Goal: Task Accomplishment & Management: Manage account settings

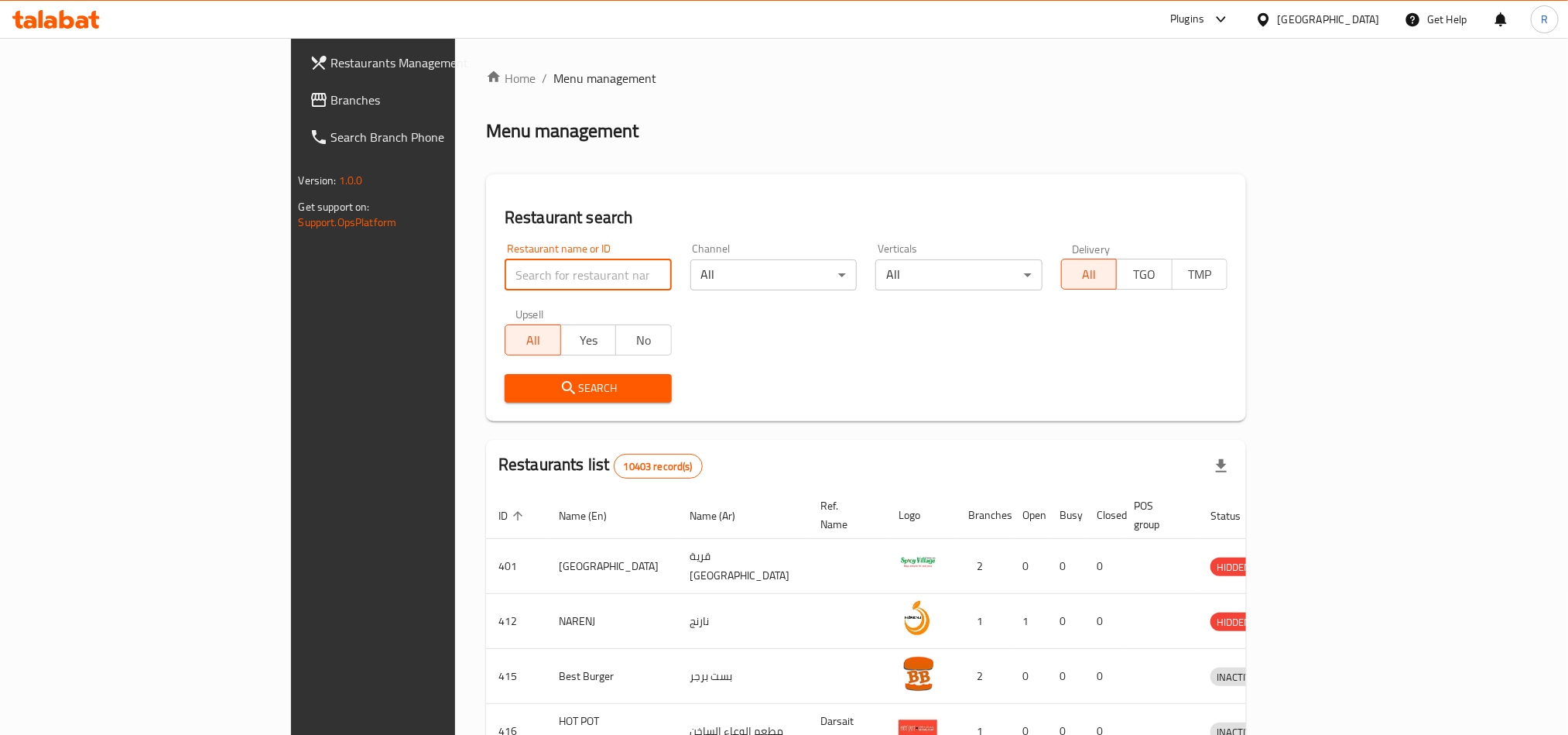
paste input "20229"
type input "20229"
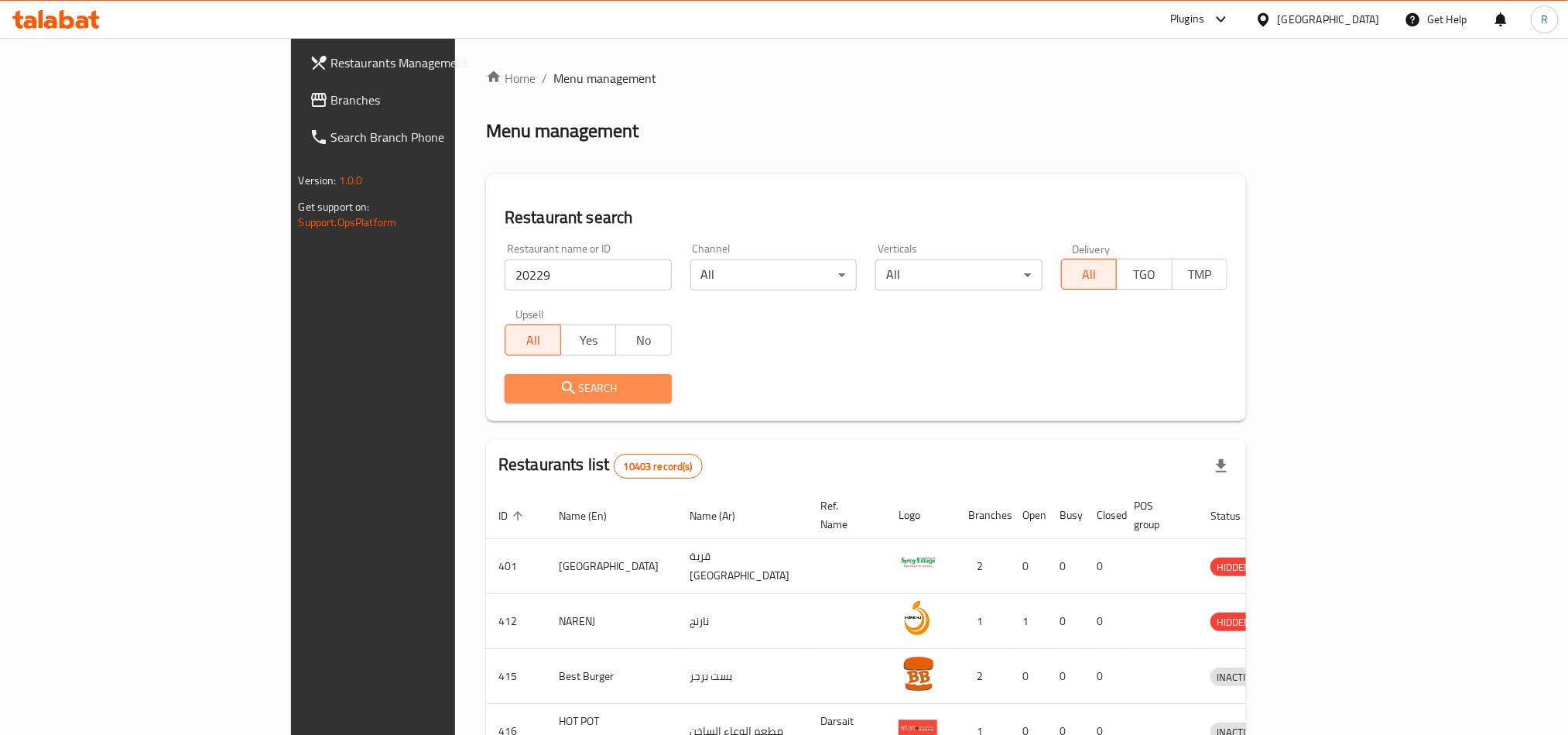
click at [517, 391] on span "Search" at bounding box center [588, 388] width 142 height 20
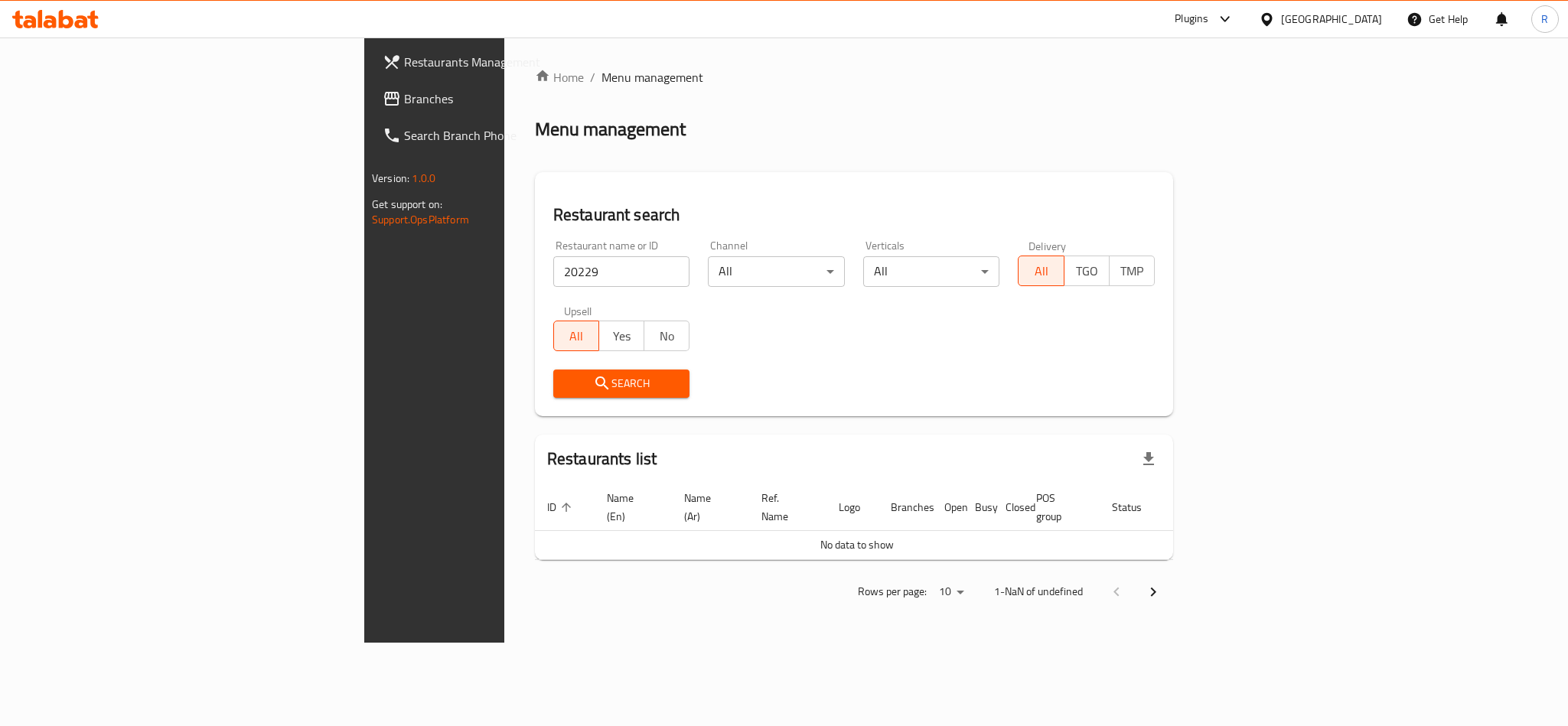
click at [404, 104] on span "Branches" at bounding box center [509, 99] width 209 height 18
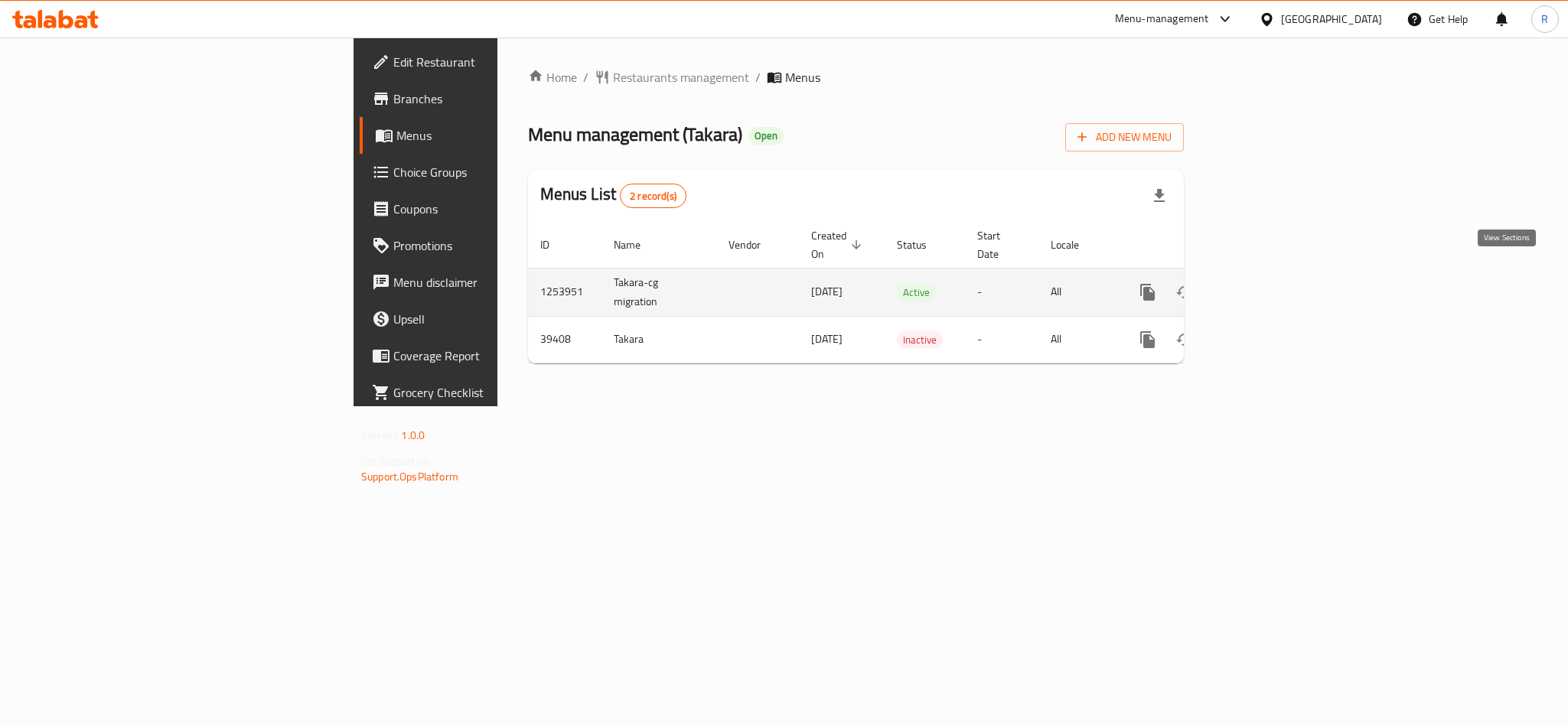
click at [1276, 287] on link "enhanced table" at bounding box center [1259, 292] width 37 height 37
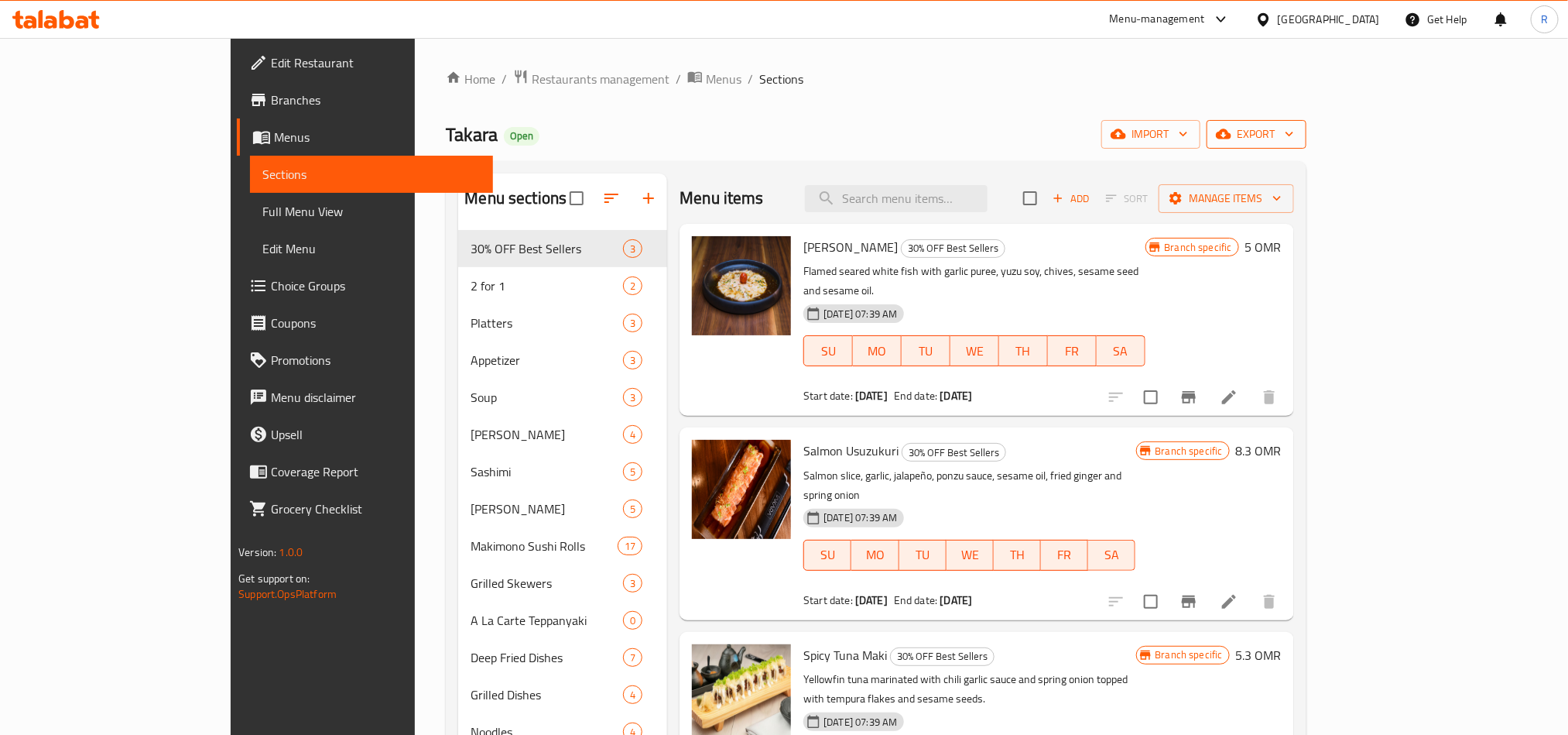
click at [1307, 147] on button "export" at bounding box center [1256, 134] width 99 height 29
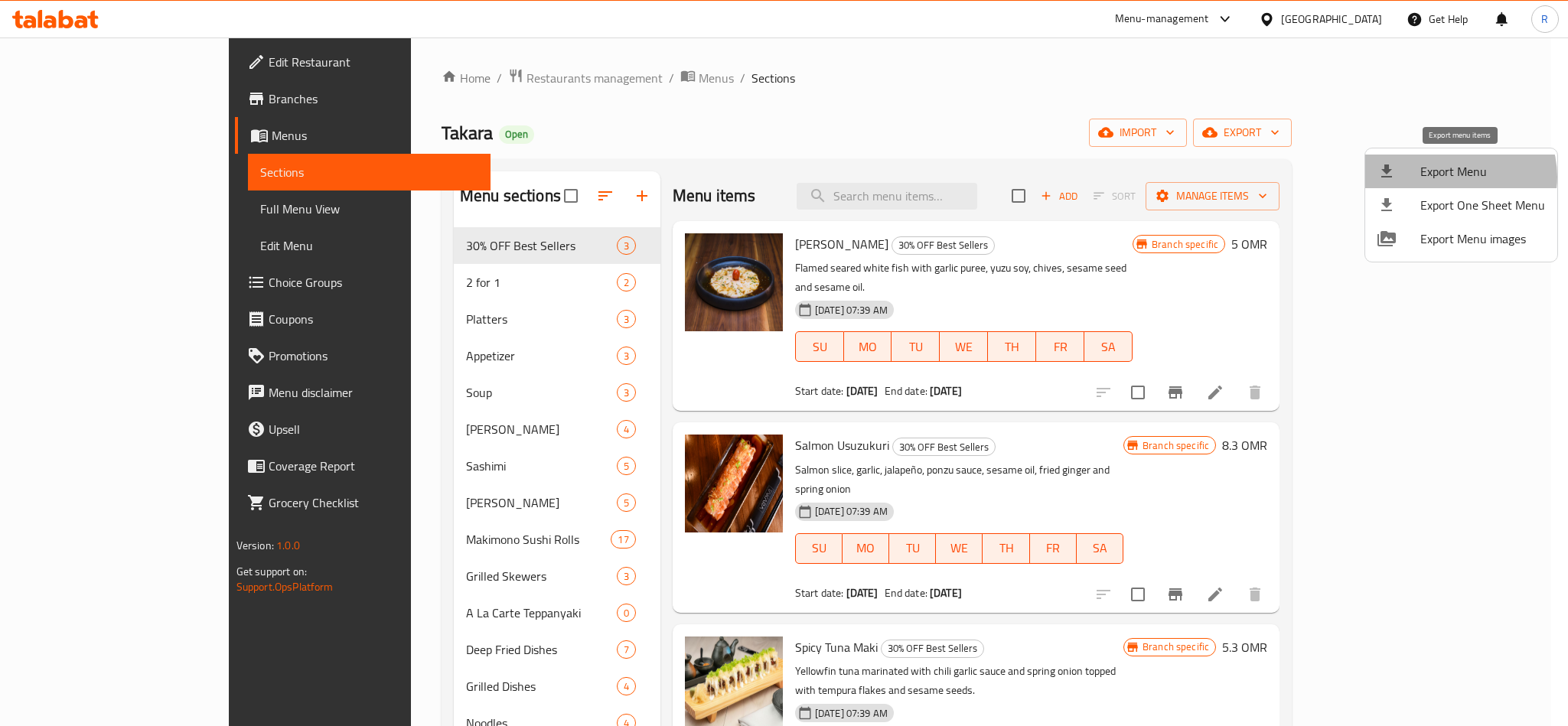
click at [1456, 176] on span "Export Menu" at bounding box center [1482, 171] width 124 height 18
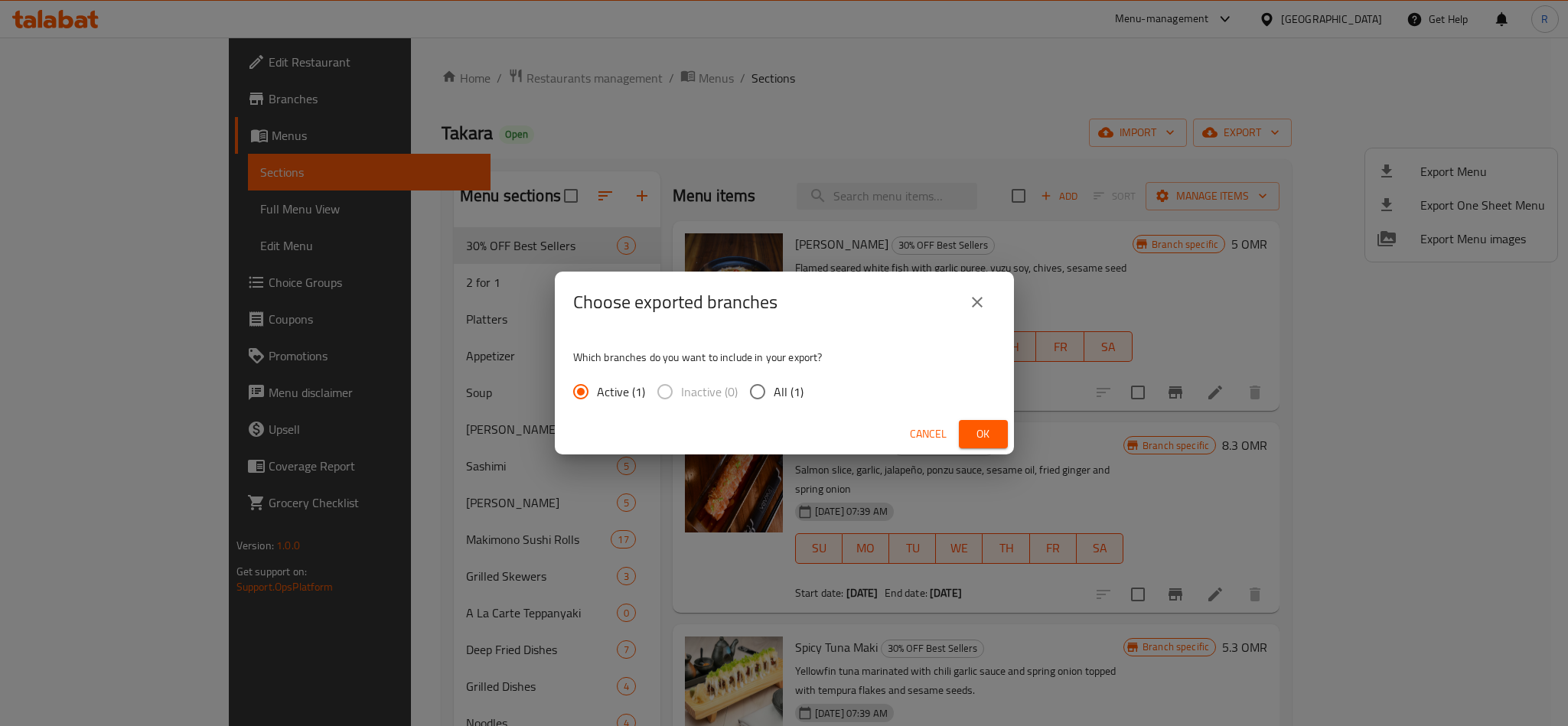
click at [983, 432] on span "Ok" at bounding box center [983, 434] width 24 height 19
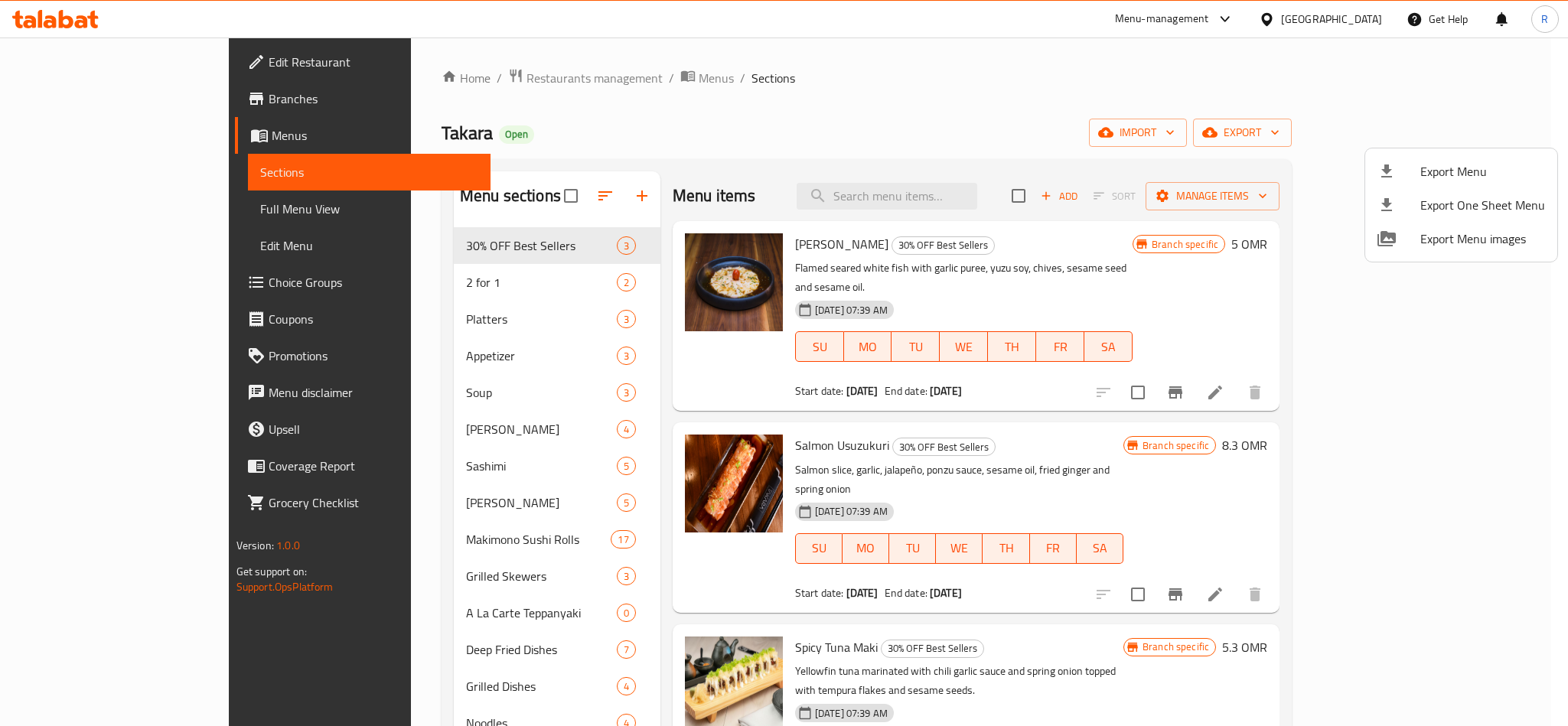
click at [908, 83] on div at bounding box center [784, 363] width 1568 height 726
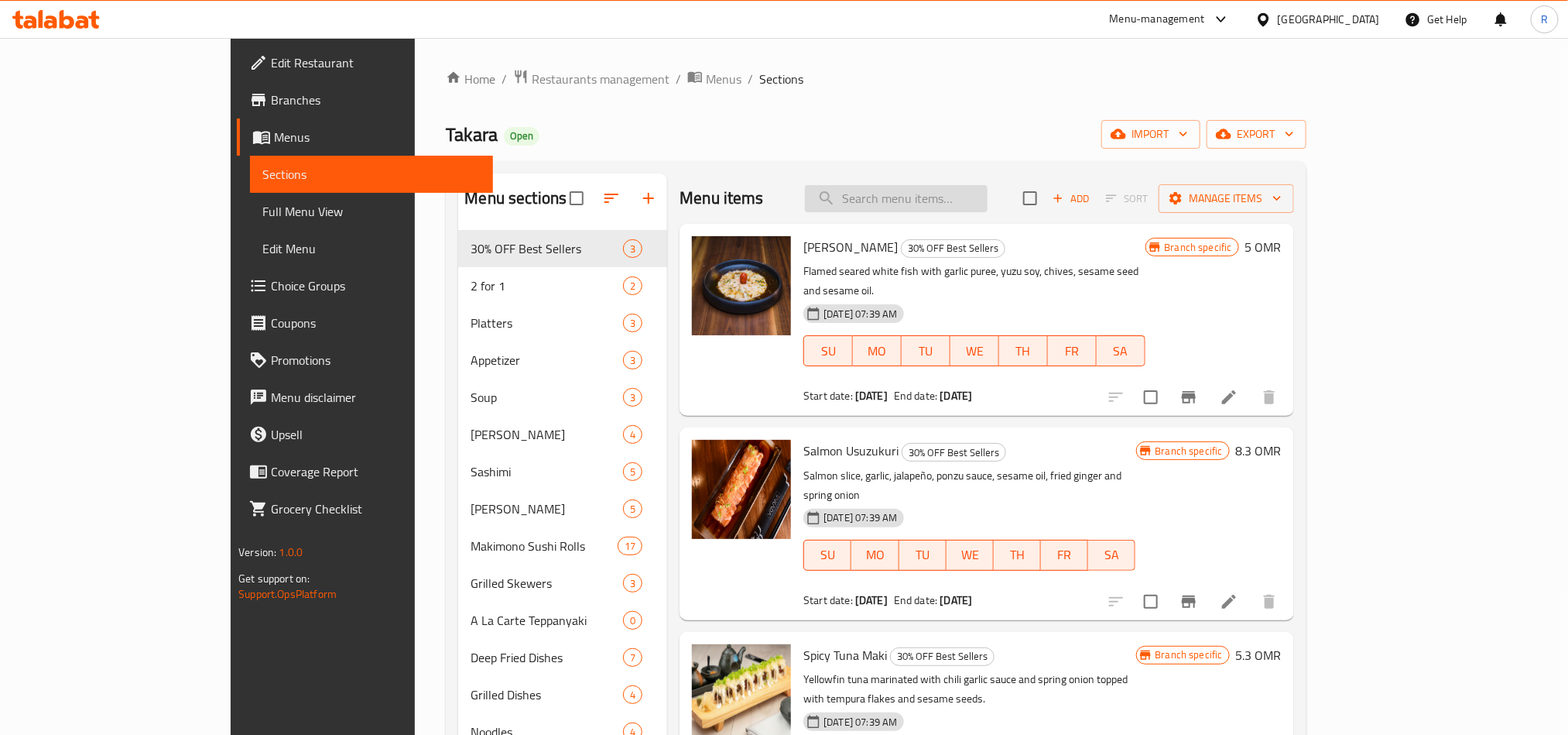
paste input "Takara Spicy Seafood Soup"
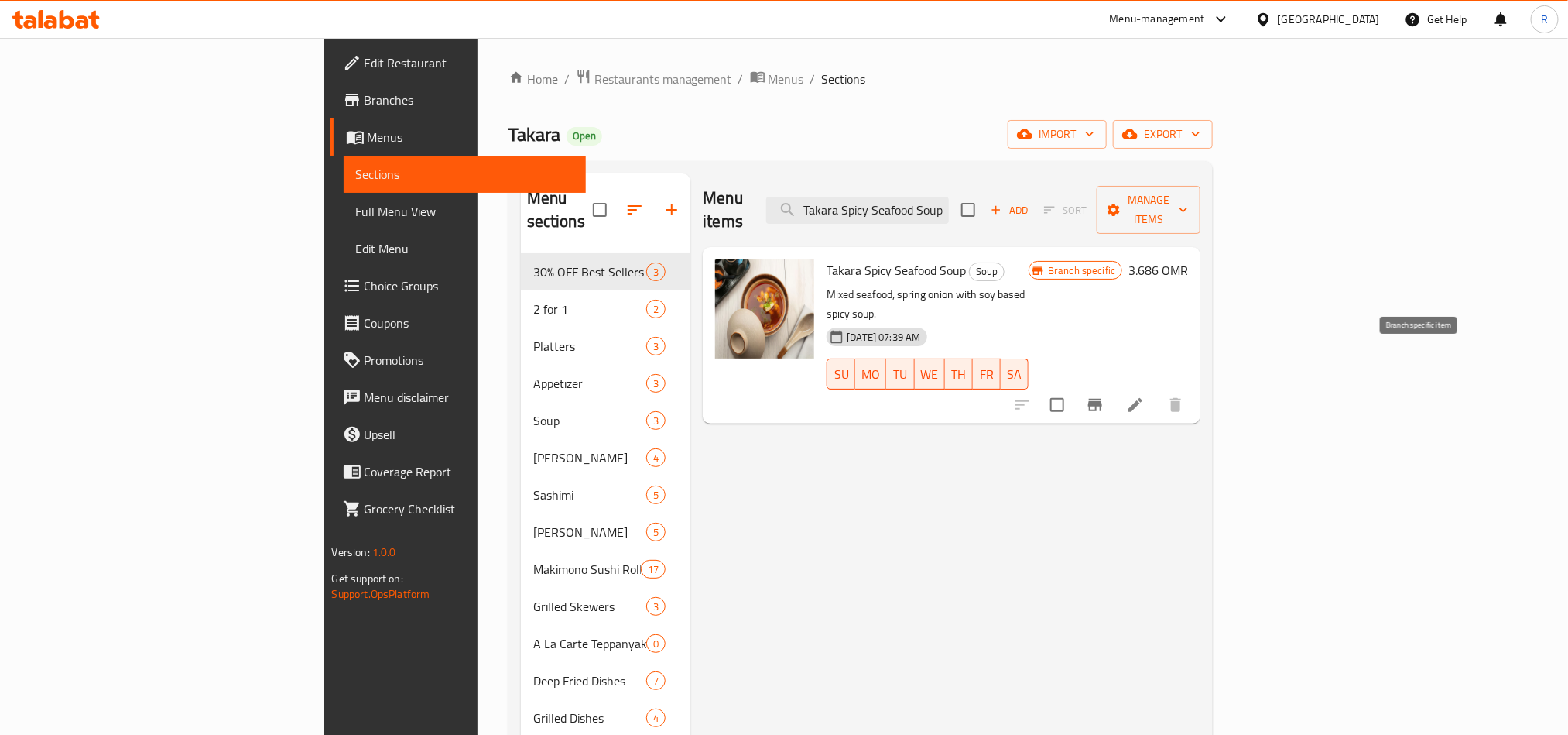
type input "Takara Spicy Seafood Soup"
click at [1114, 386] on button "Branch-specific-item" at bounding box center [1095, 405] width 37 height 37
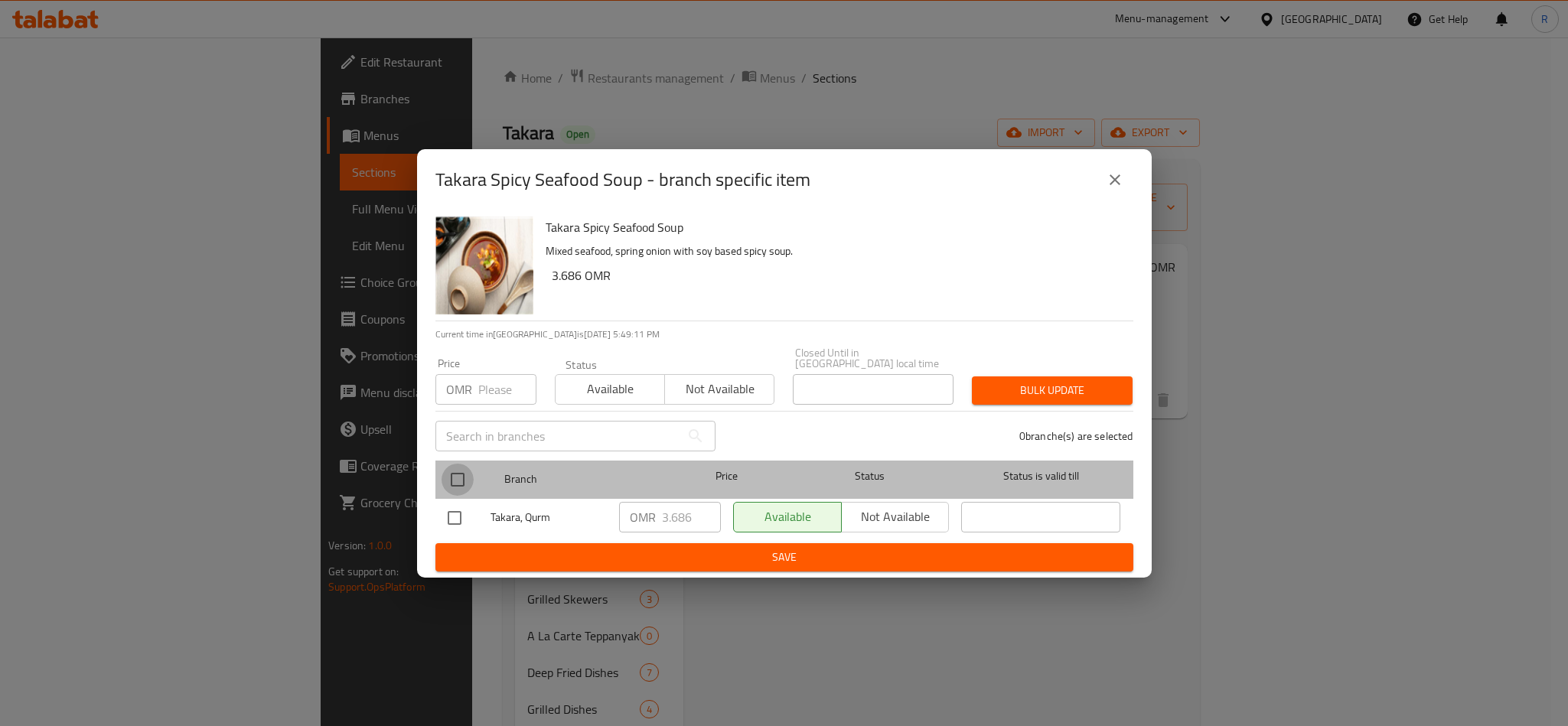
click at [464, 471] on input "checkbox" at bounding box center [457, 480] width 32 height 32
checkbox input "true"
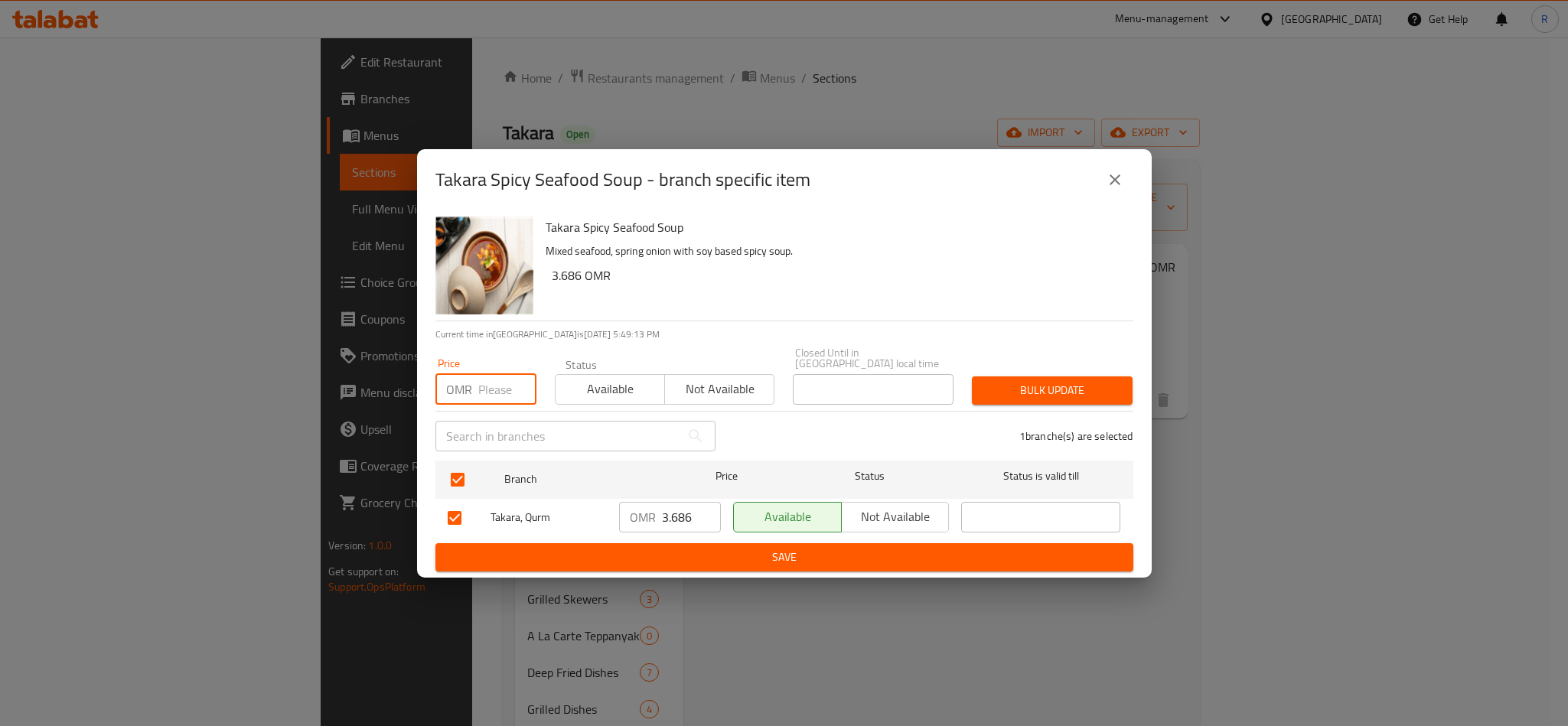
paste input "3.69"
type input "3.69"
click at [1043, 396] on button "Bulk update" at bounding box center [1052, 391] width 161 height 29
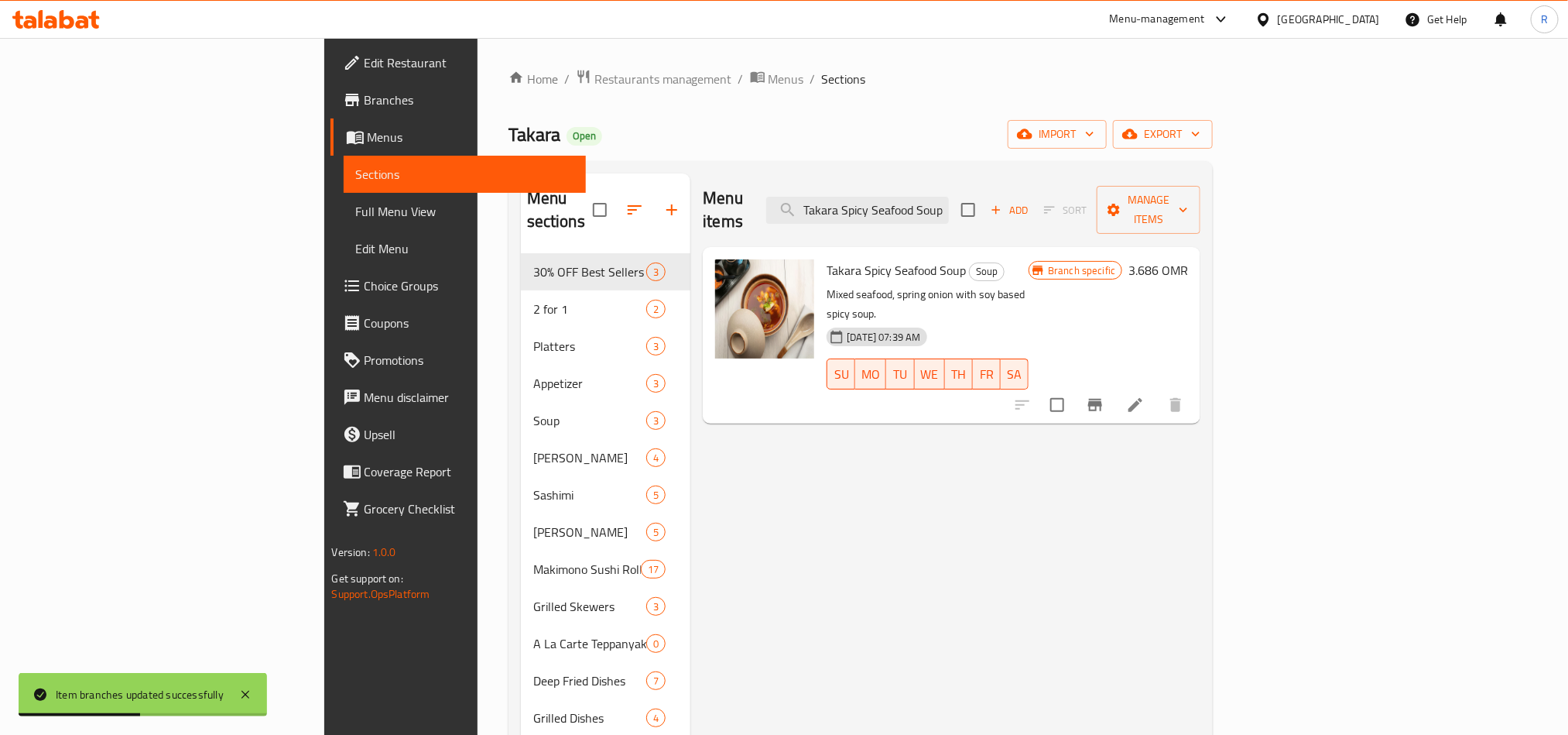
click at [1201, 439] on div "Menu items Takara Spicy Seafood Soup Add Sort Manage items Takara Spicy Seafood…" at bounding box center [946, 541] width 510 height 735
click at [949, 198] on input "Takara Spicy Seafood Soup" at bounding box center [857, 210] width 183 height 27
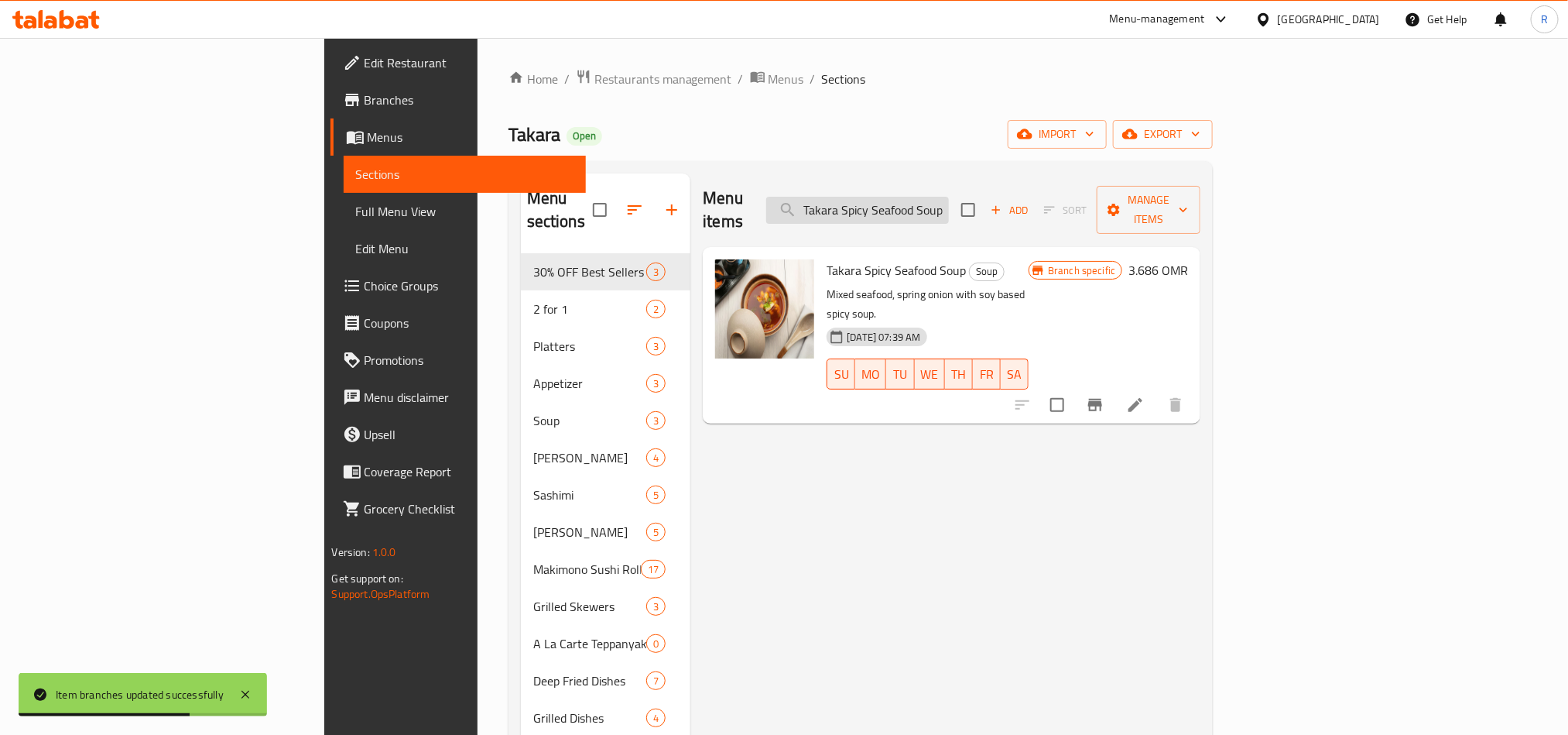
click at [949, 198] on input "Takara Spicy Seafood Soup" at bounding box center [857, 210] width 183 height 27
paste input "Miso shiru s"
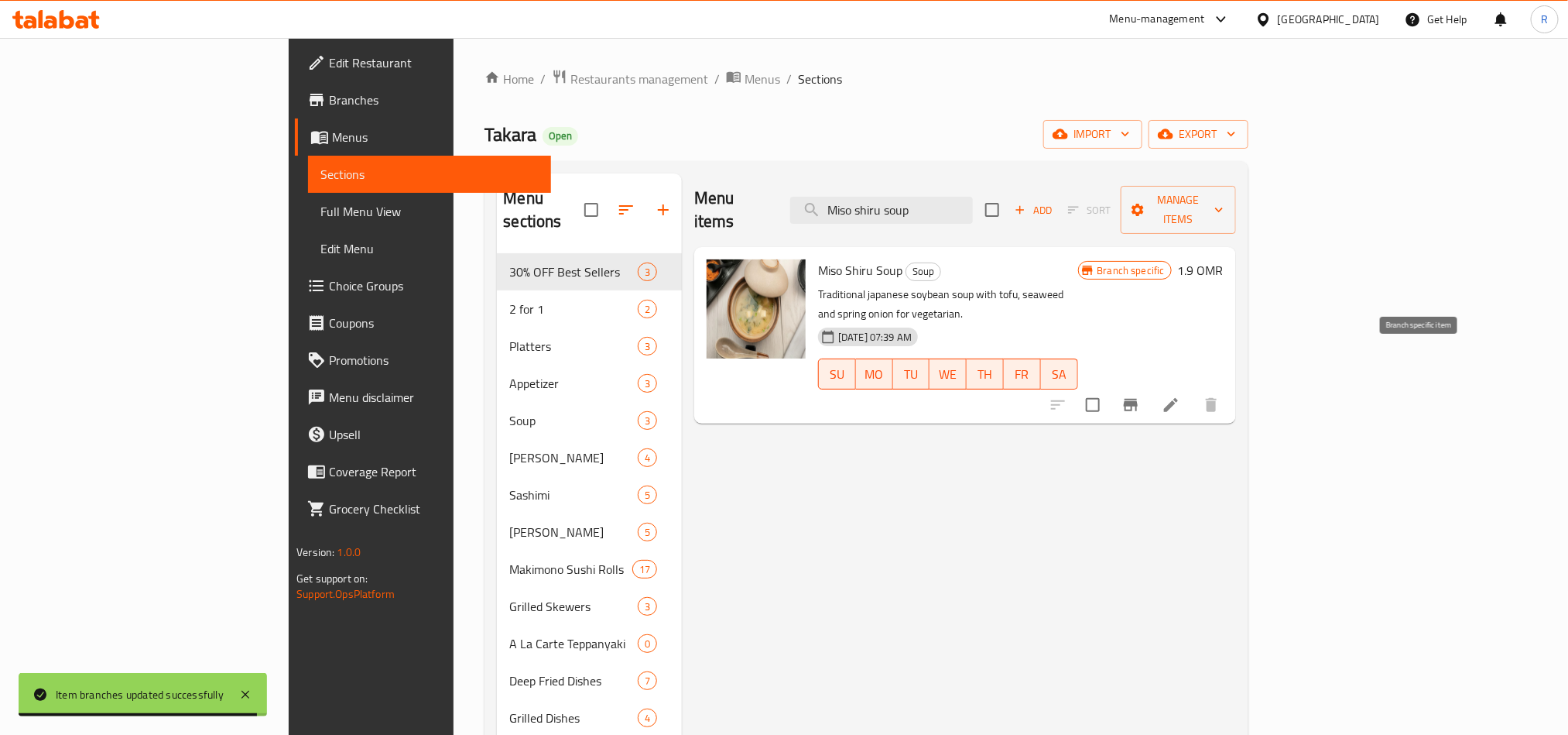
type input "Miso shiru soup"
click at [1150, 386] on button "Branch-specific-item" at bounding box center [1131, 405] width 37 height 37
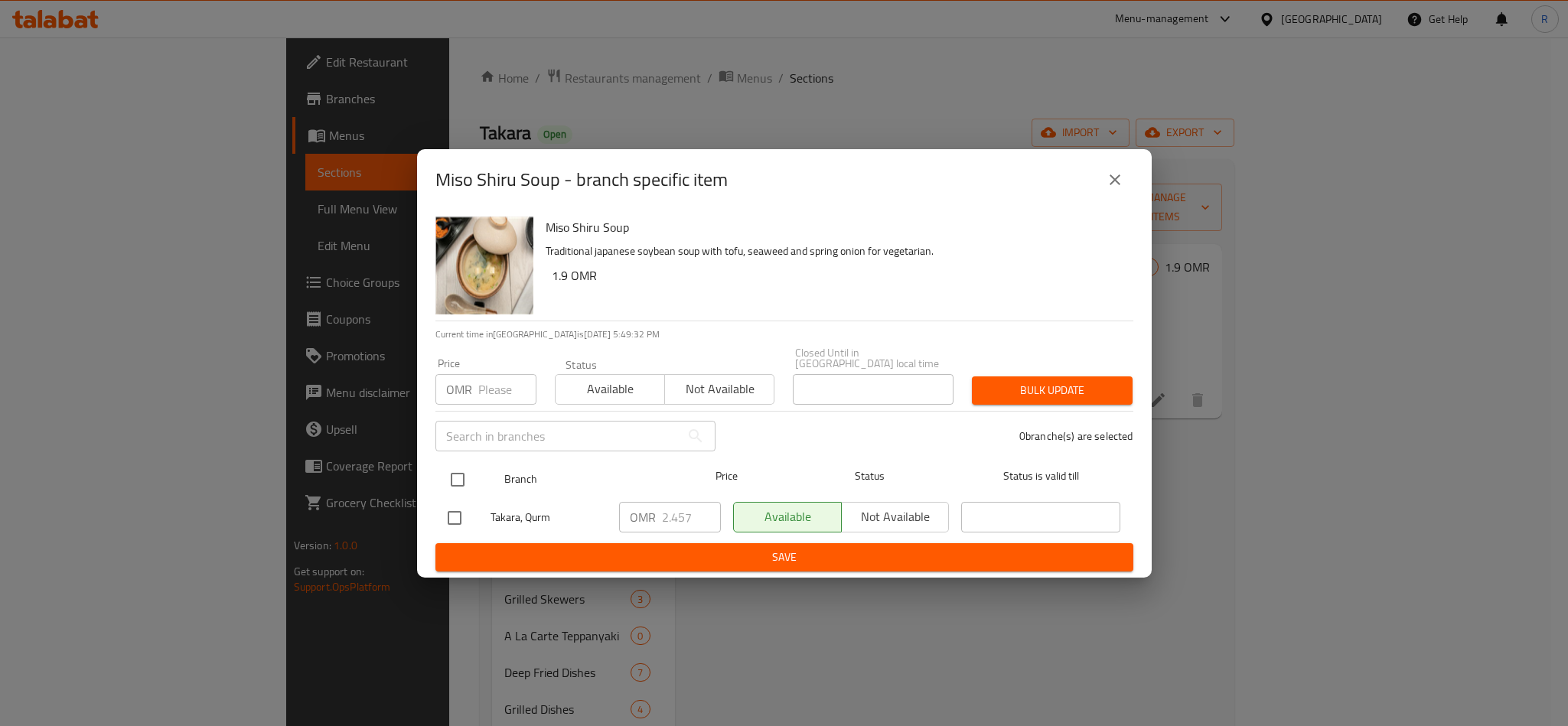
click at [448, 478] on input "checkbox" at bounding box center [457, 480] width 32 height 32
checkbox input "true"
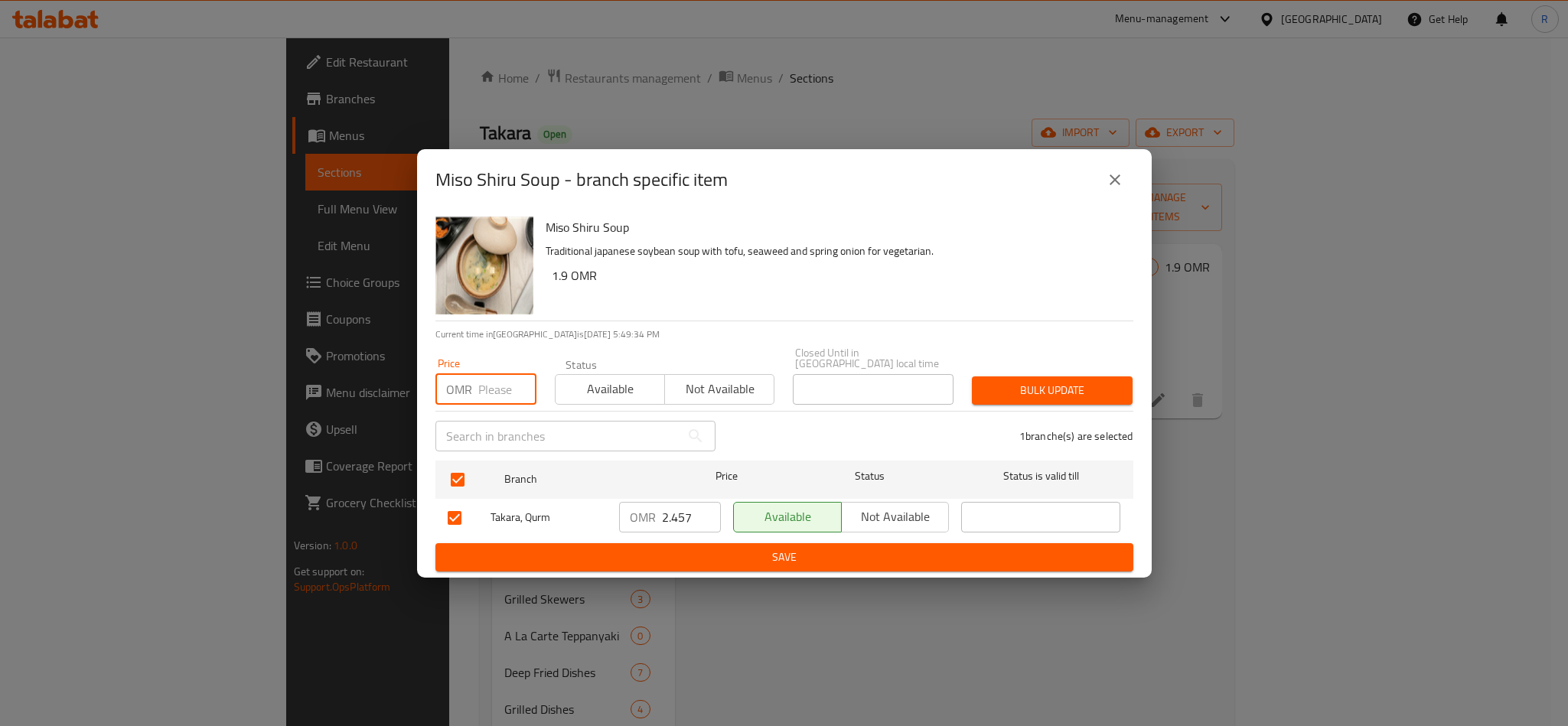
paste input "3.07"
type input "3.07"
click at [1018, 393] on span "Bulk update" at bounding box center [1053, 390] width 136 height 19
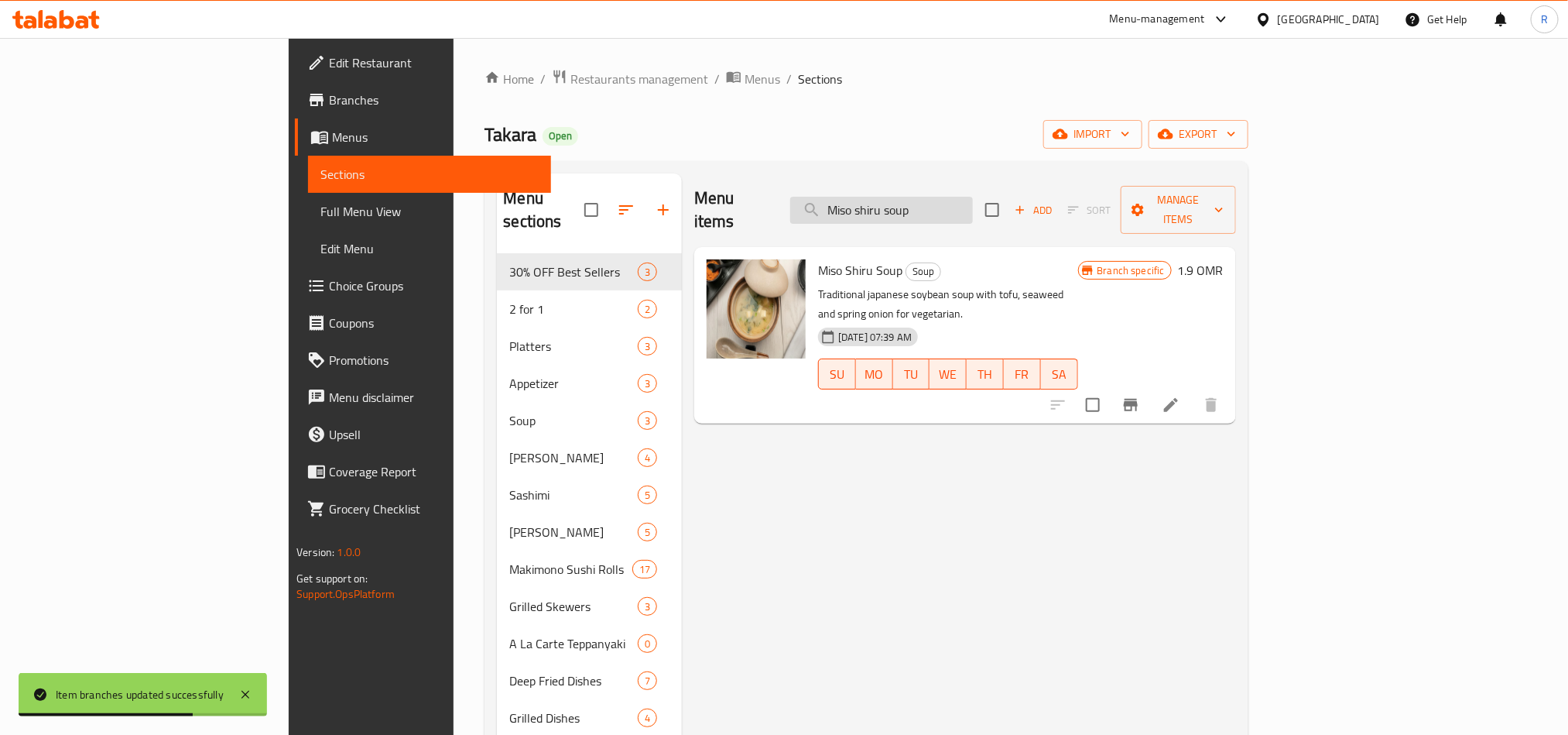
click at [973, 197] on input "Miso shiru soup" at bounding box center [881, 210] width 183 height 27
paste input "Field Green Salad"
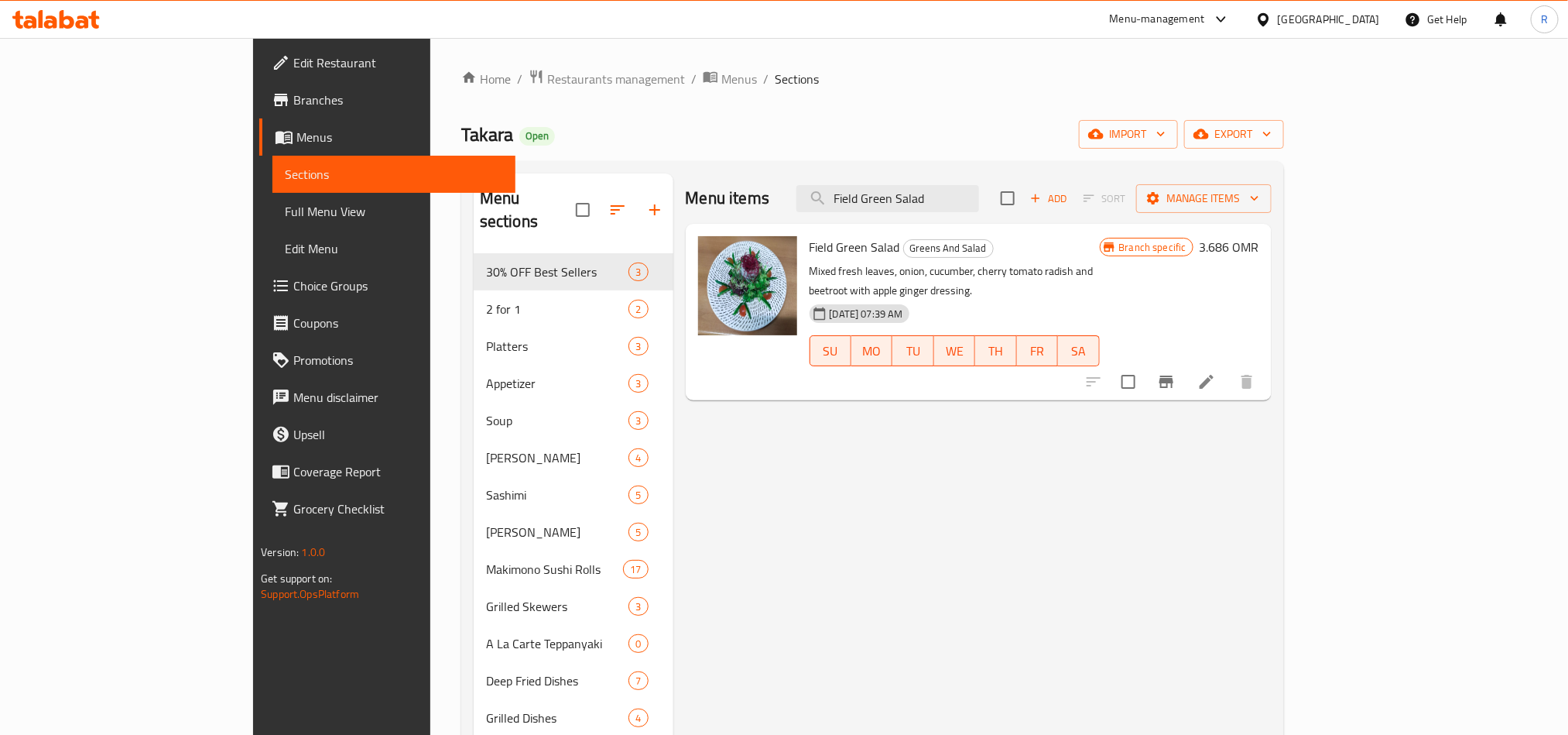
type input "Field Green Salad"
click at [1185, 373] on button "Branch-specific-item" at bounding box center [1167, 382] width 37 height 37
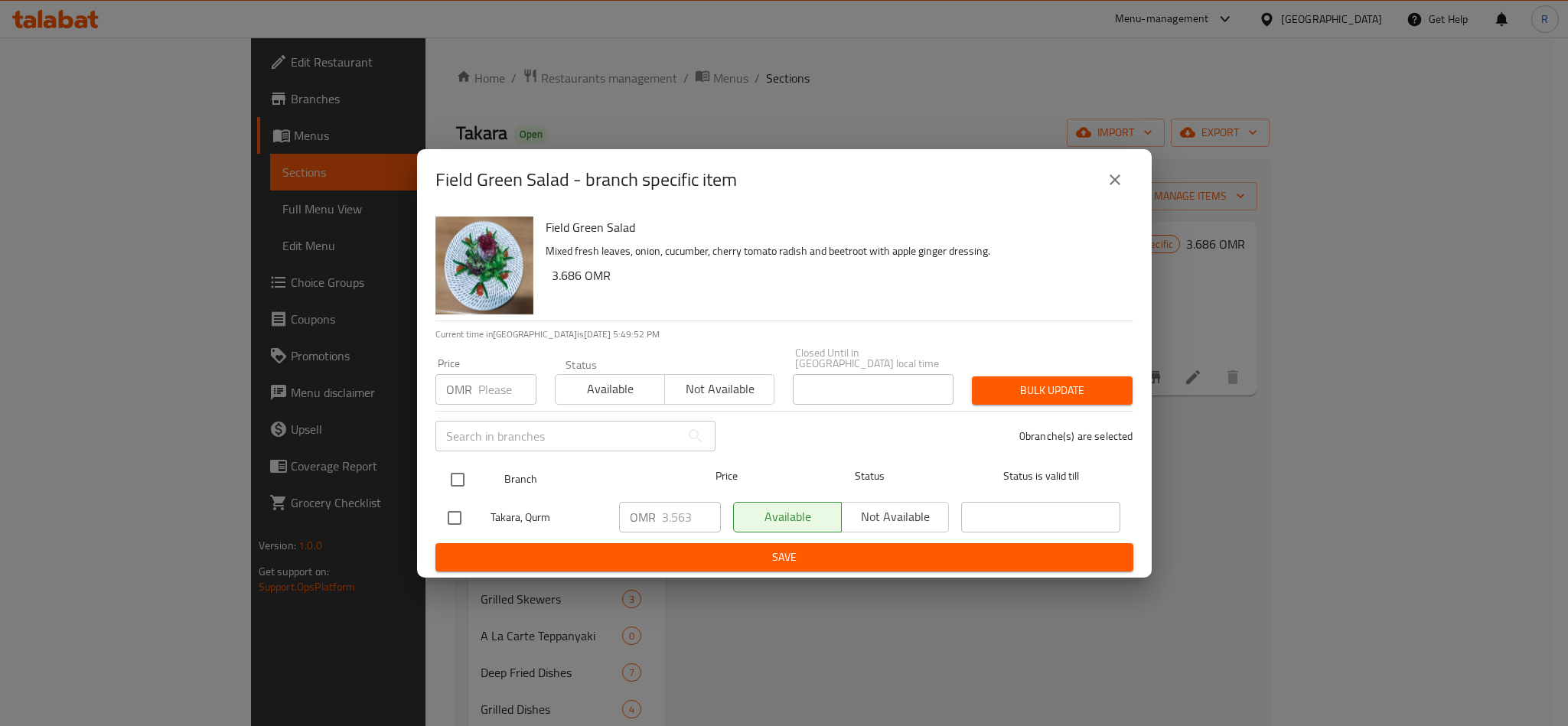
click at [450, 465] on input "checkbox" at bounding box center [457, 480] width 32 height 32
checkbox input "true"
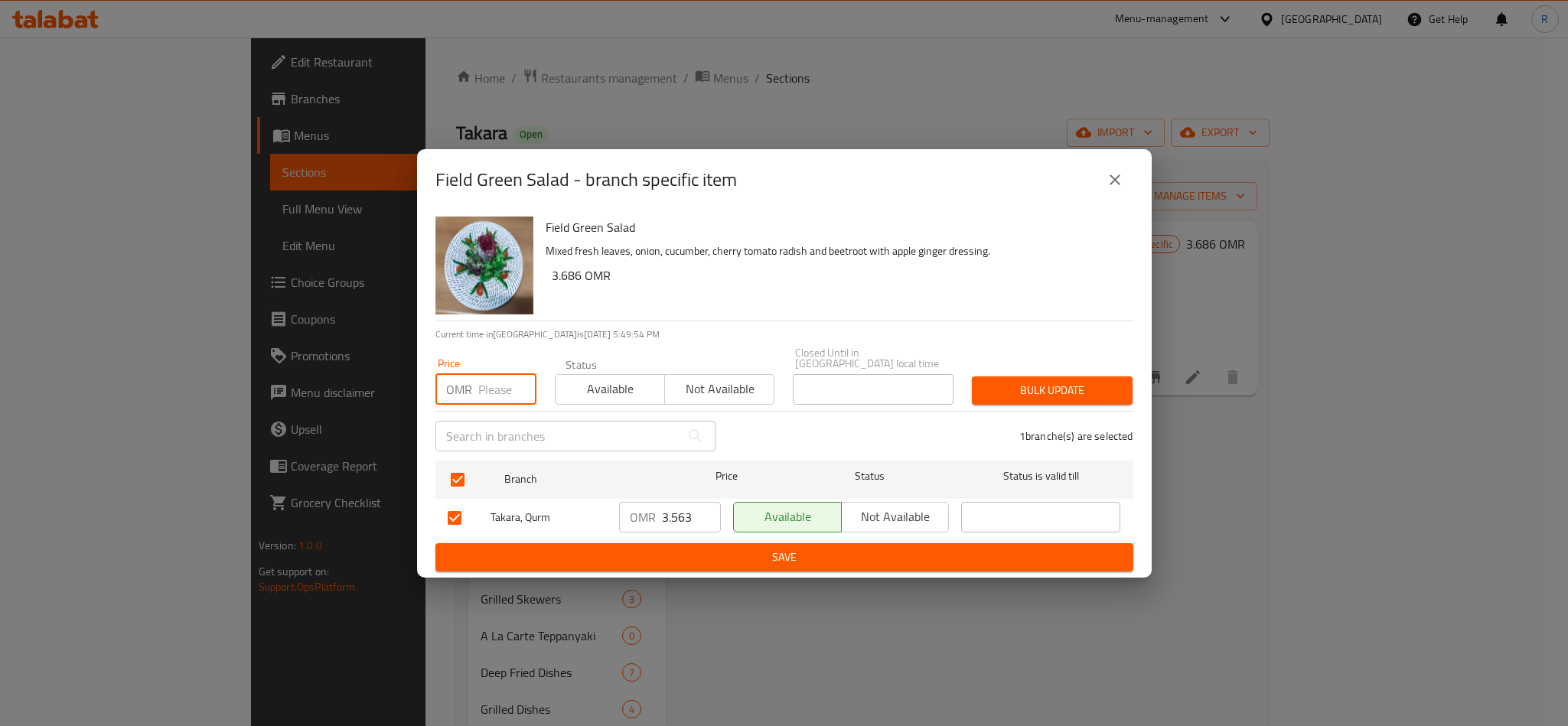
paste input "3.69"
type input "3.69"
click at [1027, 388] on span "Bulk update" at bounding box center [1053, 390] width 136 height 19
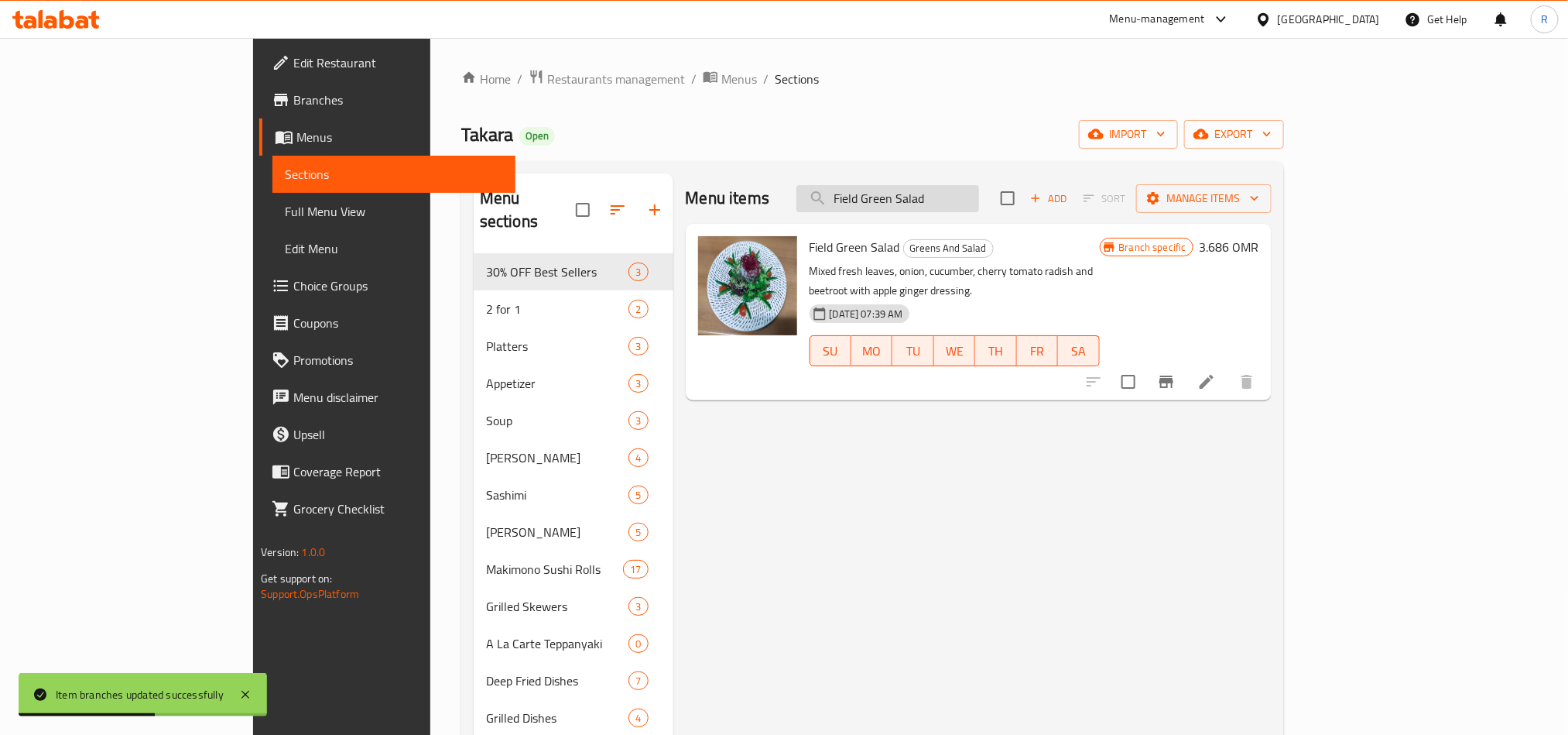
click at [928, 200] on input "Field Green Salad" at bounding box center [888, 199] width 183 height 27
paste input "Tuna Tataki"
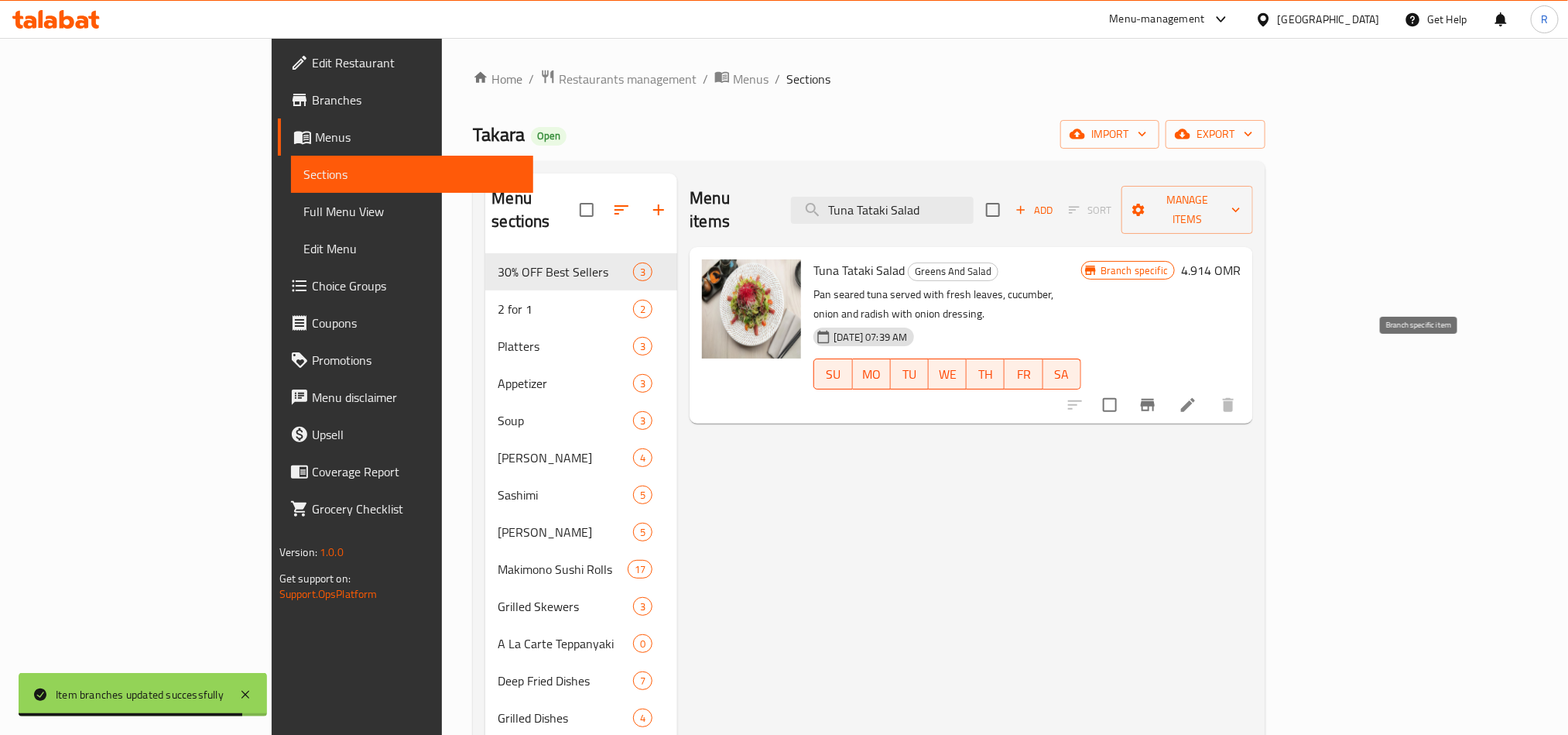
type input "Tuna Tataki Salad"
click at [1167, 386] on button "Branch-specific-item" at bounding box center [1148, 405] width 37 height 37
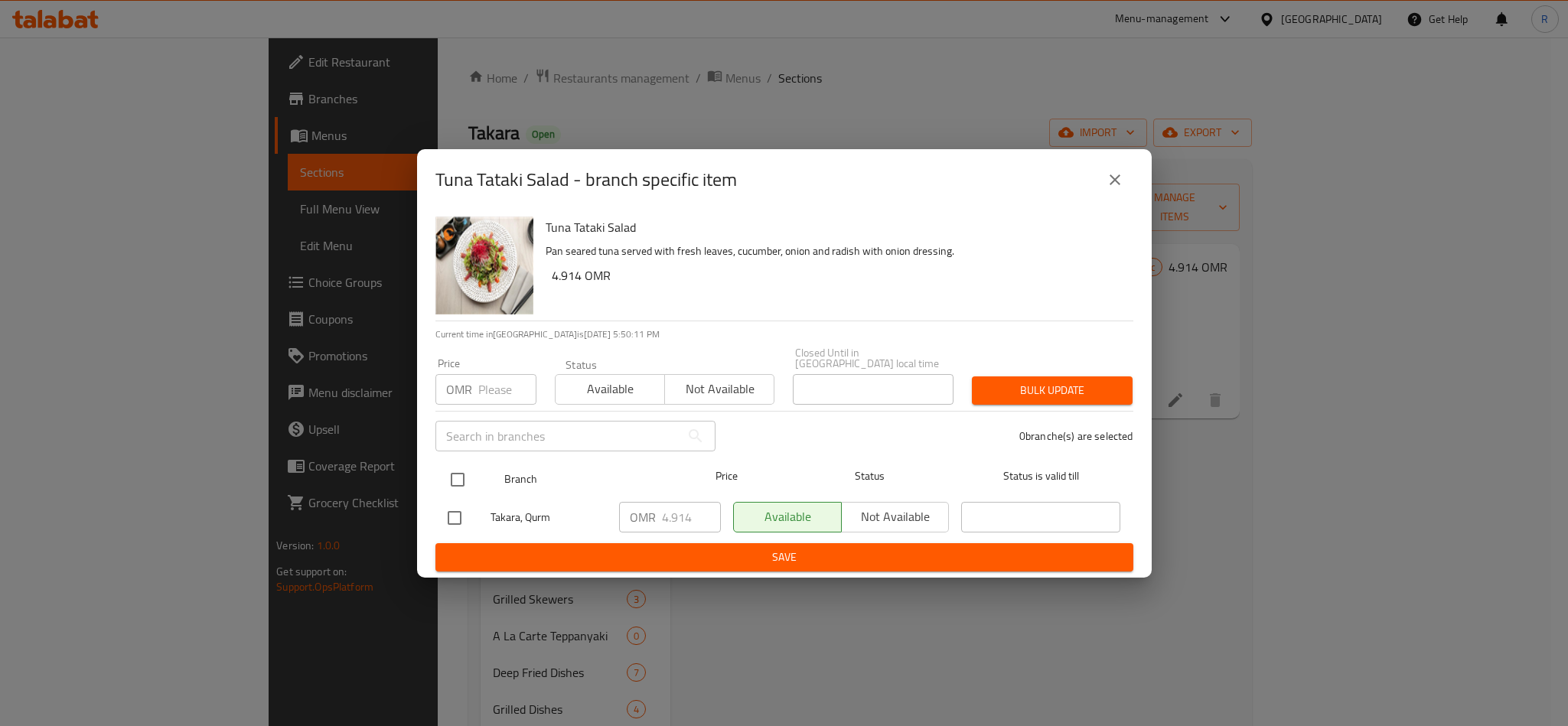
click at [457, 468] on input "checkbox" at bounding box center [457, 480] width 32 height 32
checkbox input "true"
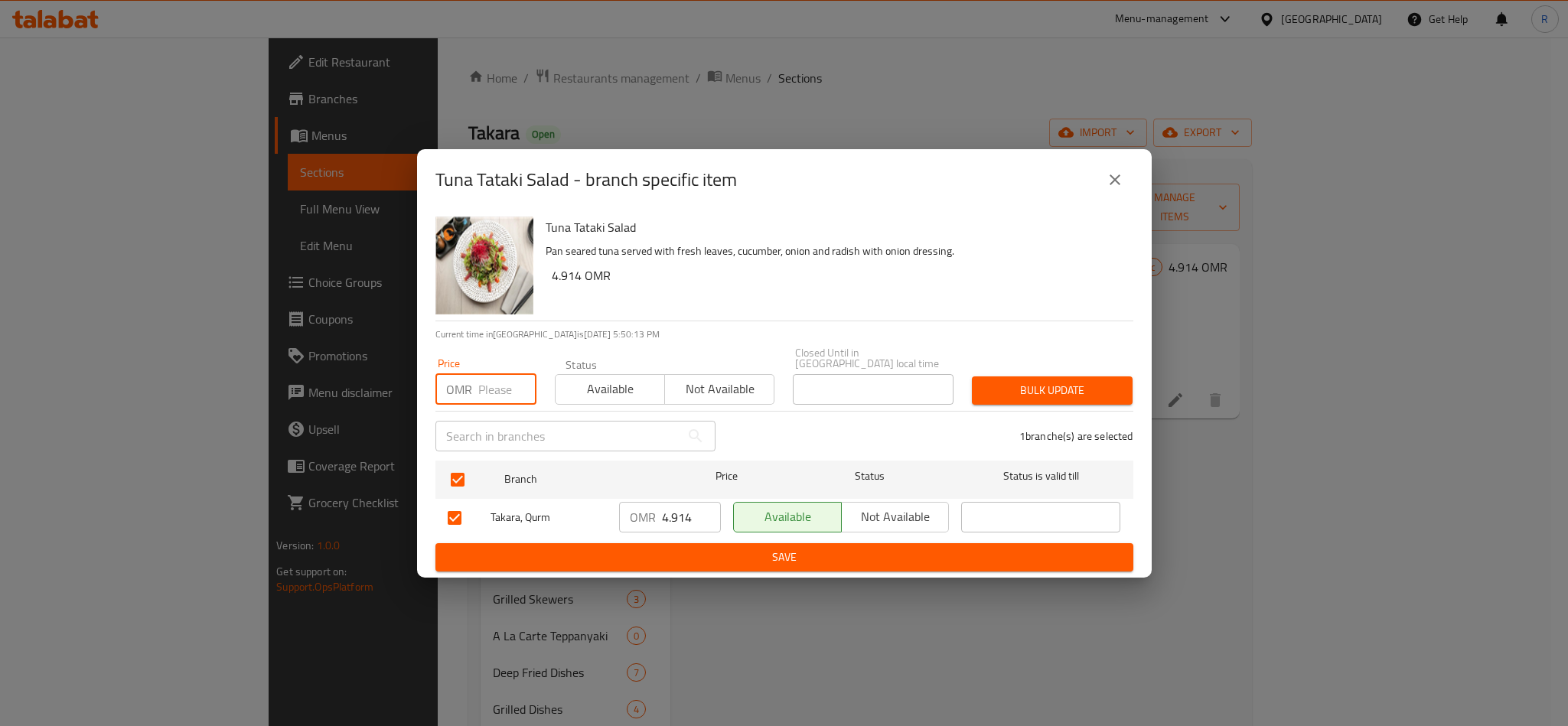
paste input "4.91"
type input "4.91"
click at [1053, 376] on button "Bulk update" at bounding box center [1052, 391] width 161 height 29
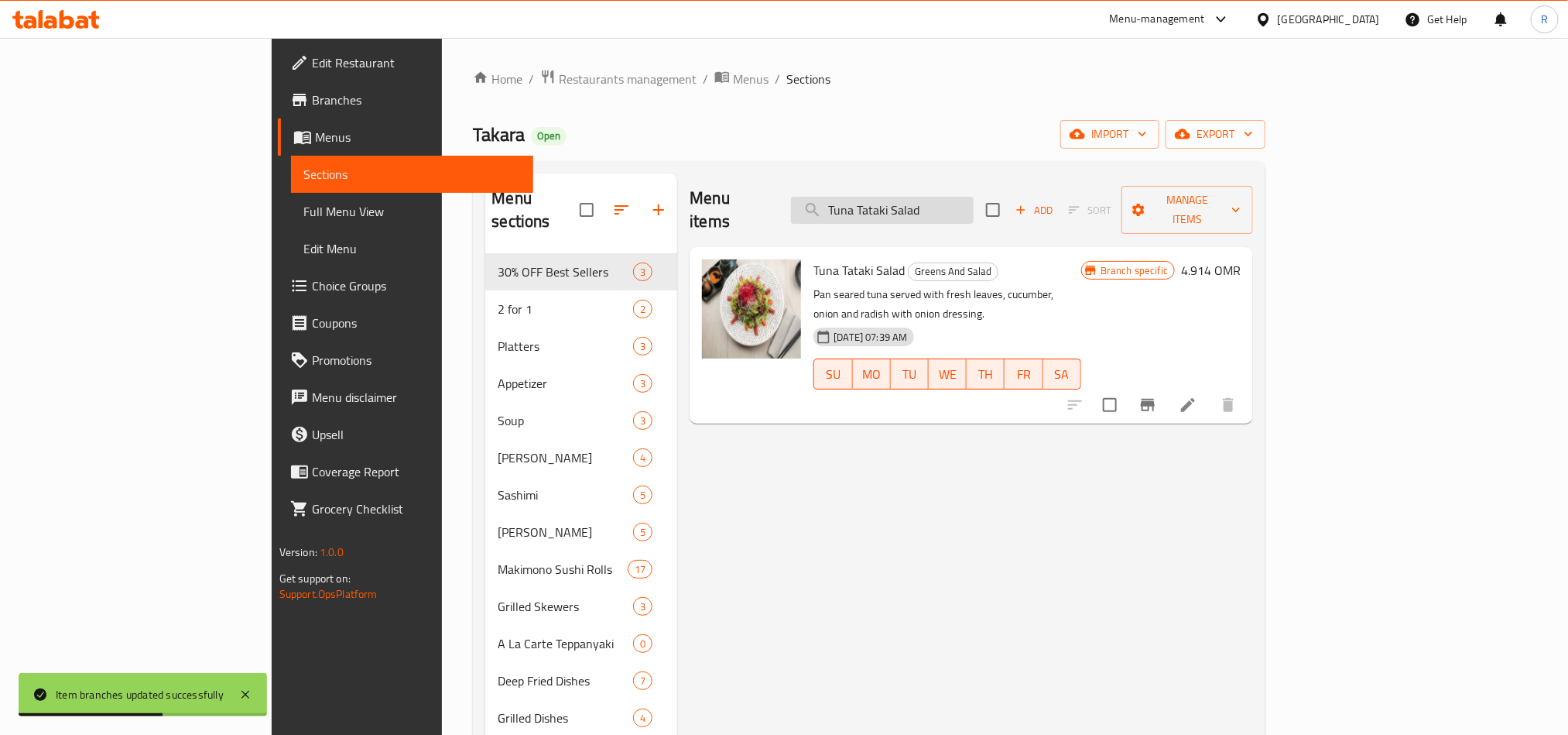
click at [927, 205] on input "Tuna Tataki Salad" at bounding box center [882, 210] width 183 height 27
paste input "Kan"
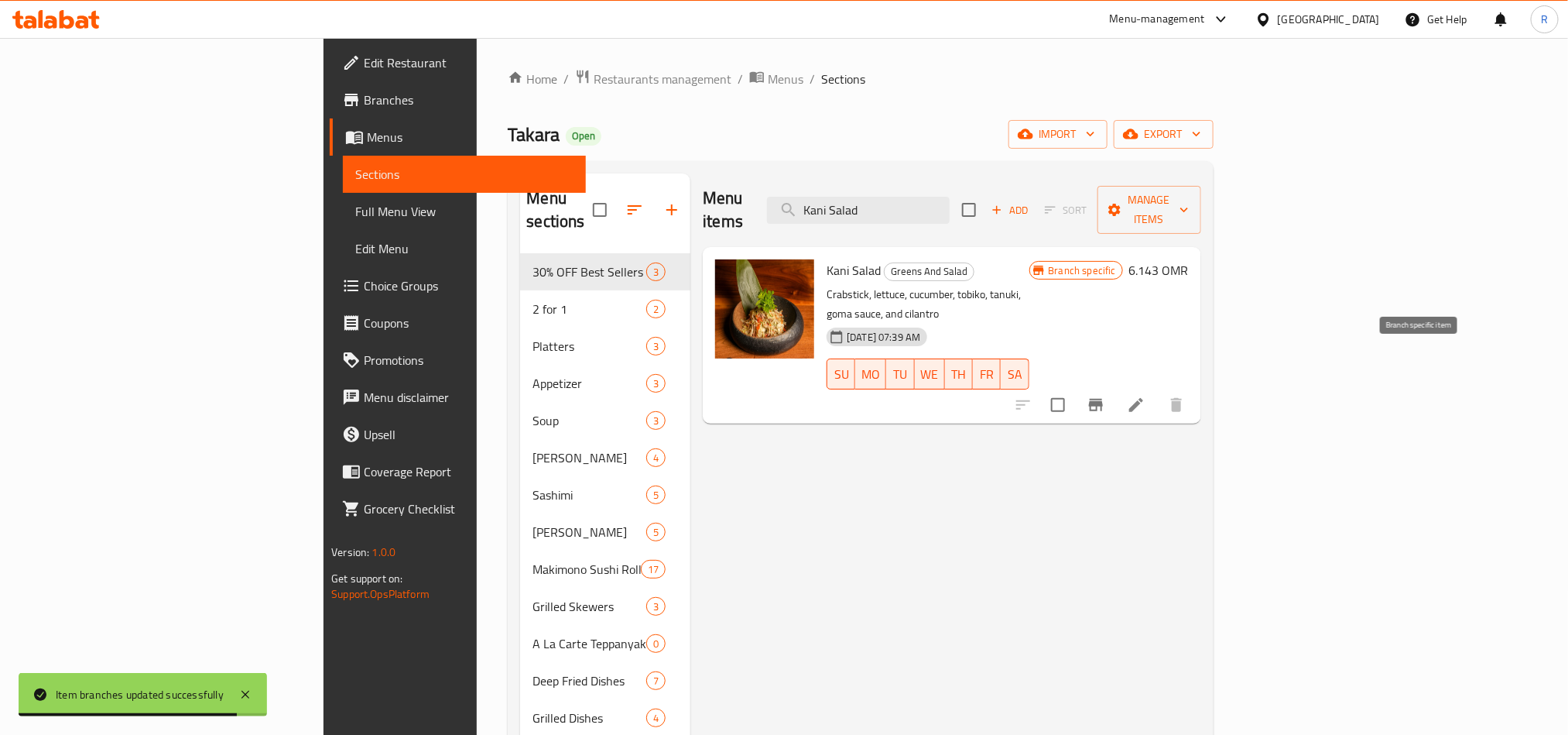
type input "Kani Salad"
click at [1105, 396] on icon "Branch-specific-item" at bounding box center [1096, 405] width 19 height 19
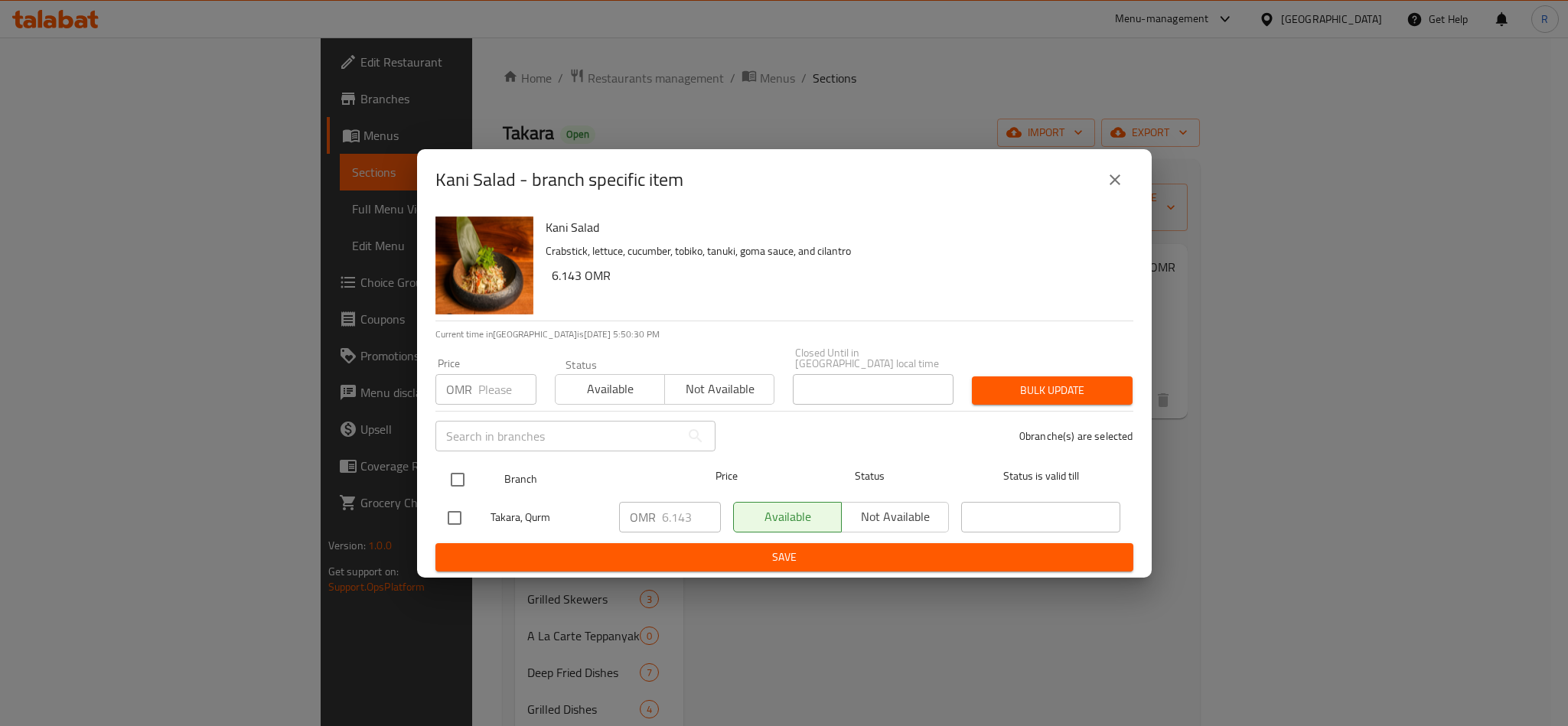
click at [465, 476] on input "checkbox" at bounding box center [457, 480] width 32 height 32
checkbox input "true"
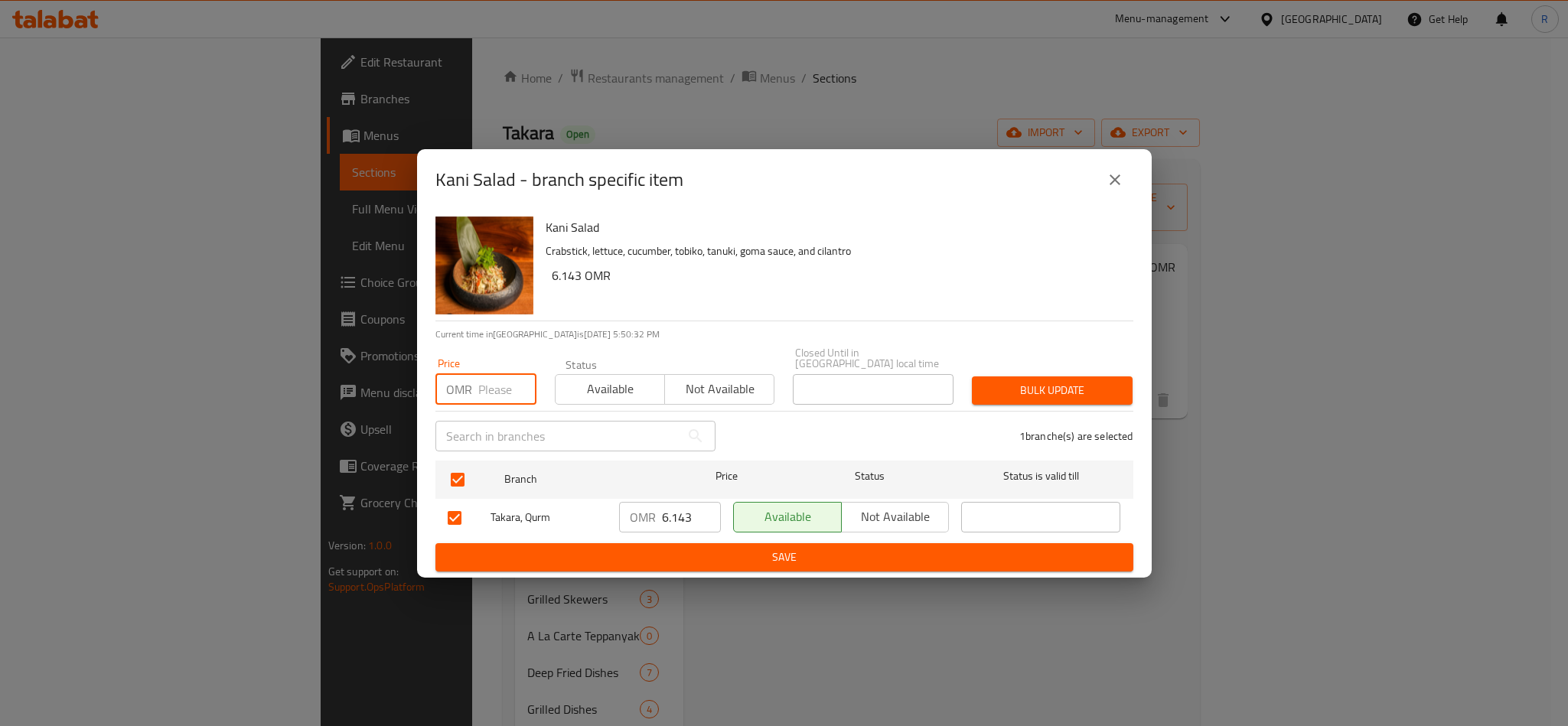
paste input "6.14"
type input "6.14"
click at [1012, 381] on span "Bulk update" at bounding box center [1053, 390] width 136 height 19
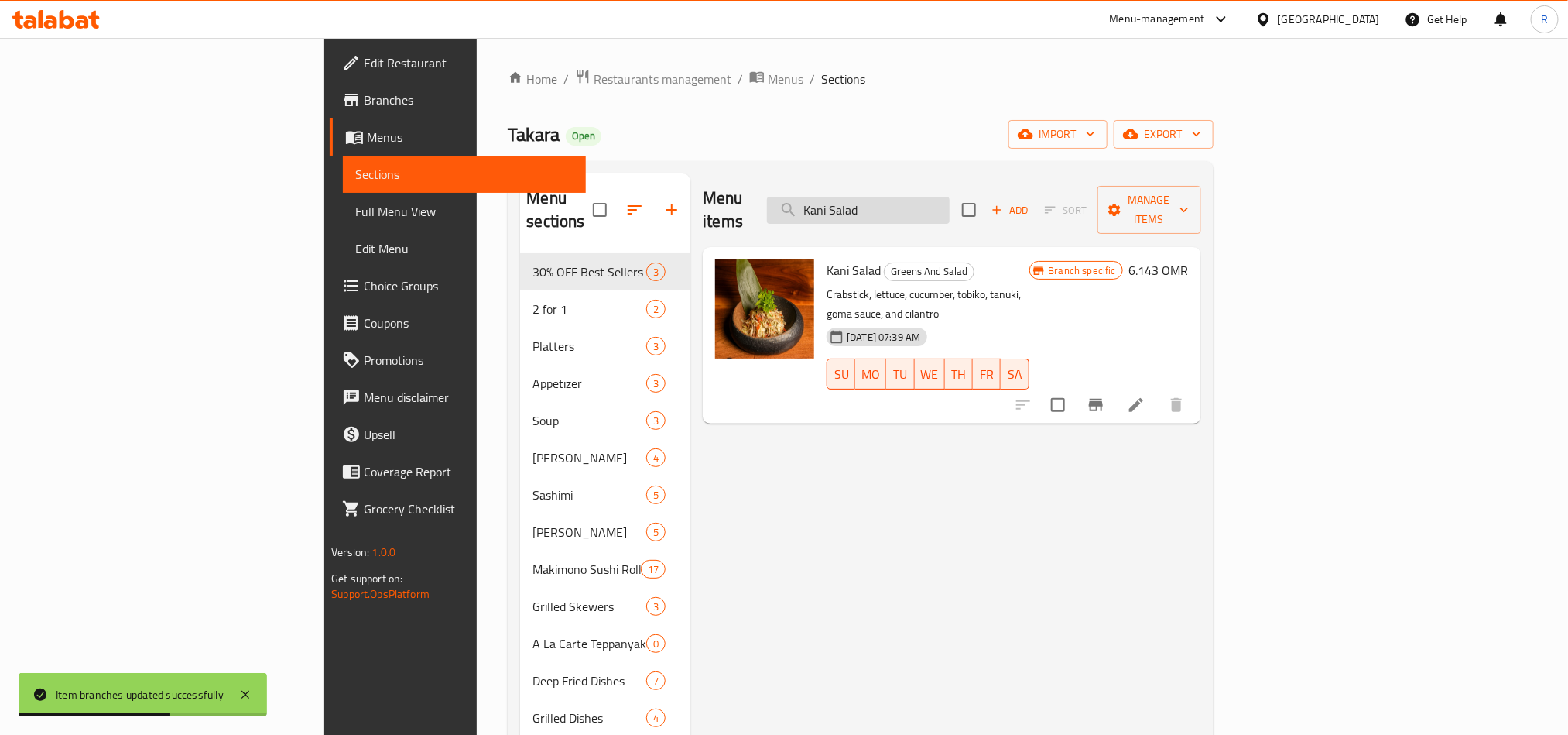
click at [924, 197] on input "Kani Salad" at bounding box center [858, 210] width 183 height 27
paste input "Grilled Prawn"
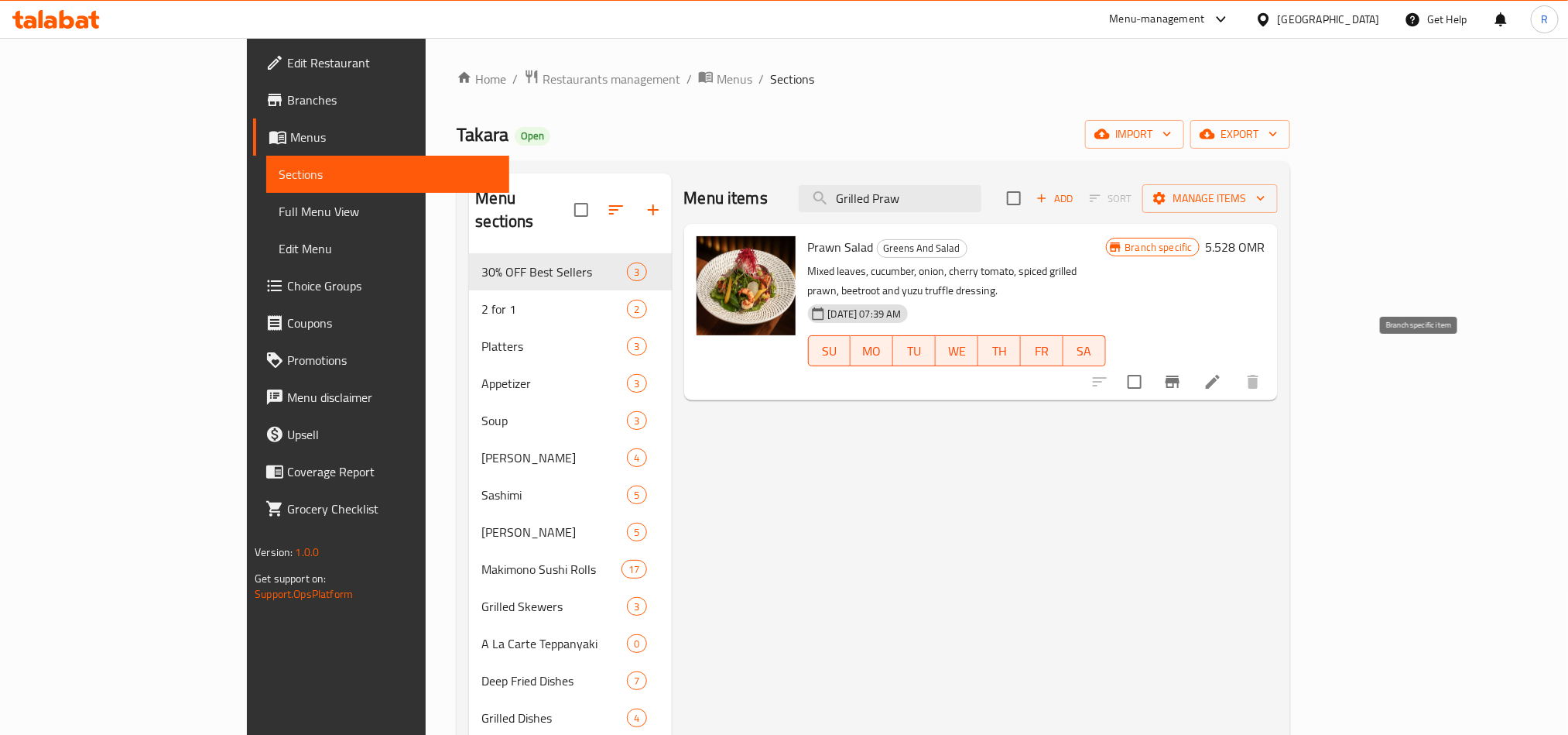
type input "Grilled Praw"
click at [1182, 373] on icon "Branch-specific-item" at bounding box center [1173, 382] width 19 height 19
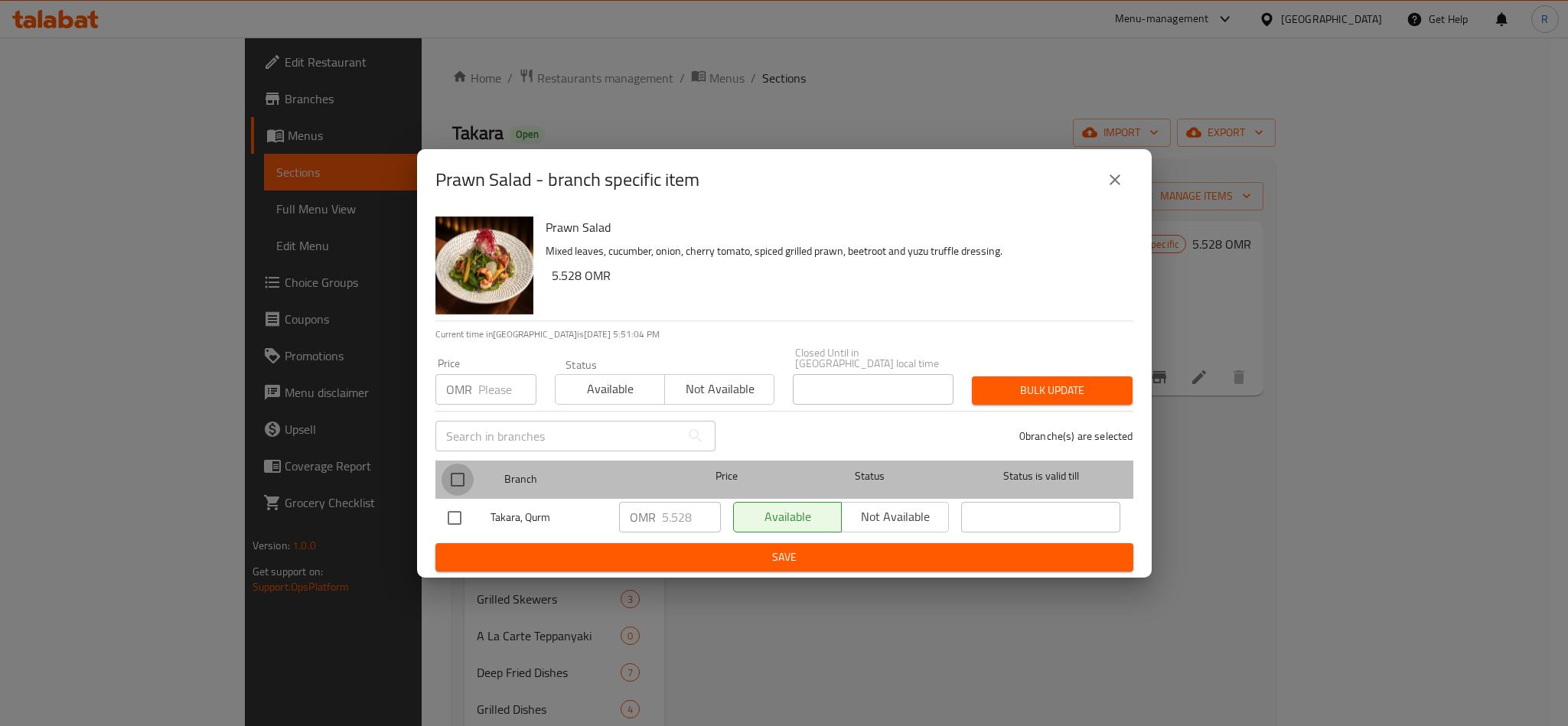
click at [446, 473] on input "checkbox" at bounding box center [457, 480] width 32 height 32
checkbox input "true"
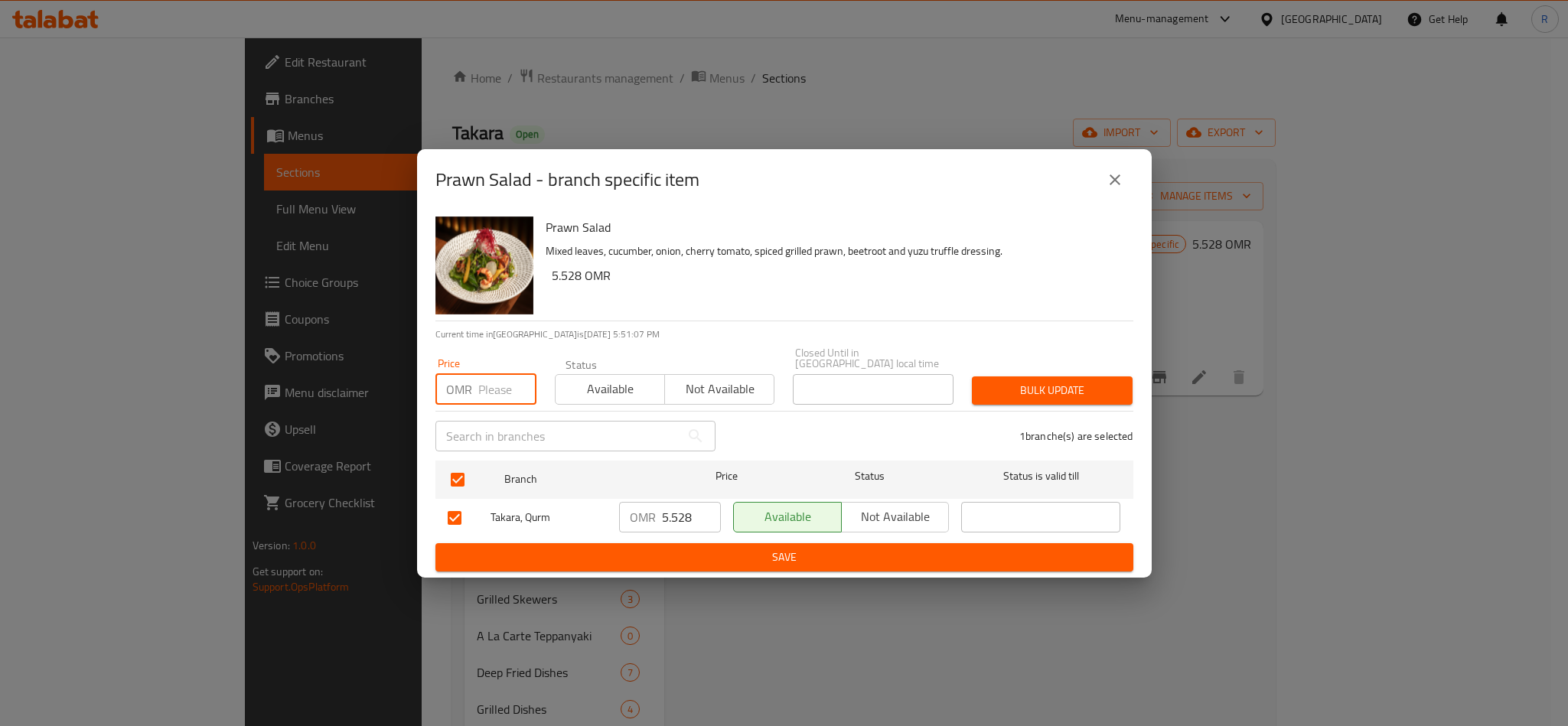
paste input "5.53"
type input "5.53"
click at [1054, 391] on span "Bulk update" at bounding box center [1053, 390] width 136 height 19
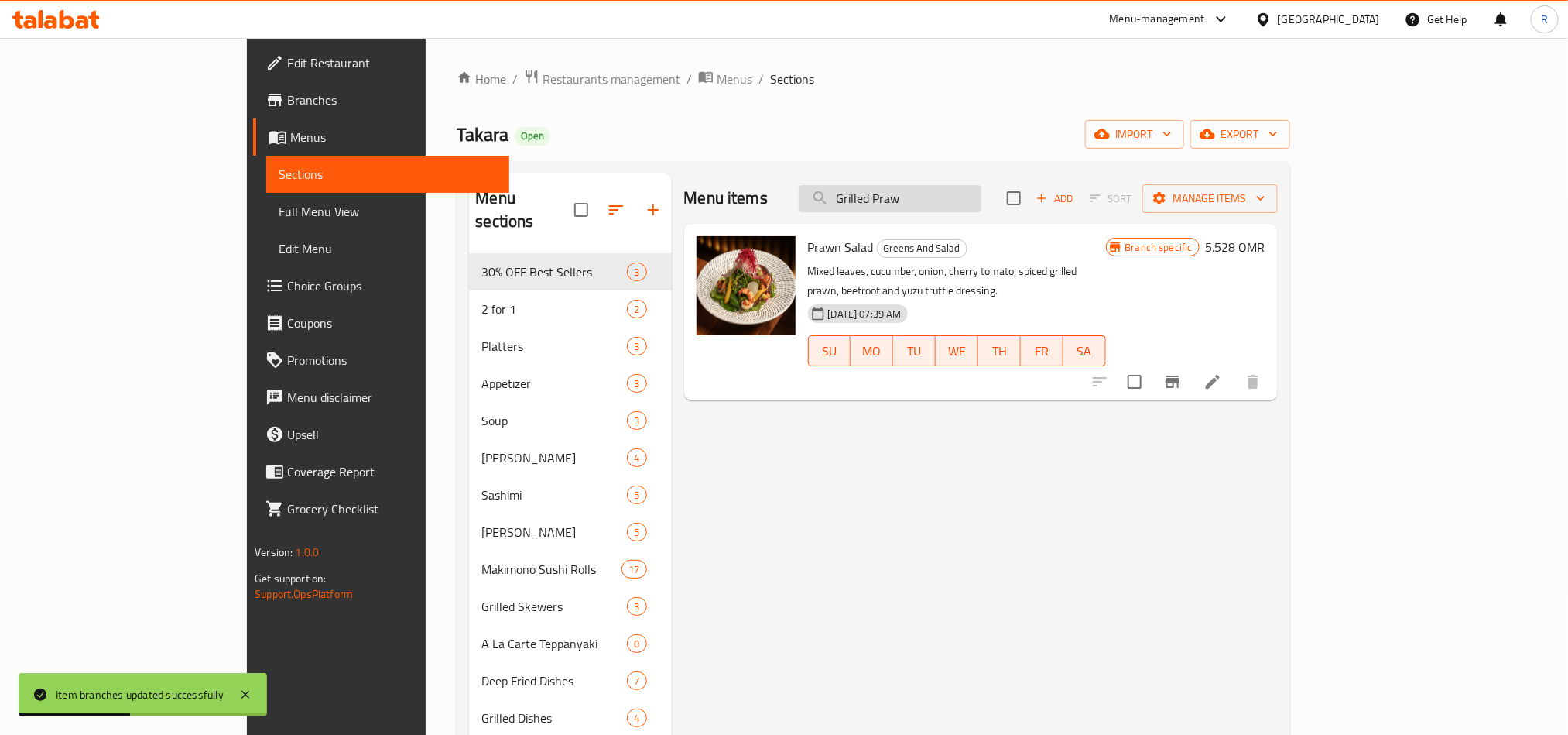
click at [936, 194] on input "Grilled Praw" at bounding box center [889, 199] width 183 height 27
paste input "Ebi Tempura"
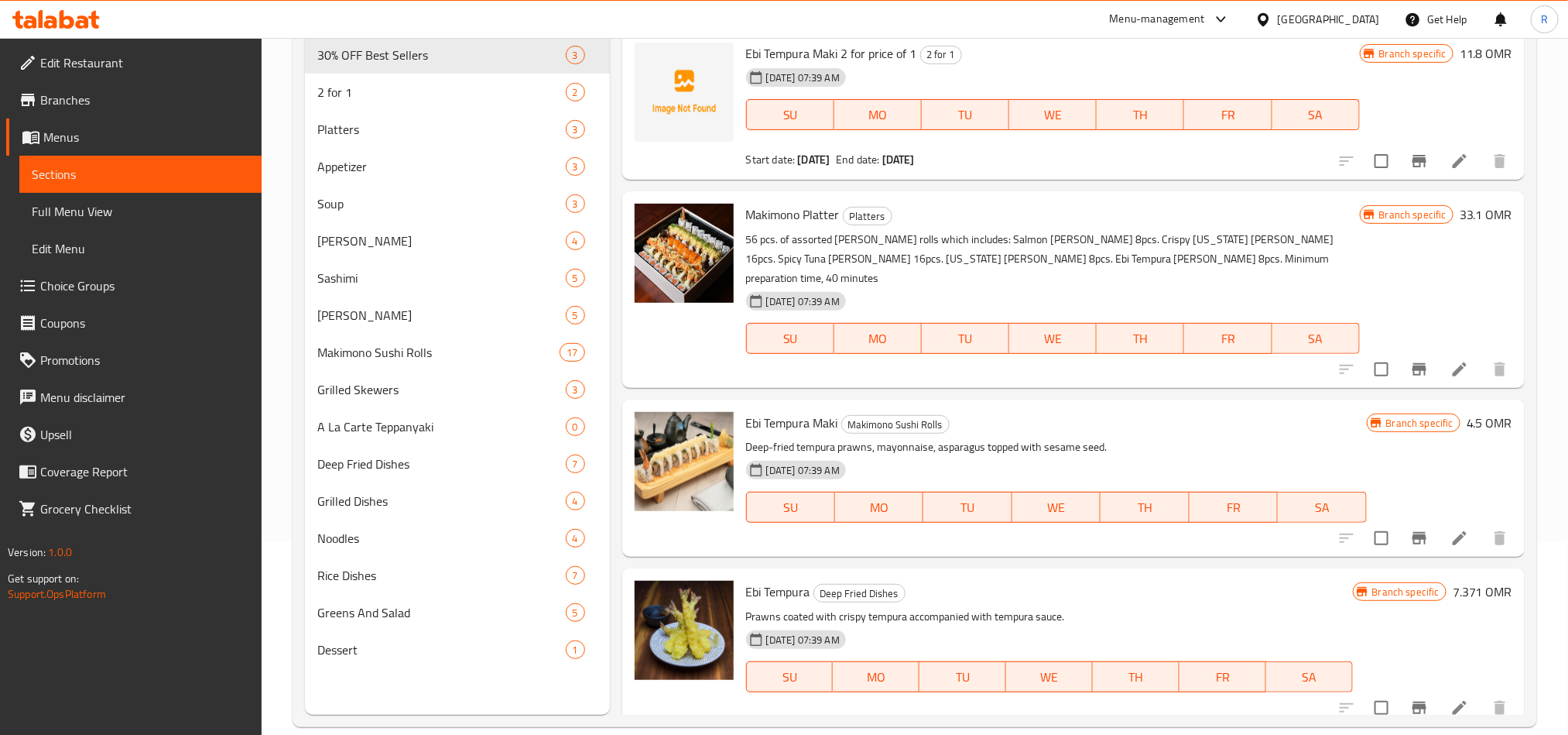
scroll to position [217, 0]
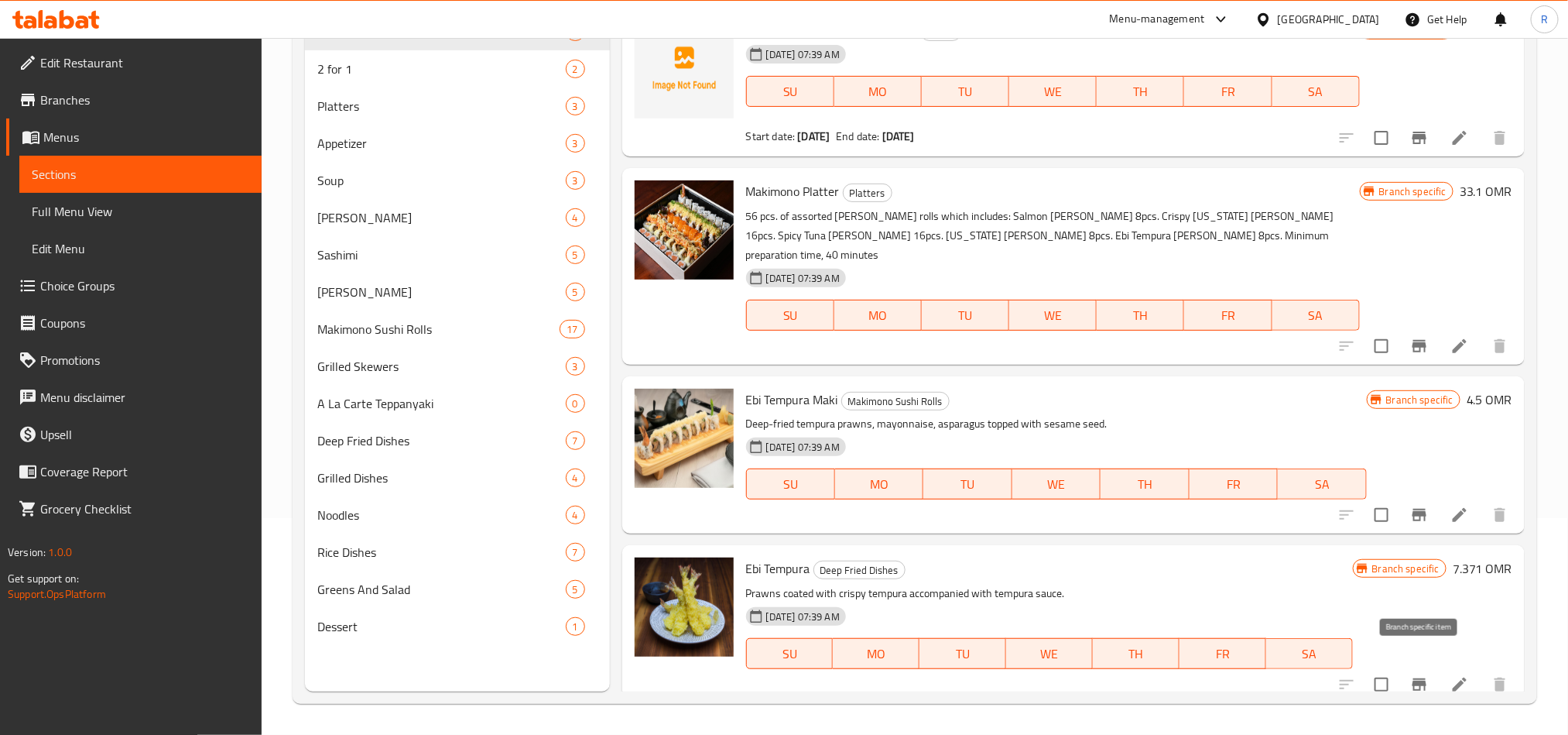
type input "Ebi Tempura"
click at [1419, 678] on icon "Branch-specific-item" at bounding box center [1419, 684] width 14 height 13
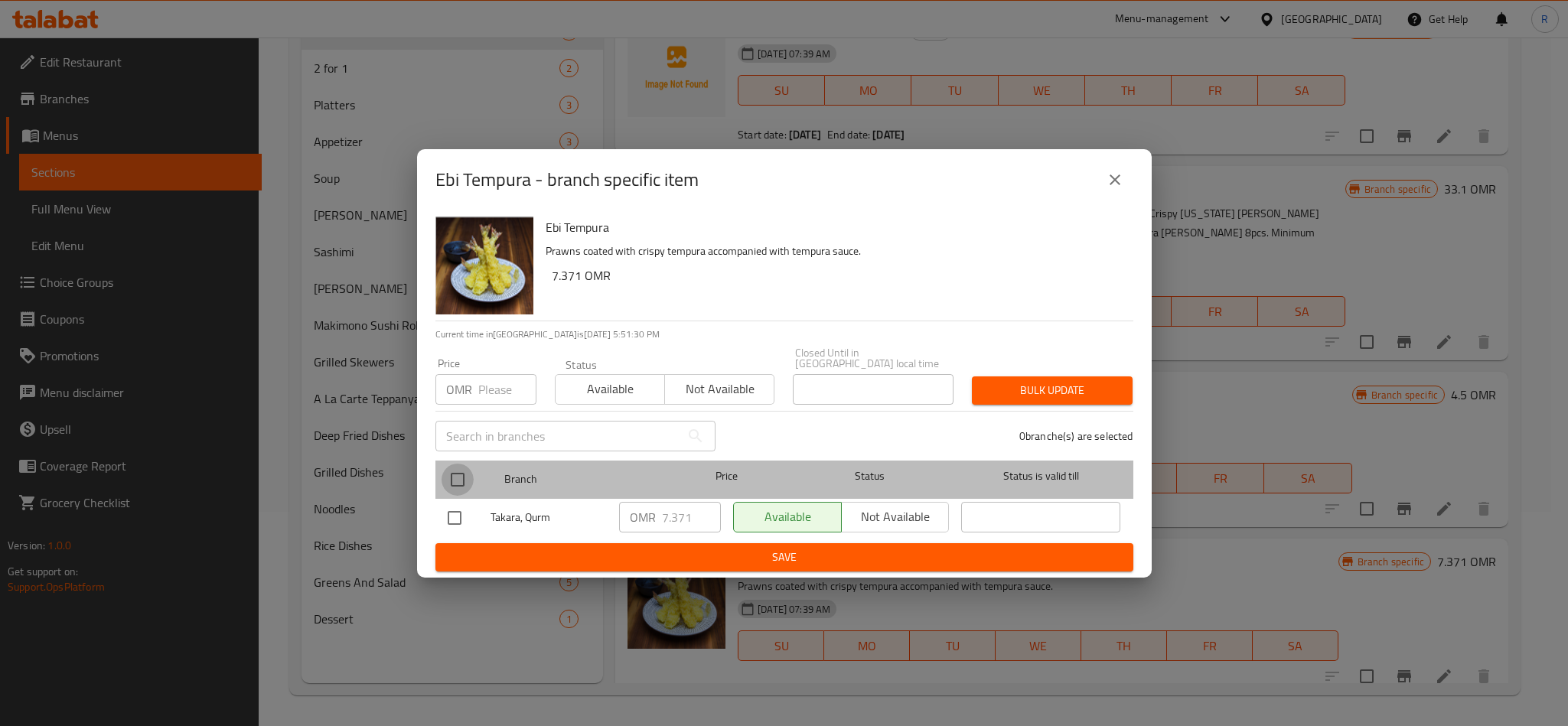
click at [457, 477] on input "checkbox" at bounding box center [457, 480] width 32 height 32
checkbox input "true"
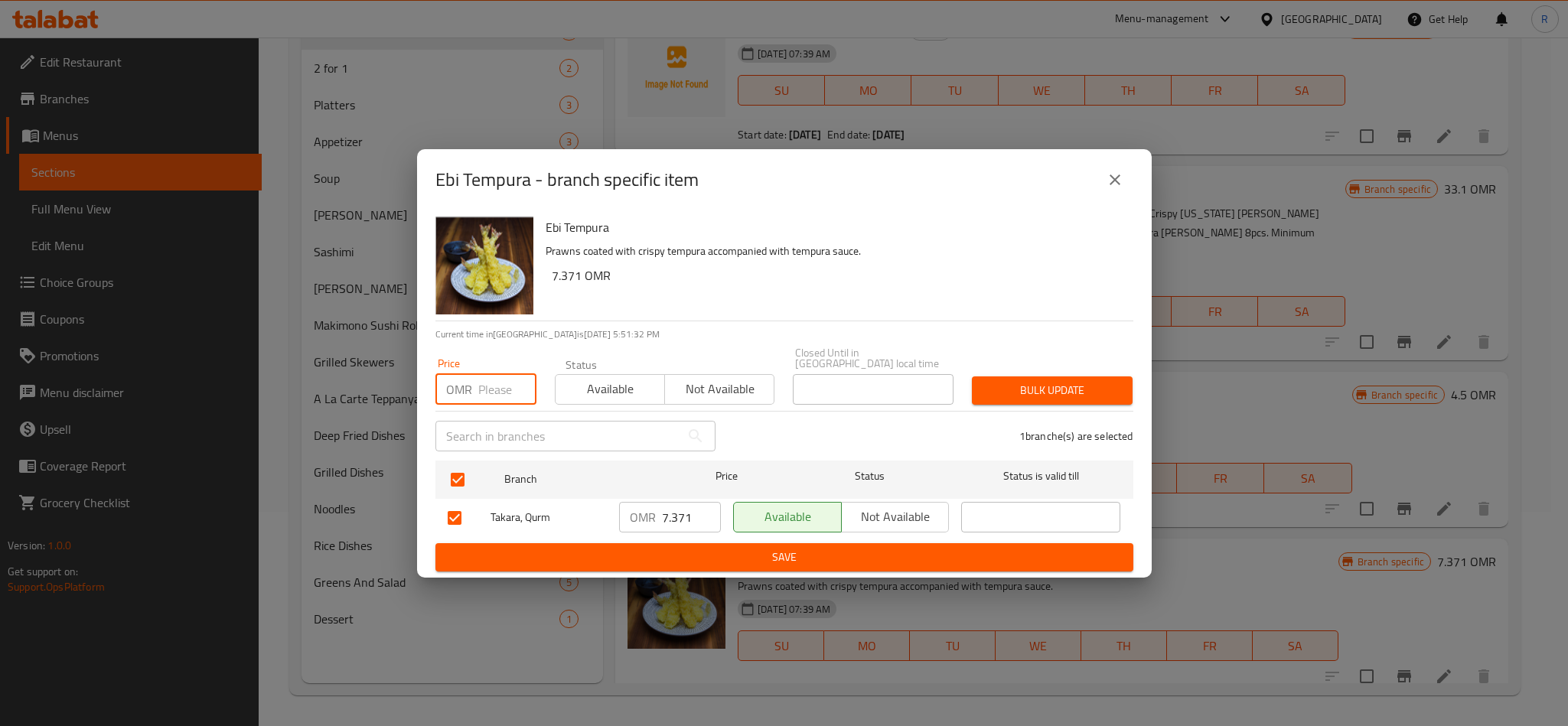
paste input "7.37"
type input "7.37"
click at [1097, 386] on span "Bulk update" at bounding box center [1053, 390] width 136 height 19
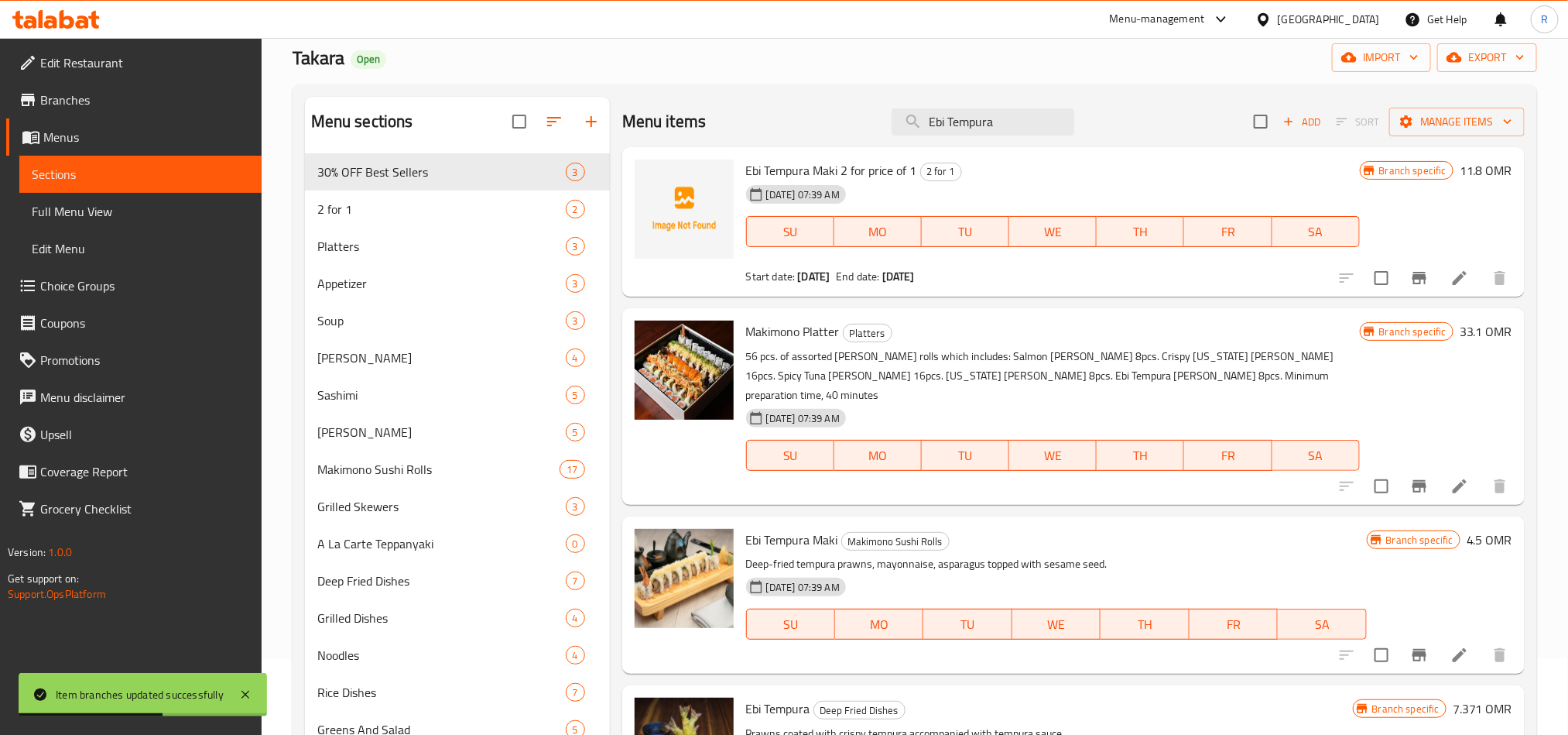
scroll to position [0, 0]
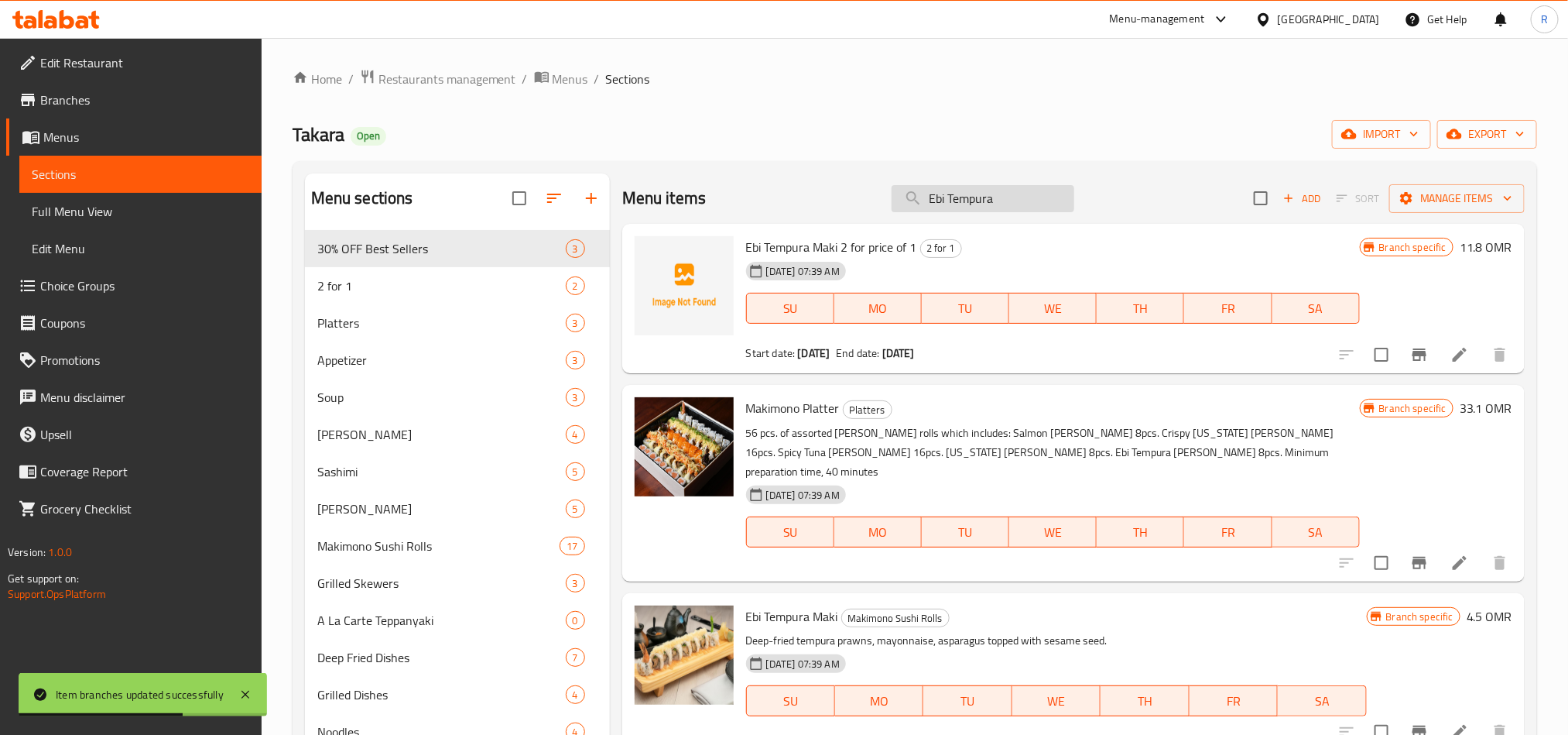
click at [929, 185] on input "Ebi Tempura" at bounding box center [983, 199] width 183 height 27
paste input "Rock Shrimp"
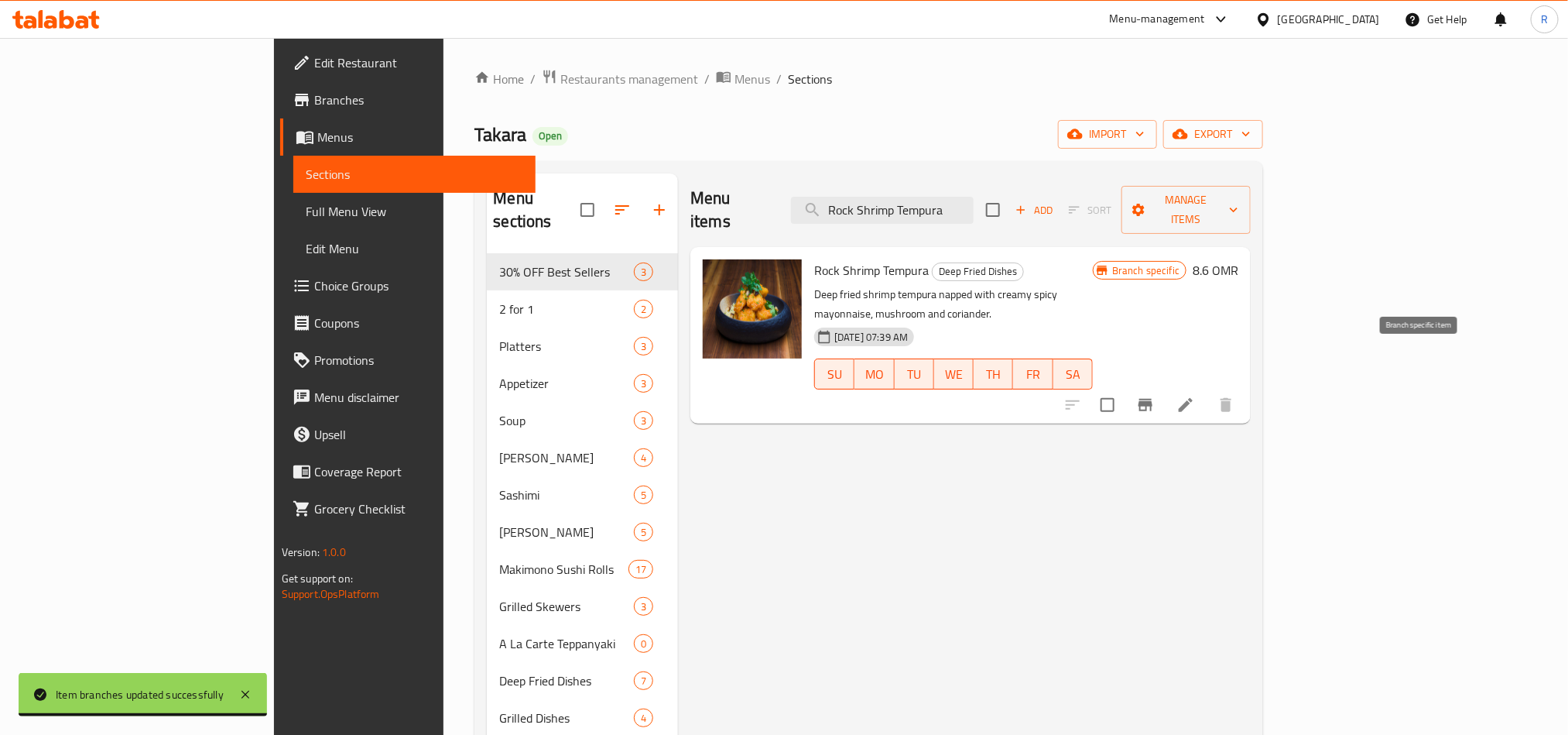
type input "Rock Shrimp Tempura"
click at [1155, 396] on icon "Branch-specific-item" at bounding box center [1145, 405] width 19 height 19
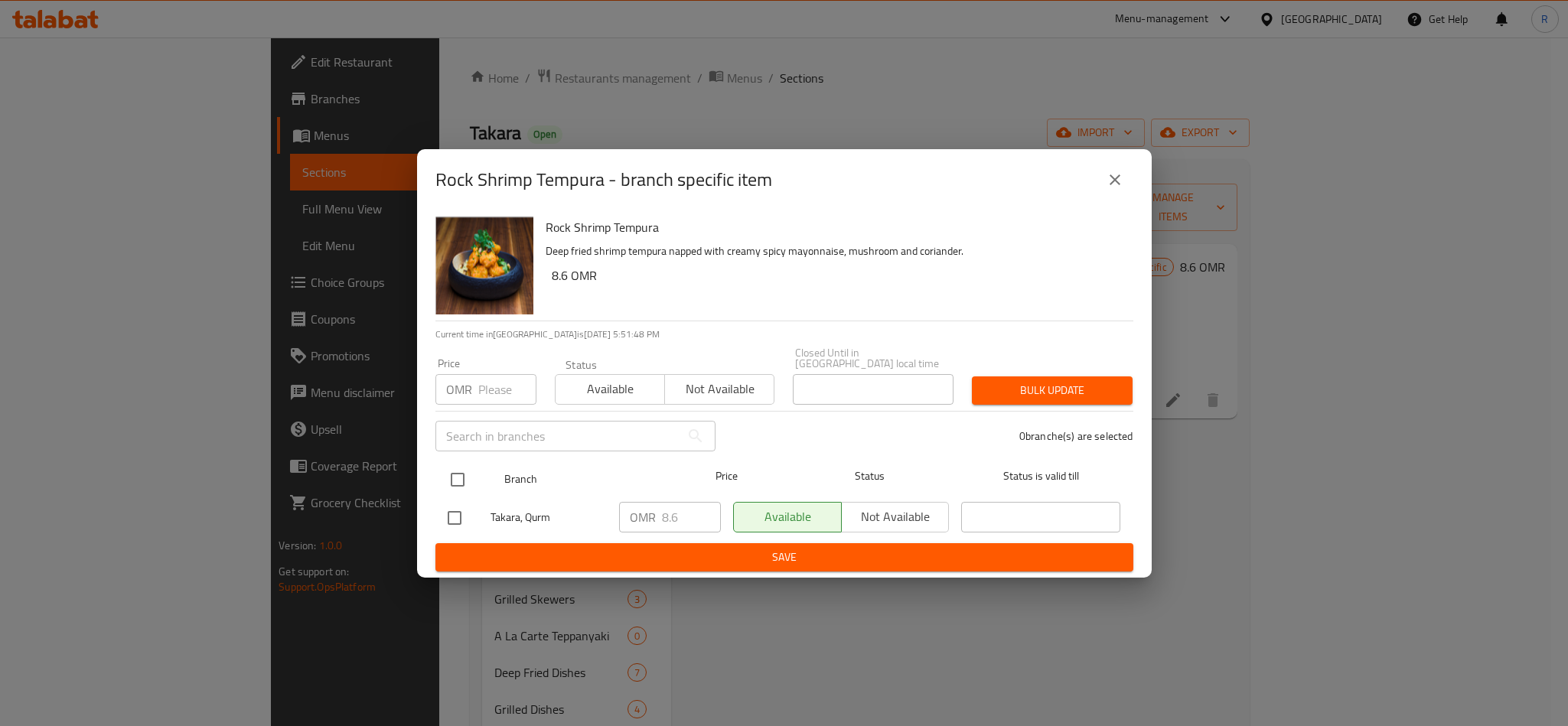
click at [457, 469] on input "checkbox" at bounding box center [457, 480] width 32 height 32
checkbox input "true"
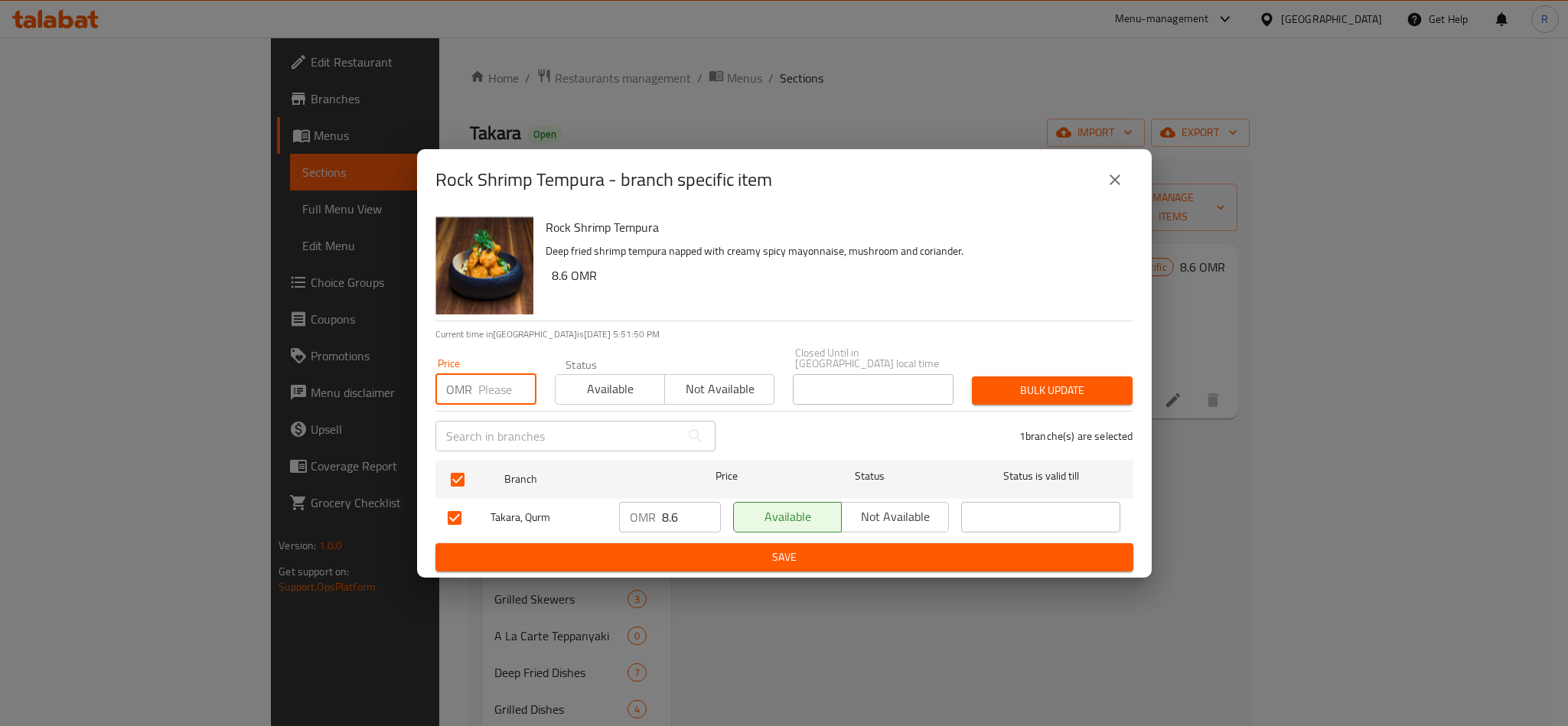
paste input "8.60"
type input "8.60"
click at [1016, 381] on span "Bulk update" at bounding box center [1053, 390] width 136 height 19
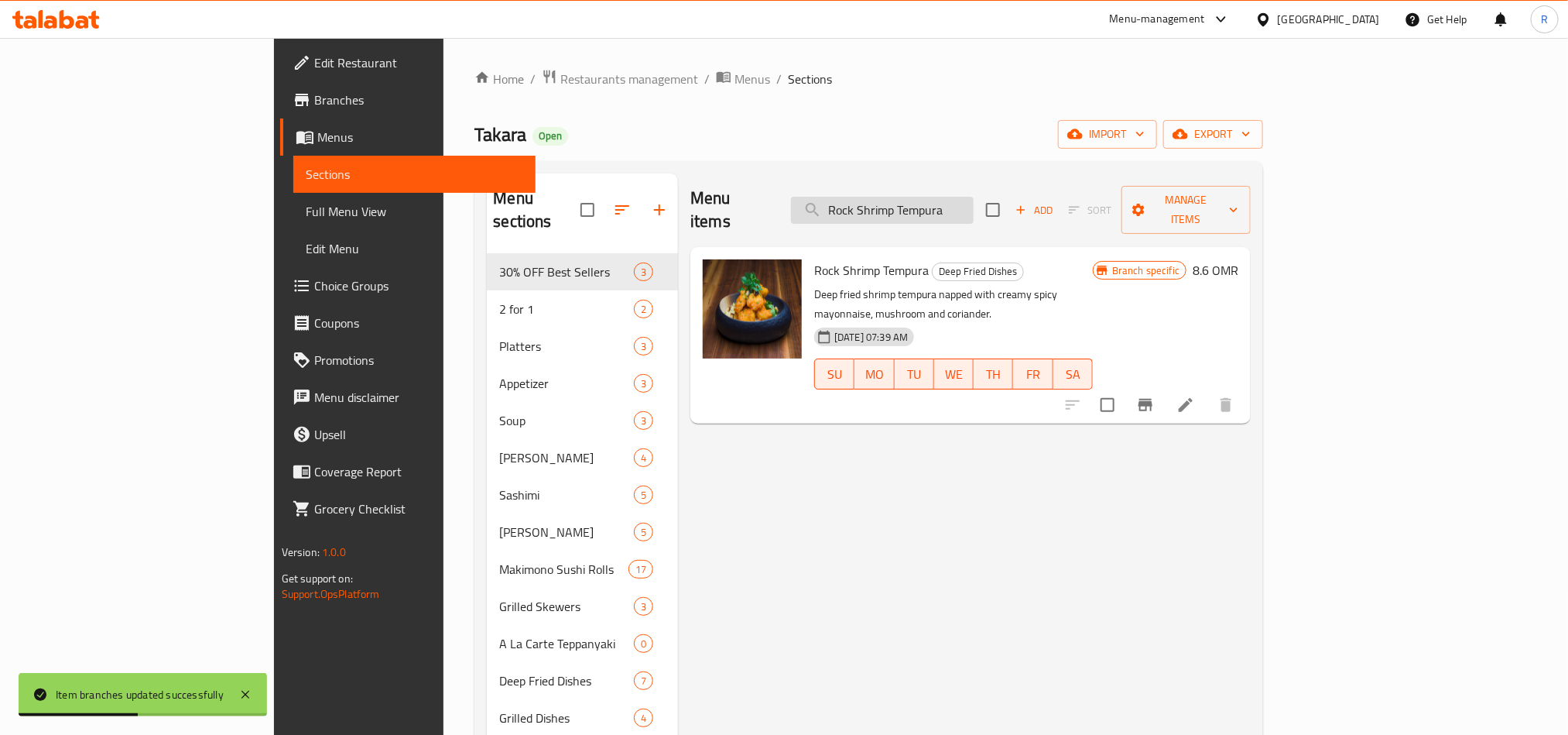
click at [935, 201] on input "Rock Shrimp Tempura" at bounding box center [882, 210] width 183 height 27
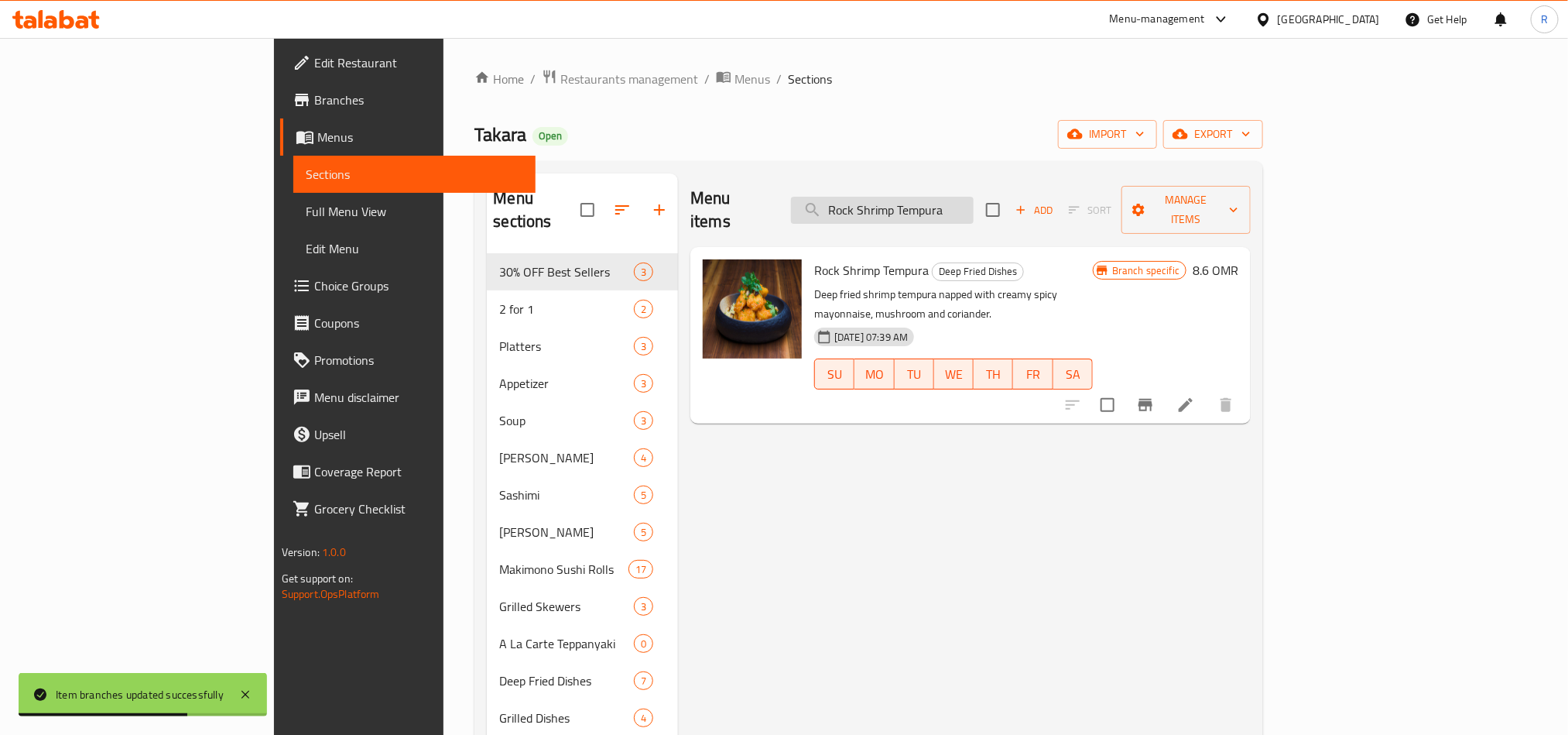
paste input "Wasabi Prawn"
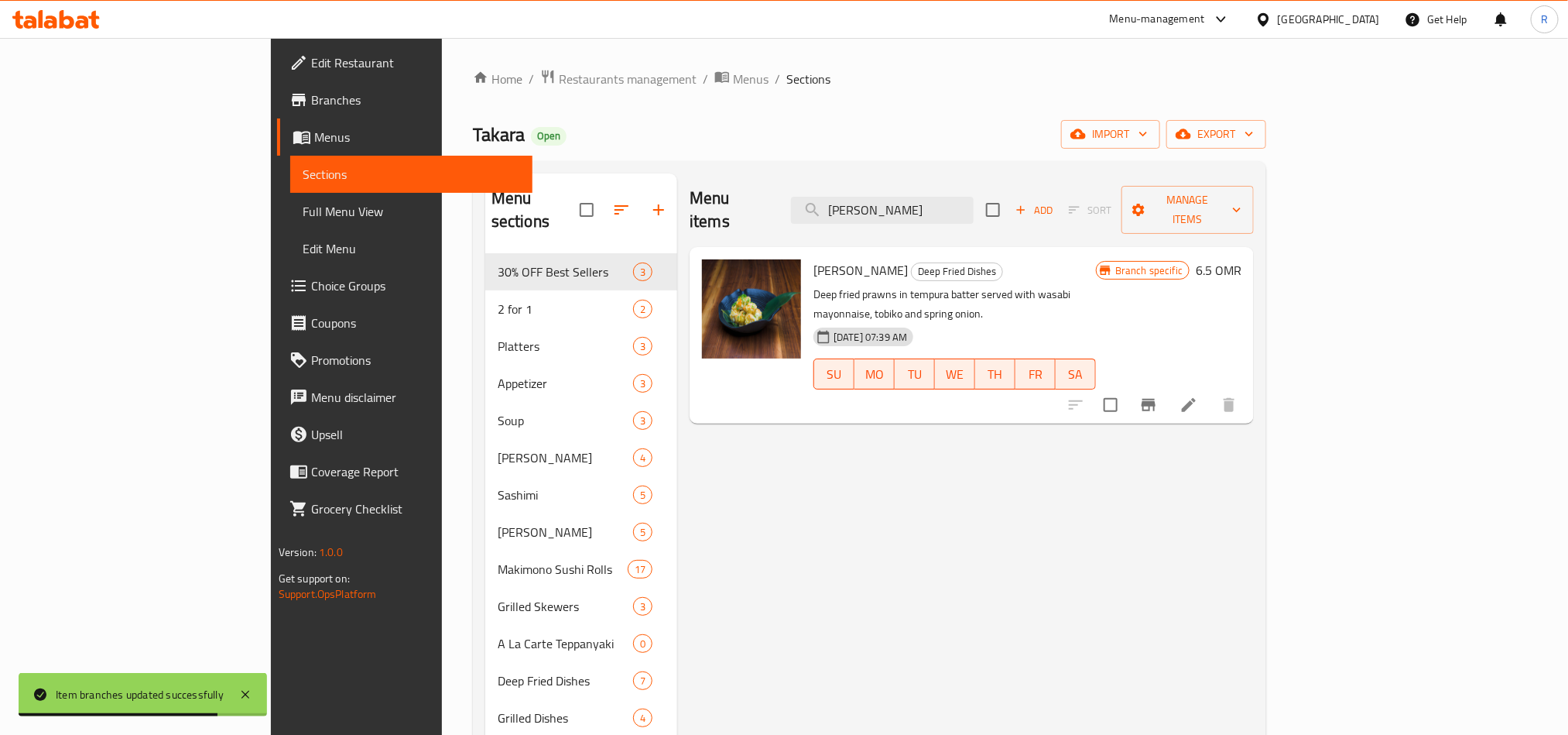
type input "Wasabi Prawn"
click at [1158, 396] on icon "Branch-specific-item" at bounding box center [1149, 405] width 19 height 19
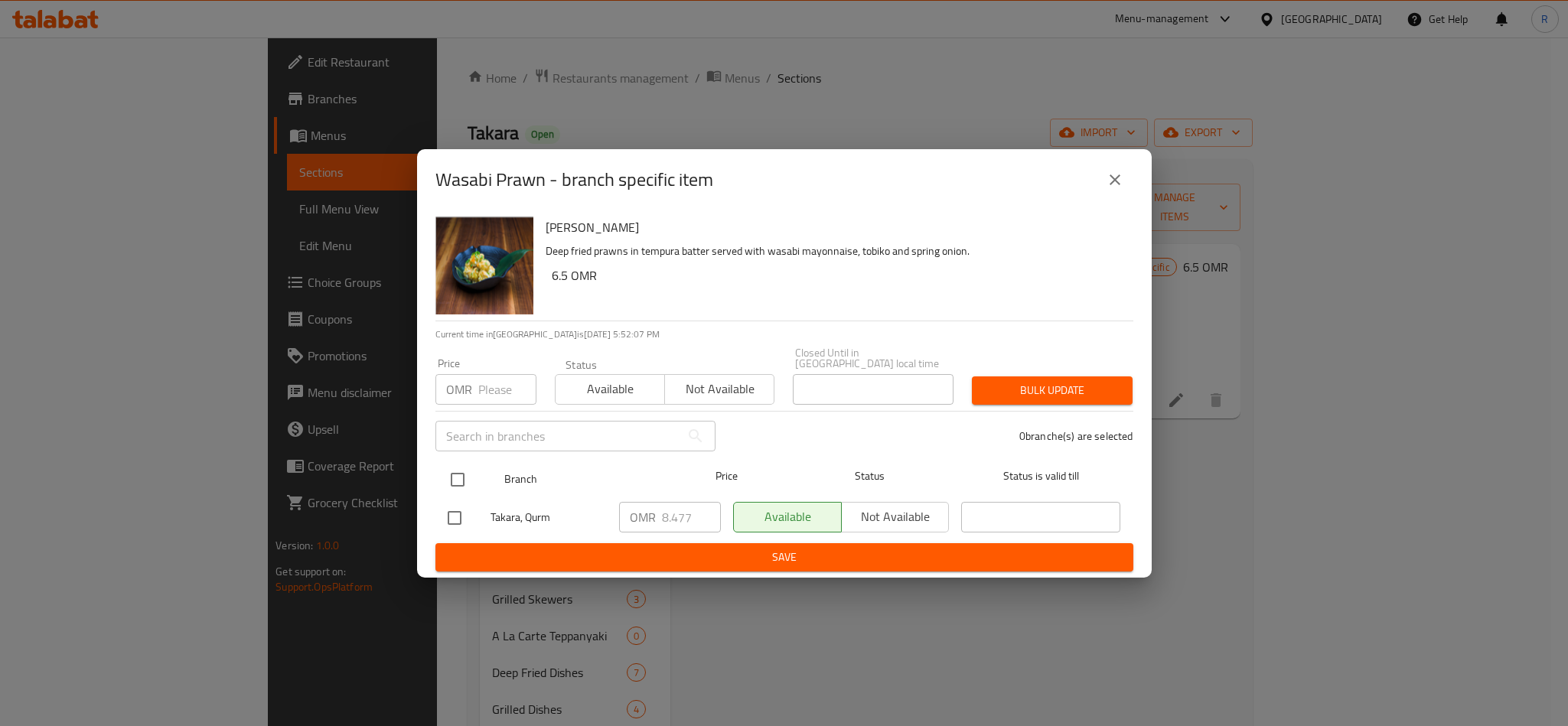
click at [457, 477] on input "checkbox" at bounding box center [457, 480] width 32 height 32
checkbox input "true"
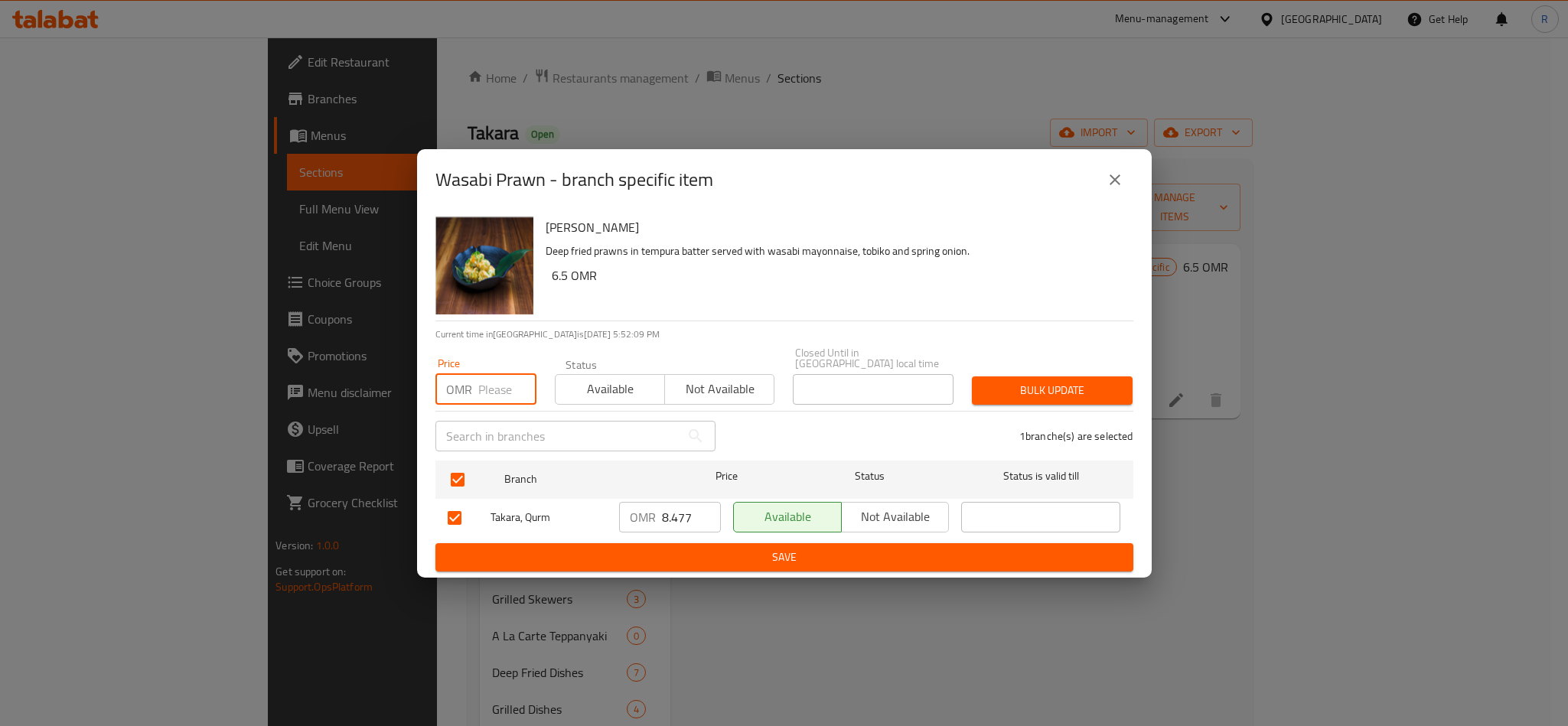
paste input "8.60"
type input "8.60"
click at [1085, 376] on button "Bulk update" at bounding box center [1052, 391] width 161 height 29
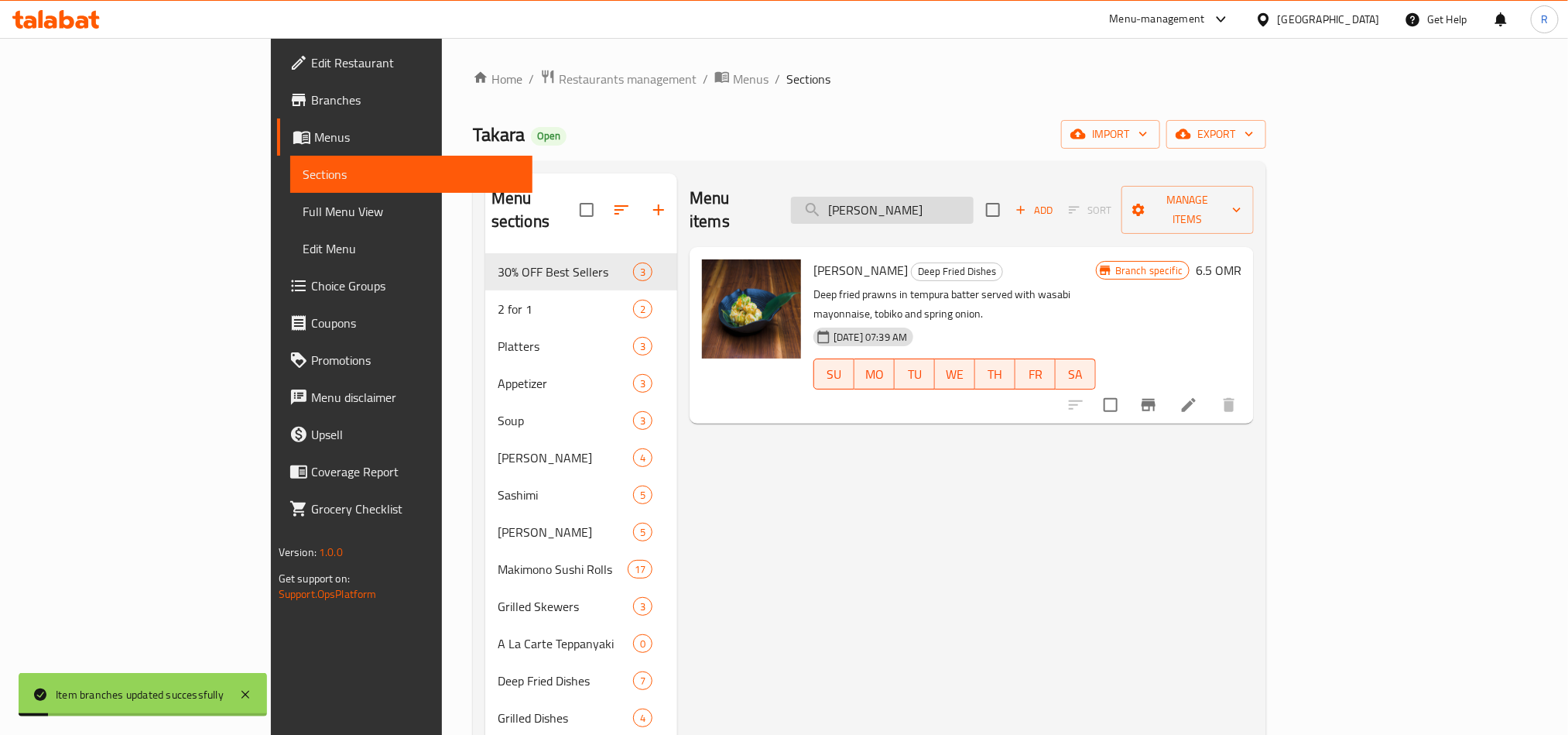
click at [952, 208] on input "Wasabi Prawn" at bounding box center [882, 210] width 183 height 27
click at [953, 204] on input "Wasabi Prawn" at bounding box center [882, 210] width 183 height 27
click at [955, 202] on input "Wasabi Prawn" at bounding box center [882, 210] width 183 height 27
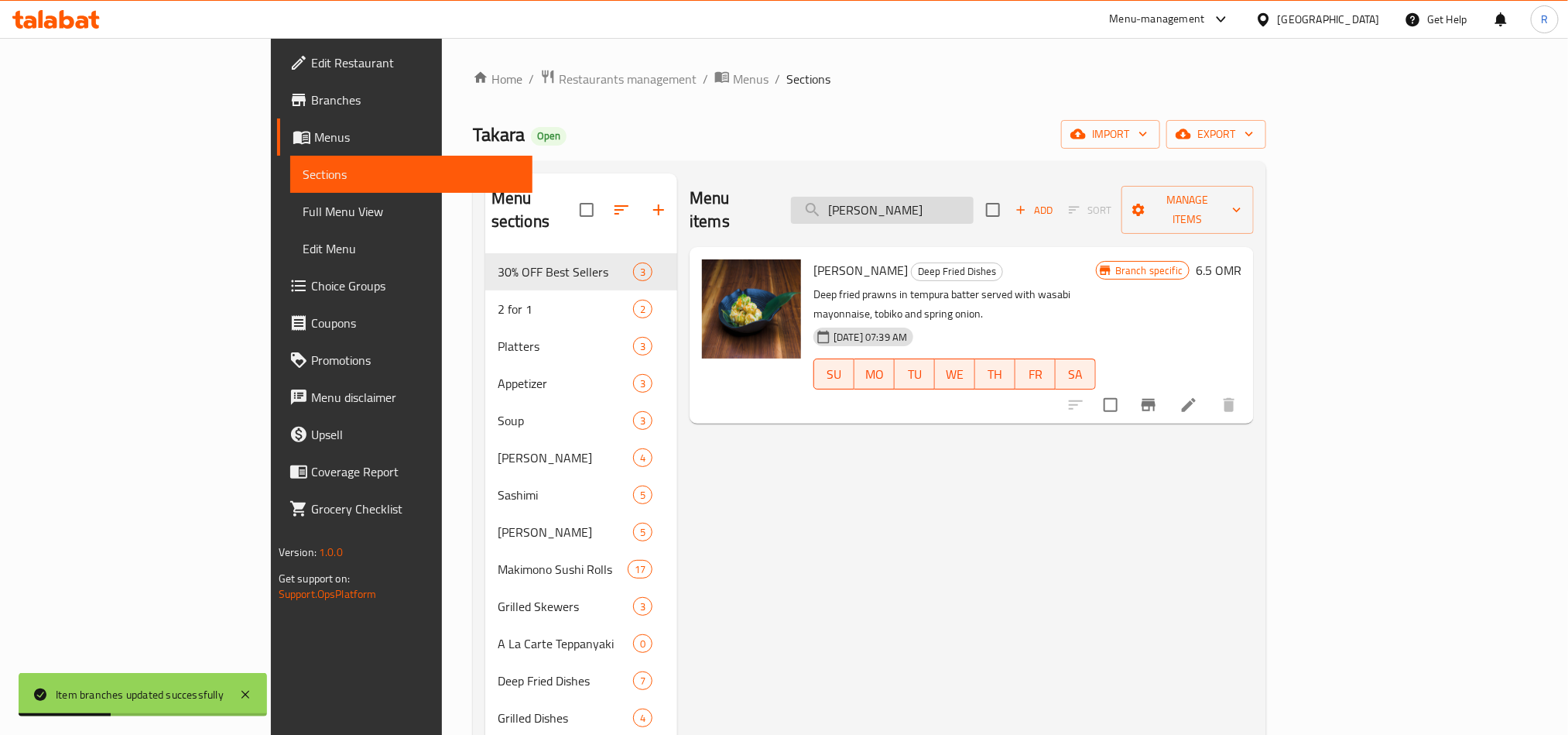
paste input "Spicy tori kara-age"
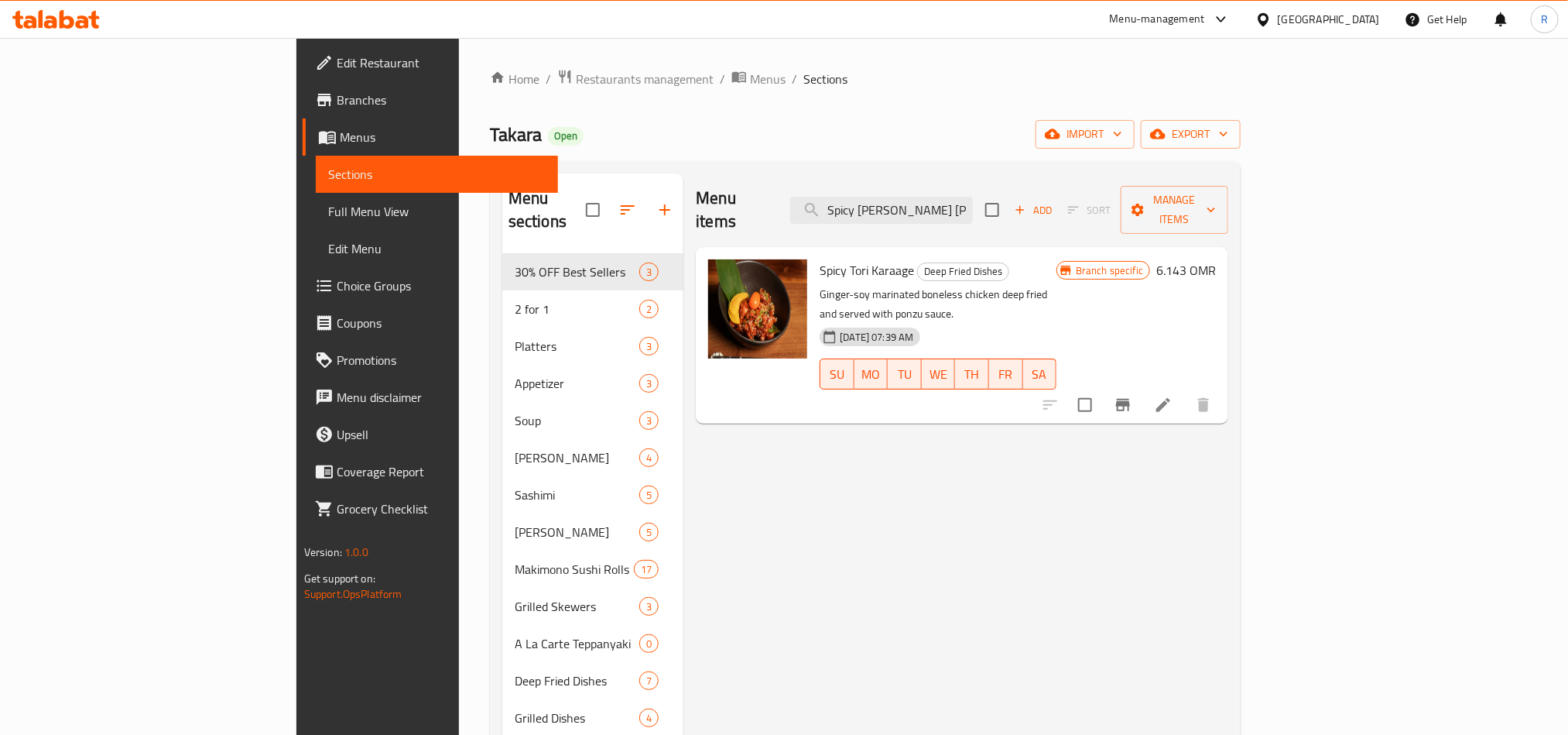
type input "Spicy tori kara"
drag, startPoint x: 1375, startPoint y: 491, endPoint x: 1335, endPoint y: 484, distance: 40.6
click at [1229, 491] on div "Menu items Spicy tori kara Add Sort Manage items Spicy Tori Karaage Deep Fried …" at bounding box center [956, 541] width 545 height 735
drag, startPoint x: 747, startPoint y: 247, endPoint x: 841, endPoint y: 247, distance: 94.0
click at [841, 259] on h6 "Spicy Tori Karaage Deep Fried Dishes" at bounding box center [938, 270] width 237 height 21
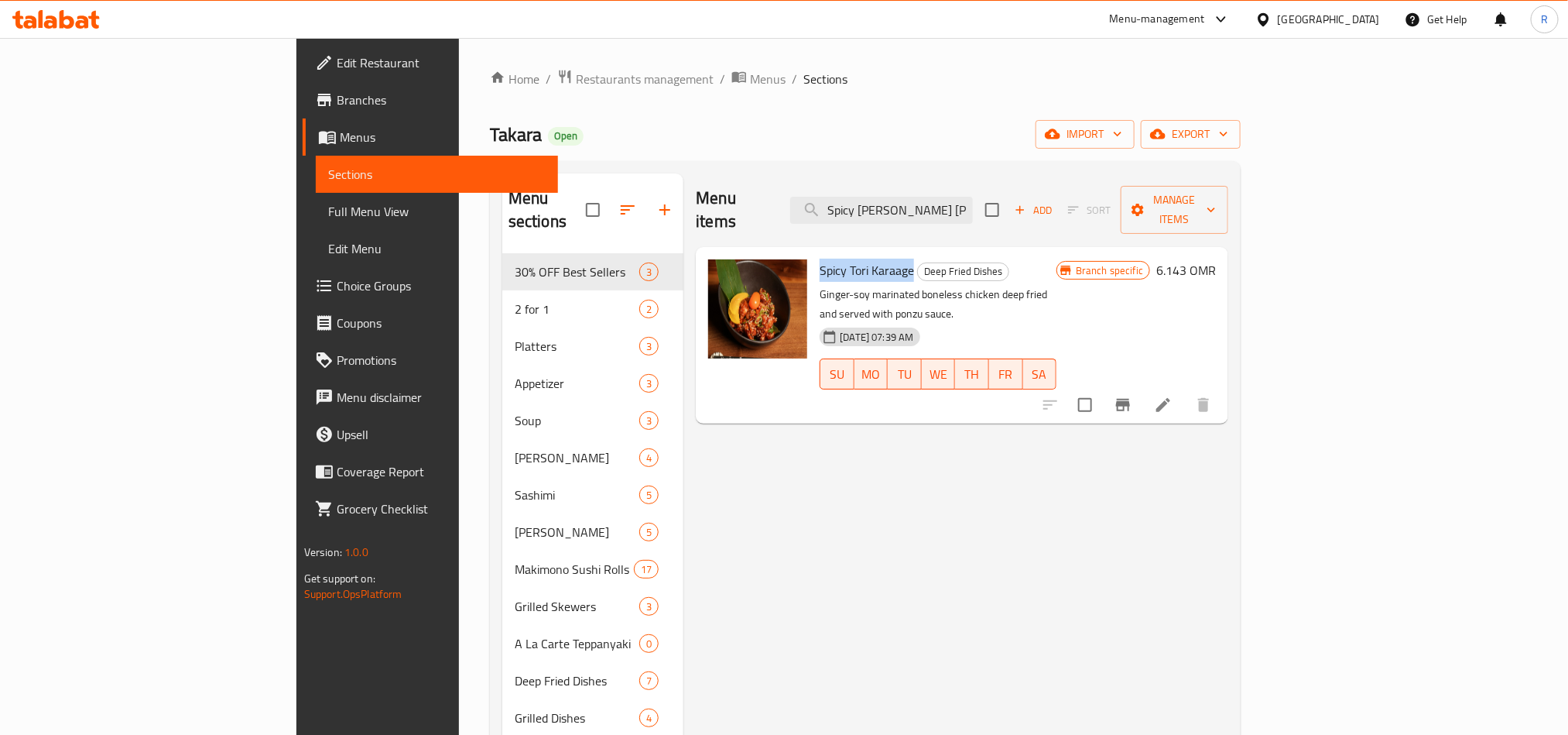
copy span "Spicy Tori Karaage"
click at [1229, 554] on div "Menu items Spicy tori kara Add Sort Manage items Spicy Tori Karaage Deep Fried …" at bounding box center [956, 541] width 545 height 735
click at [1229, 548] on div "Menu items Spicy tori kara Add Sort Manage items Spicy Tori Karaage Deep Fried …" at bounding box center [956, 541] width 545 height 735
click at [1142, 386] on button "Branch-specific-item" at bounding box center [1123, 405] width 37 height 37
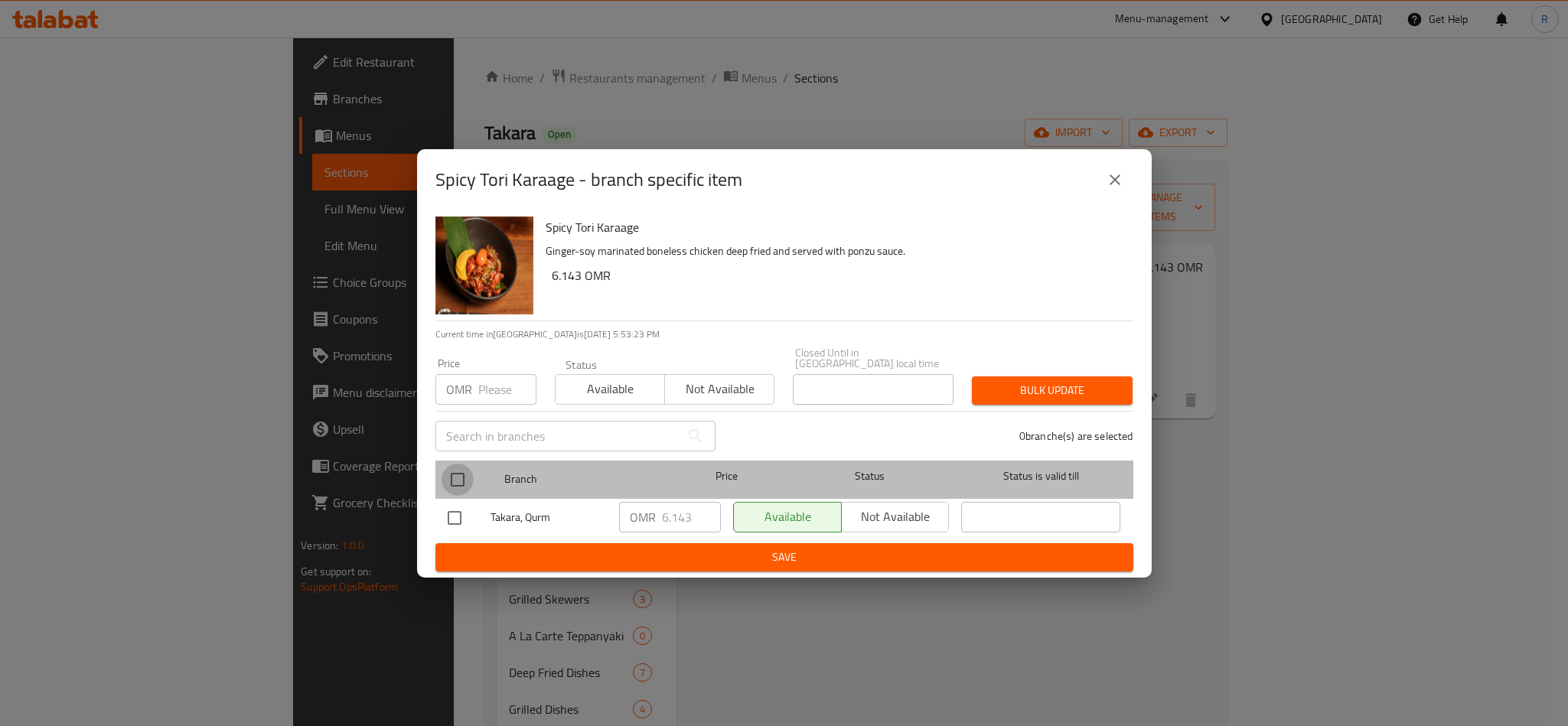
click at [450, 469] on input "checkbox" at bounding box center [457, 480] width 32 height 32
checkbox input "true"
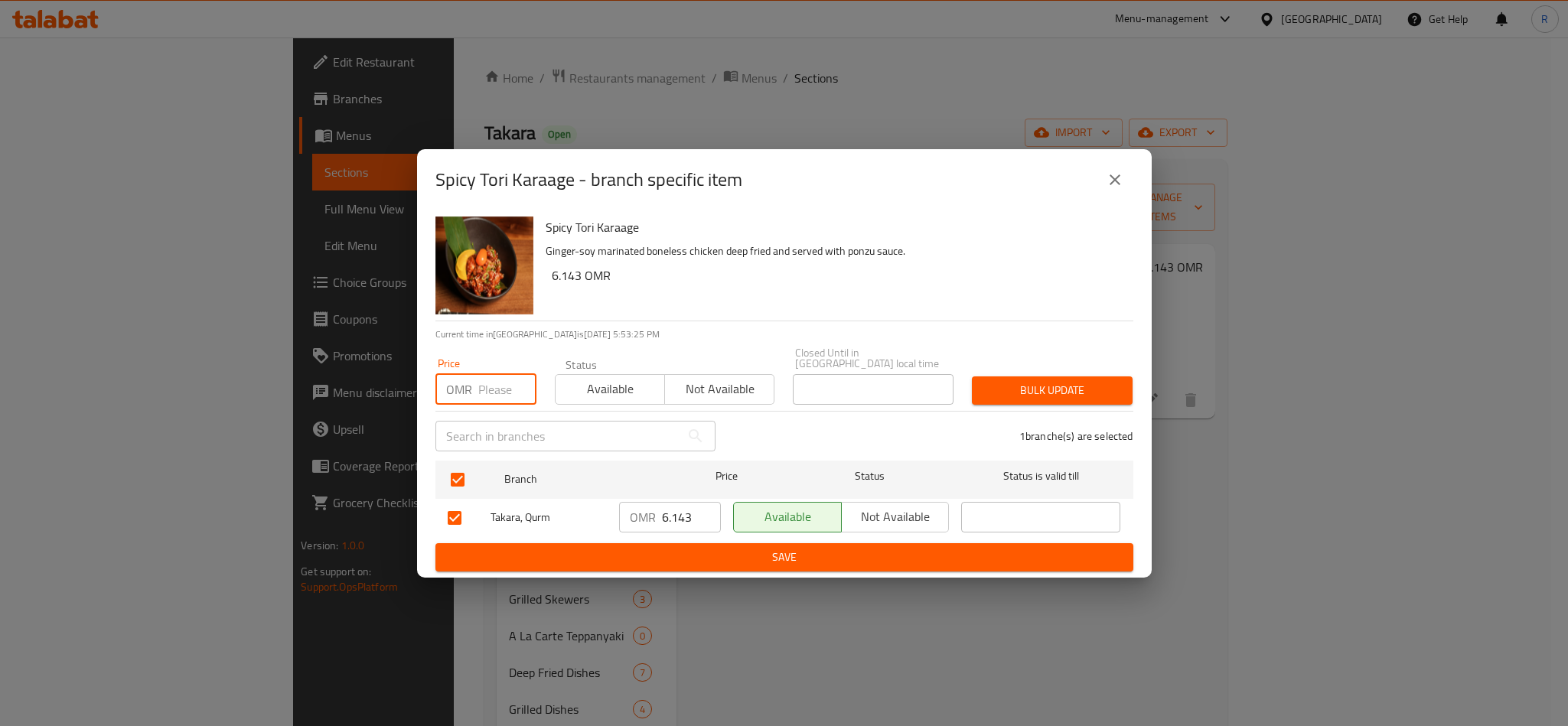
paste input "6.14"
type input "6.14"
click at [1059, 376] on button "Bulk update" at bounding box center [1052, 391] width 161 height 29
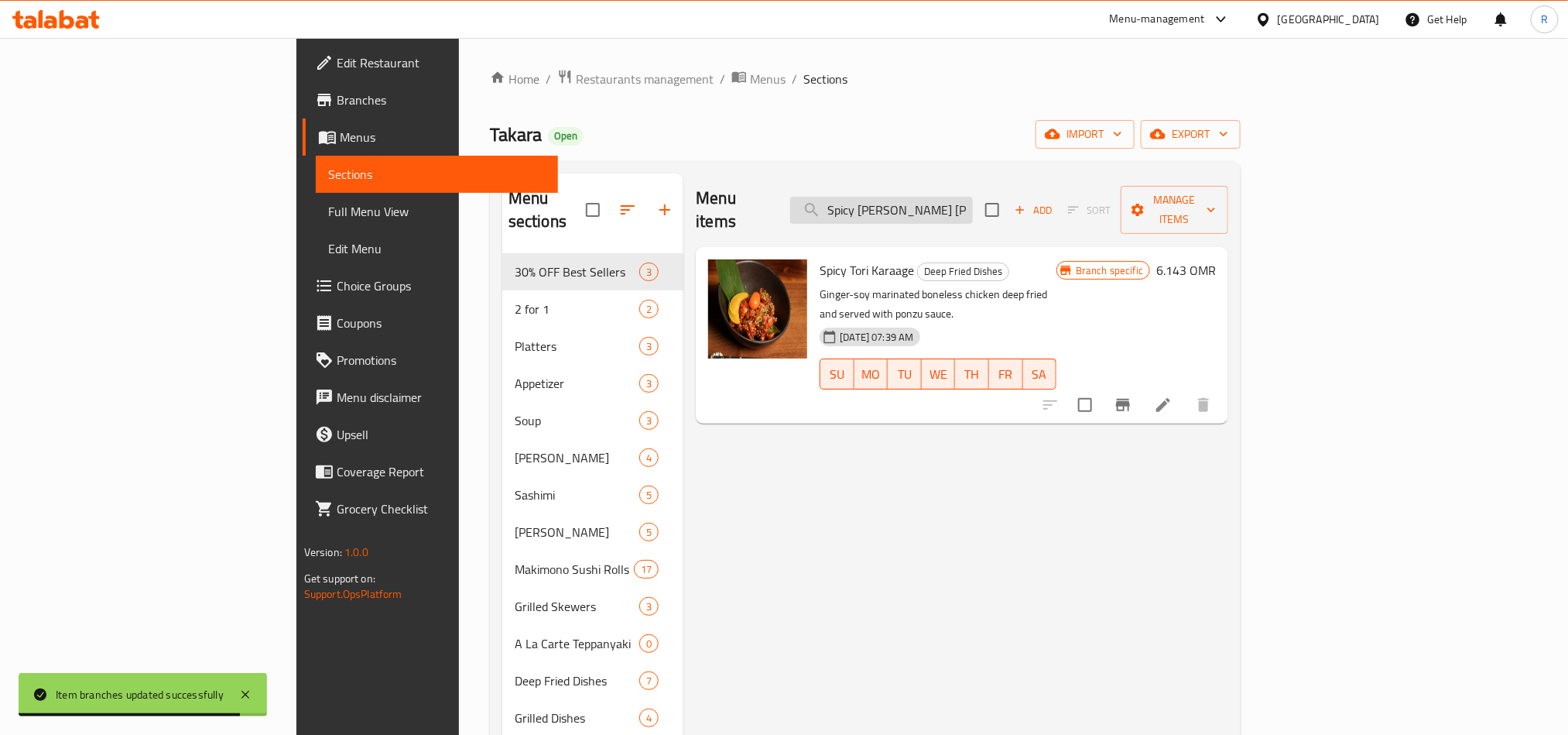
click at [932, 197] on input "Spicy tori kara" at bounding box center [881, 210] width 183 height 27
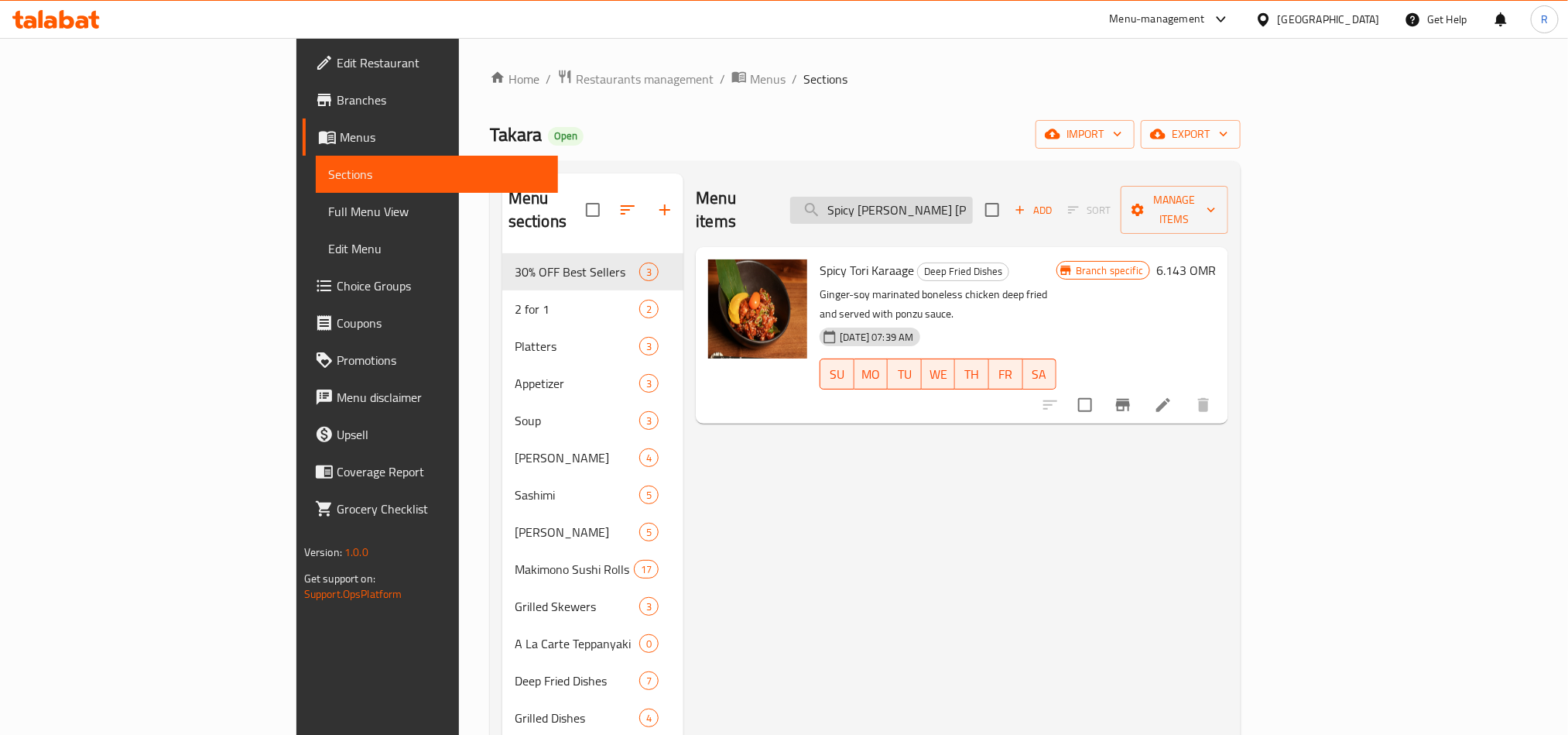
paste input "Crispy Calamari"
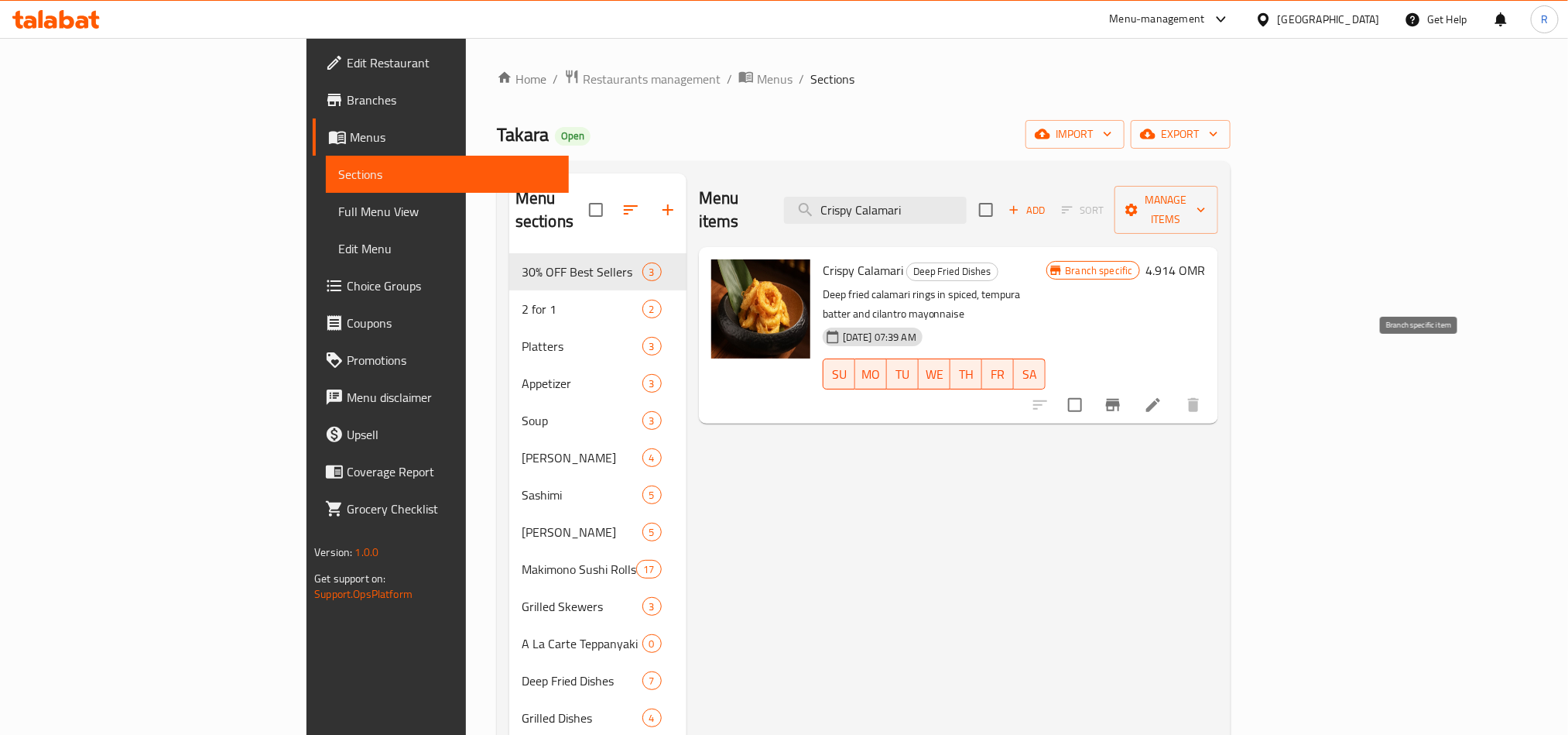
type input "Crispy Calamari"
click at [1120, 399] on icon "Branch-specific-item" at bounding box center [1113, 405] width 14 height 13
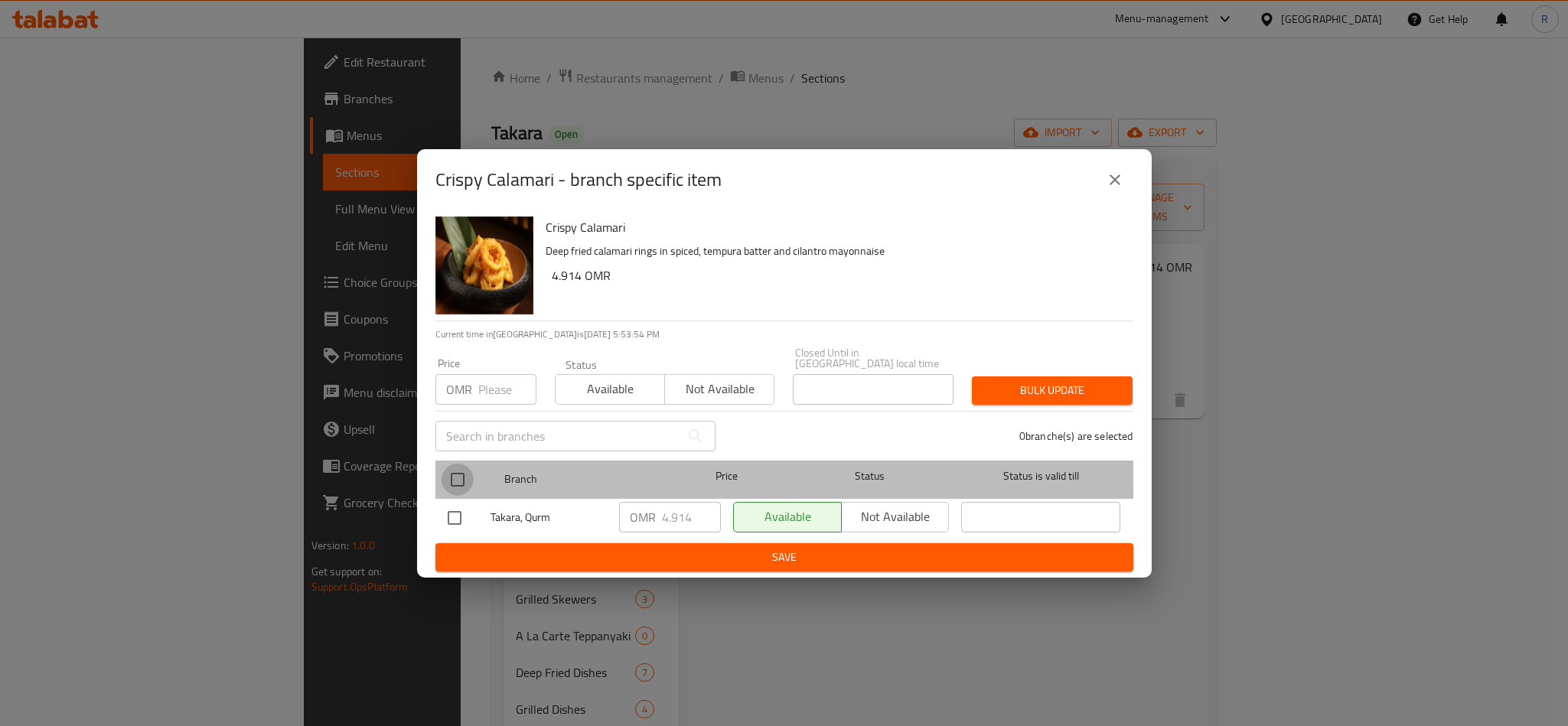
click at [457, 473] on input "checkbox" at bounding box center [457, 480] width 32 height 32
checkbox input "true"
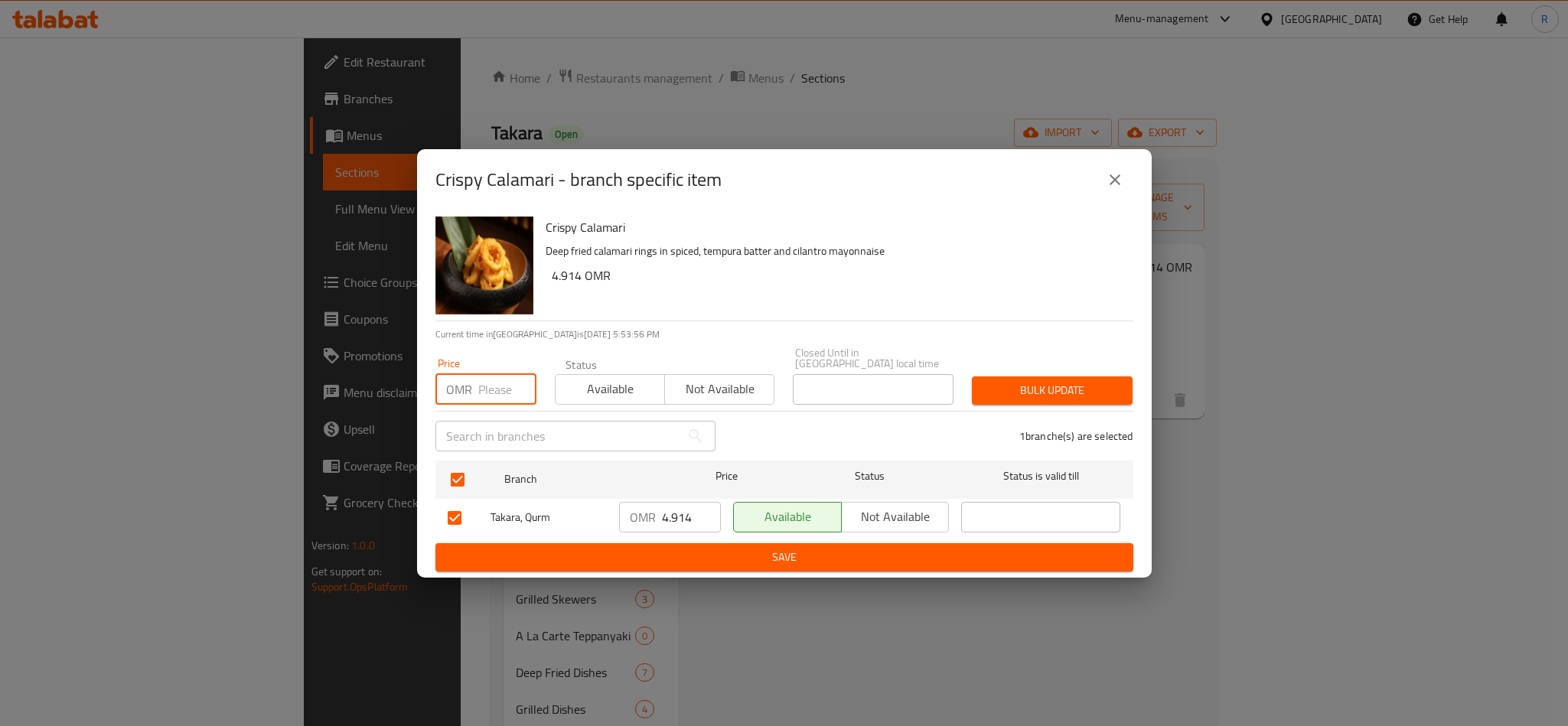
paste input "5.53"
type input "5.53"
drag, startPoint x: 1022, startPoint y: 360, endPoint x: 1022, endPoint y: 372, distance: 12.0
click at [1022, 363] on div "Price OMR 5.53 Price Status Available Not available Closed Until in Oman local …" at bounding box center [784, 376] width 716 height 76
click at [1020, 387] on span "Bulk update" at bounding box center [1053, 390] width 136 height 19
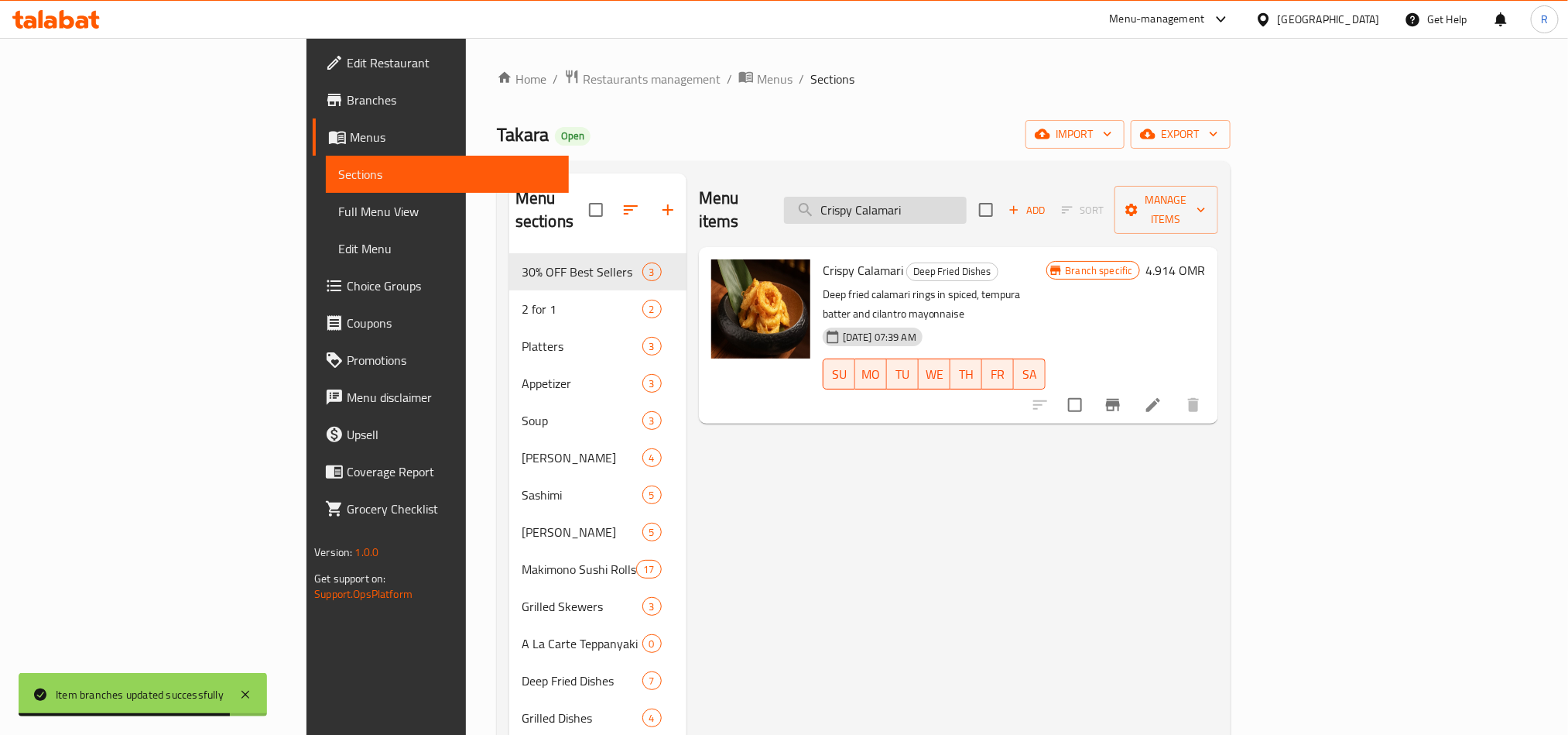
click at [967, 208] on input "Crispy Calamari" at bounding box center [875, 210] width 183 height 27
paste input "Salmon Teriyak"
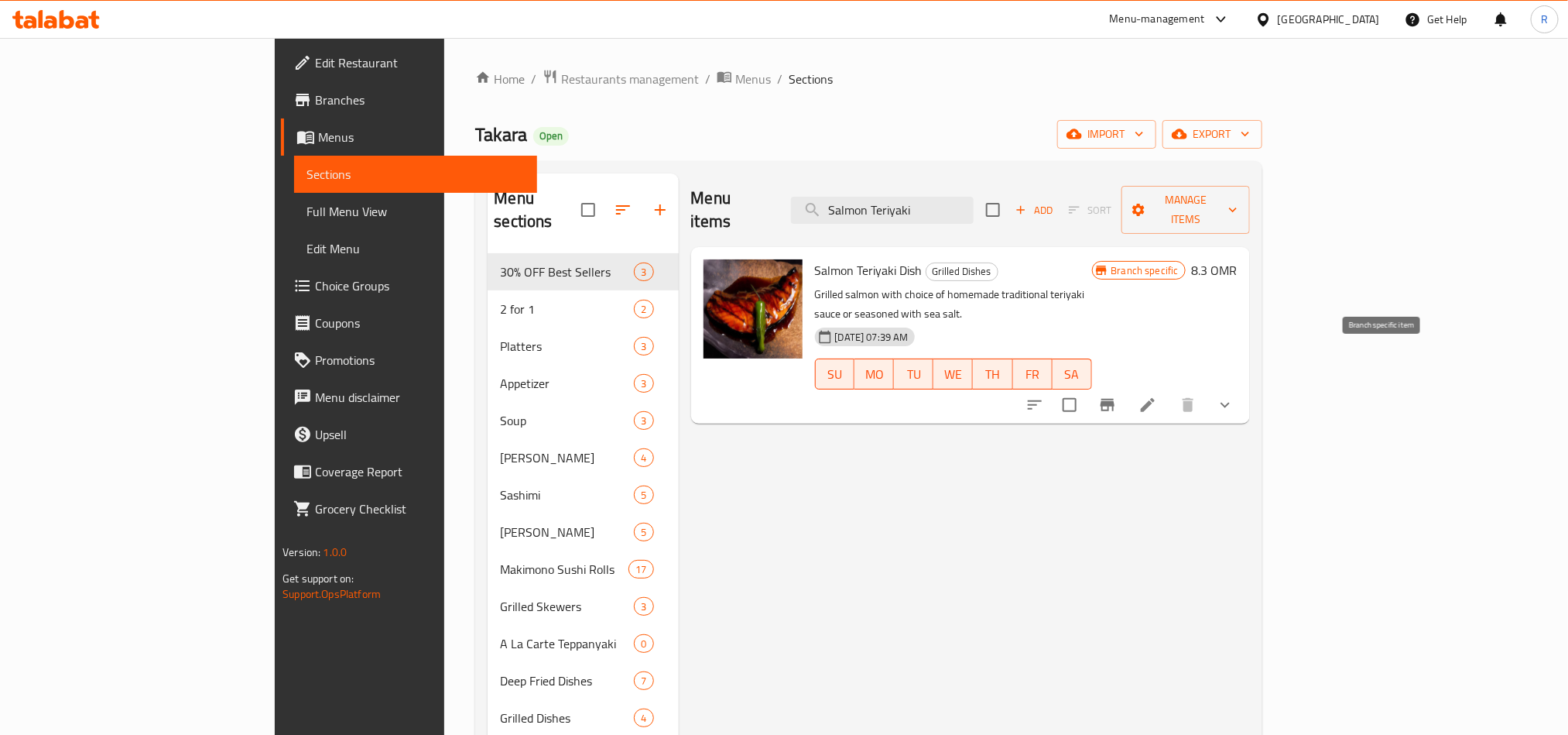
type input "Salmon Teriyaki"
click at [1117, 396] on icon "Branch-specific-item" at bounding box center [1108, 405] width 19 height 19
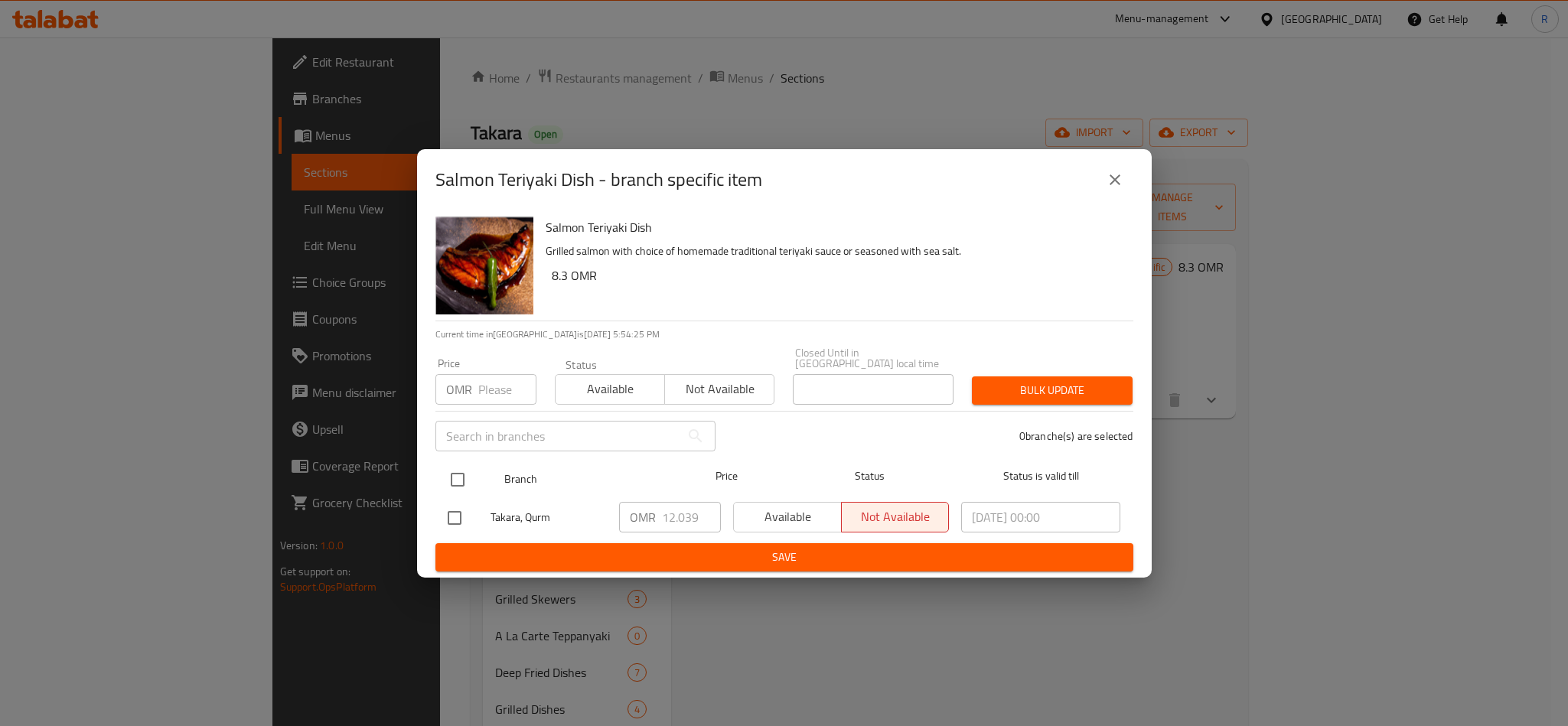
click at [457, 473] on input "checkbox" at bounding box center [457, 480] width 32 height 32
checkbox input "true"
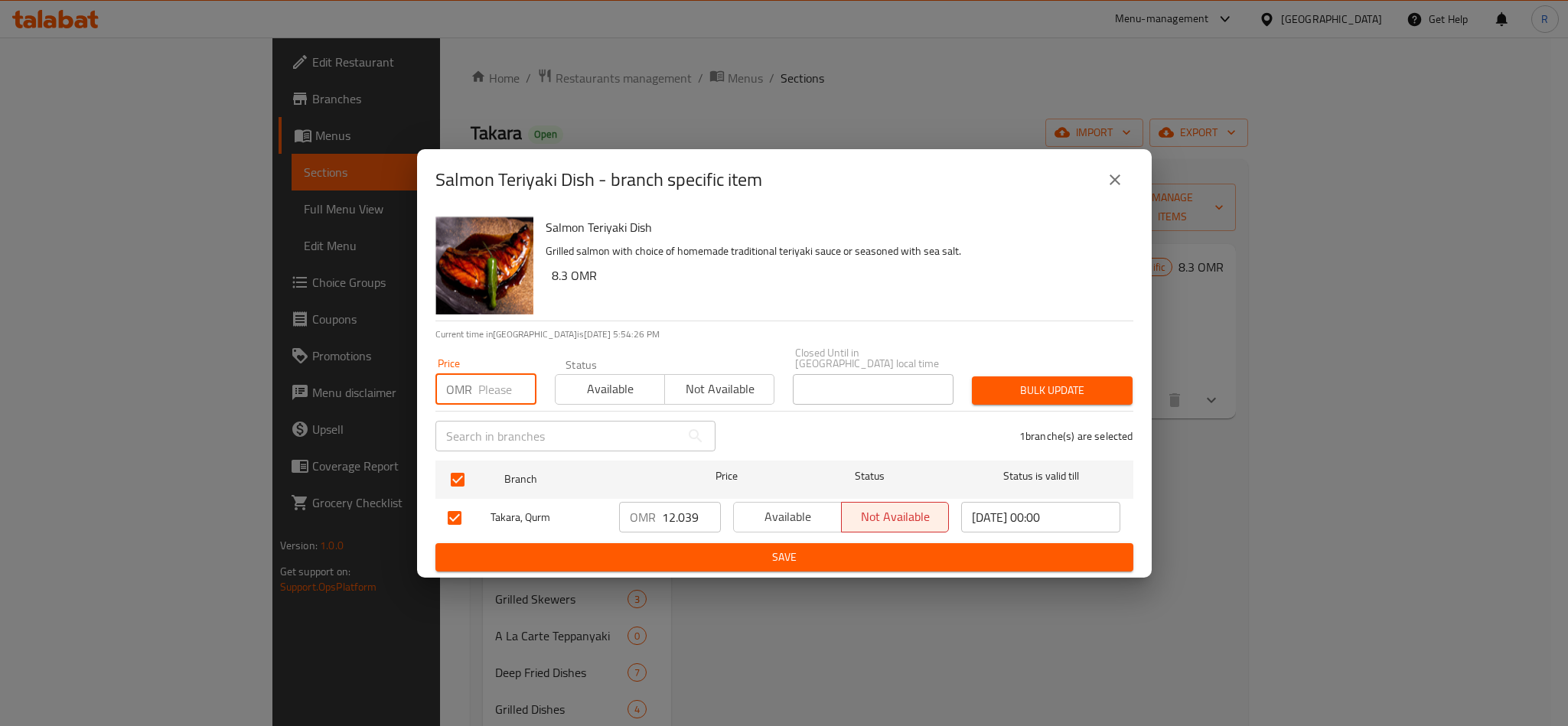
paste input "12.28"
type input "12.28"
click at [1037, 381] on span "Bulk update" at bounding box center [1053, 390] width 136 height 19
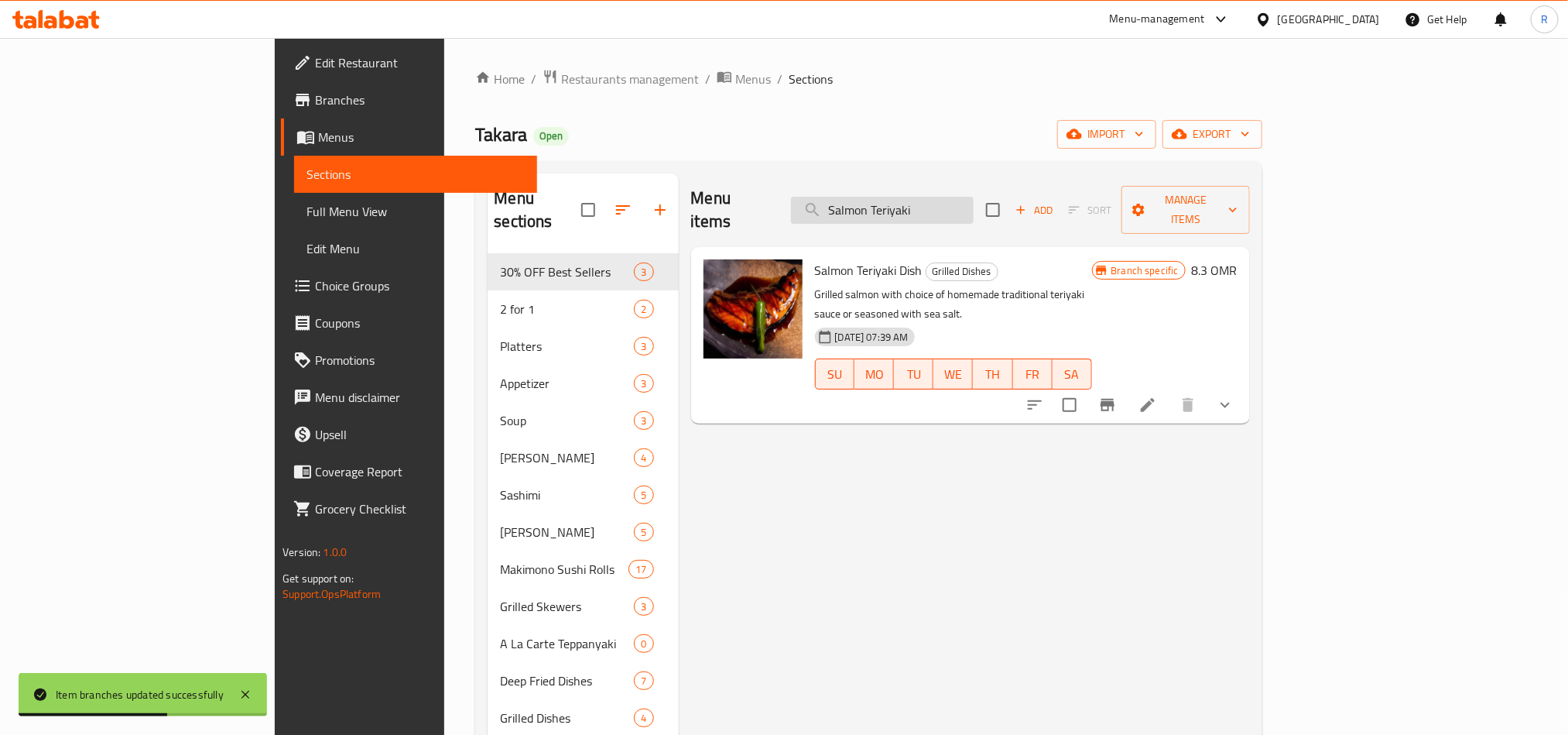
click at [936, 207] on input "Salmon Teriyaki" at bounding box center [882, 210] width 183 height 27
paste input "Shiyo"
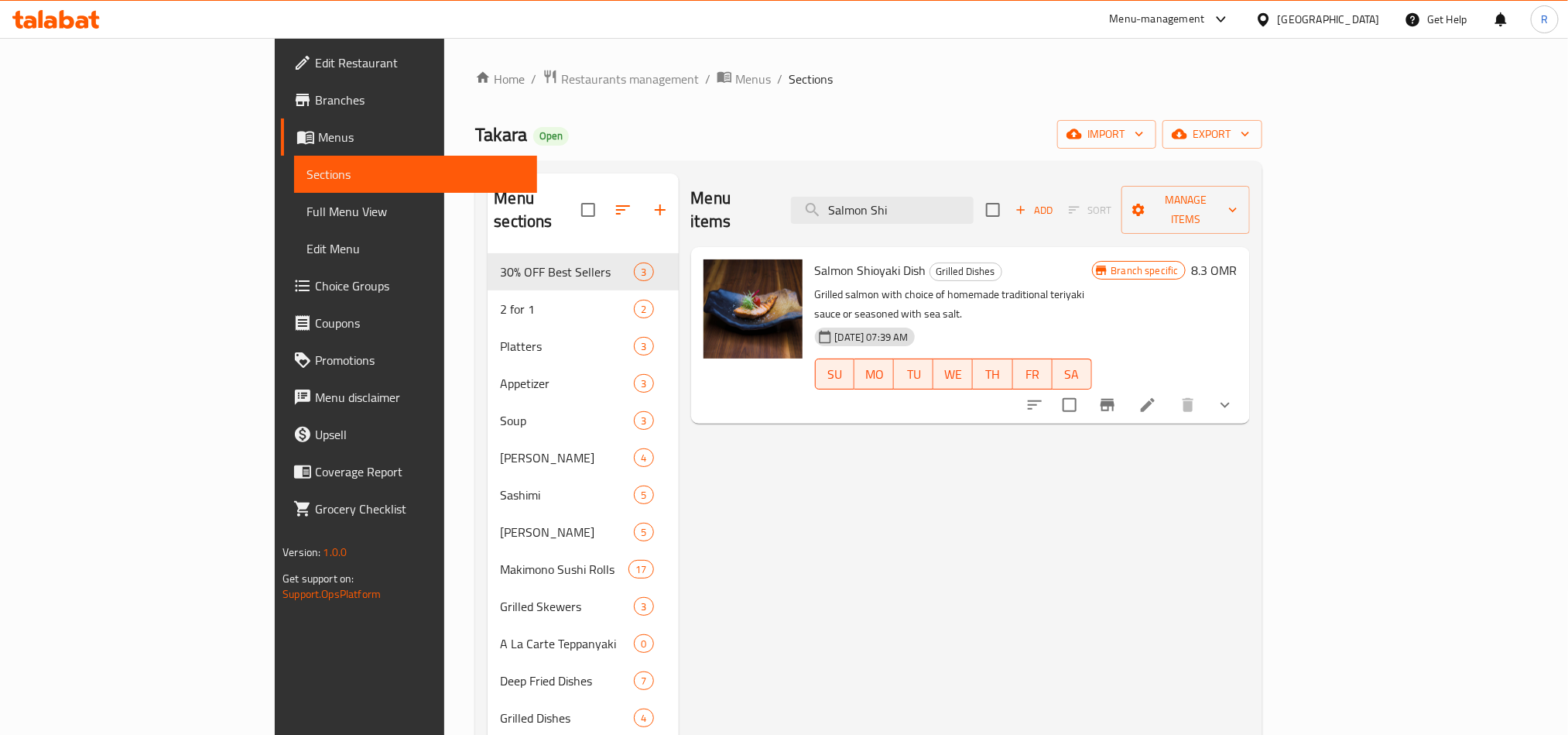
type input "Salmon Shi"
click at [1115, 399] on icon "Branch-specific-item" at bounding box center [1107, 405] width 14 height 13
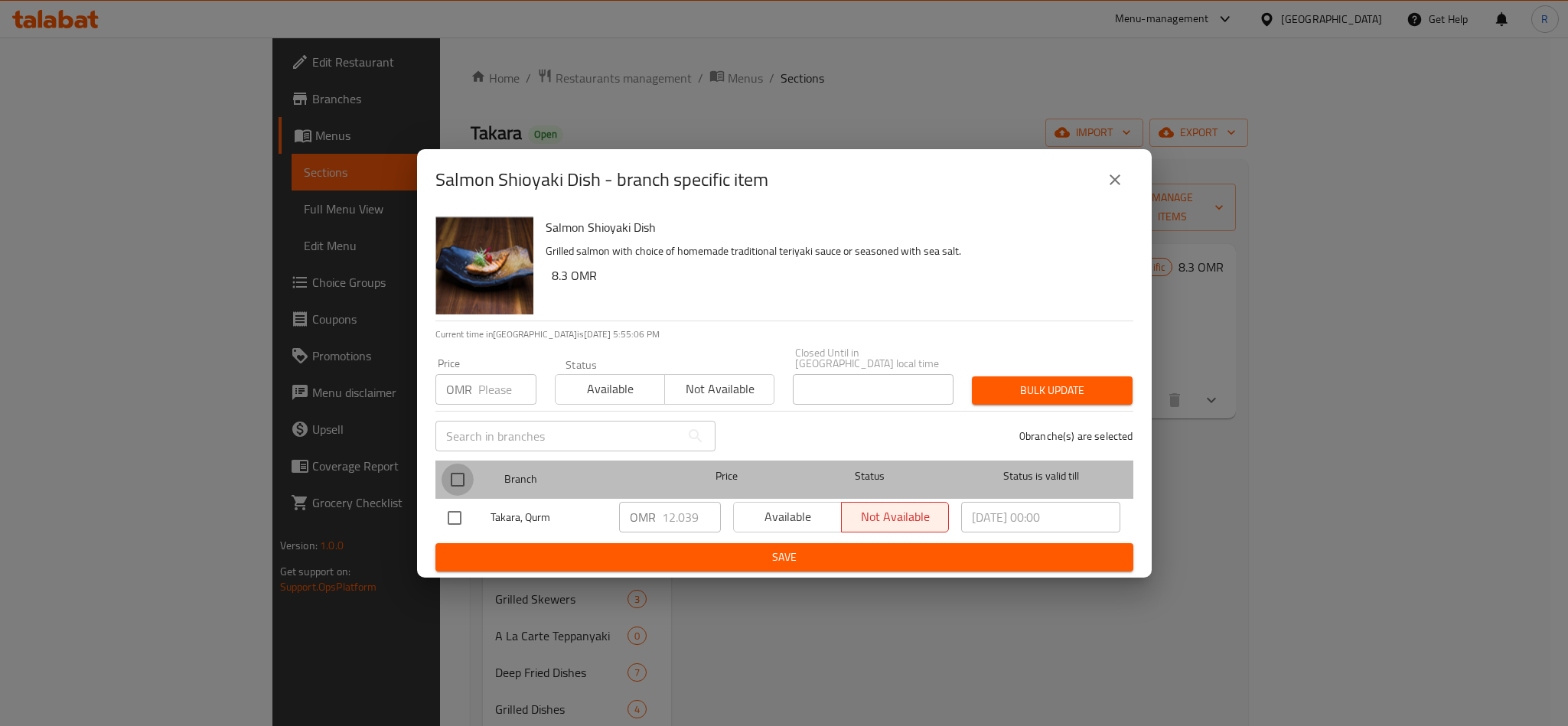
click at [462, 471] on input "checkbox" at bounding box center [457, 480] width 32 height 32
checkbox input "true"
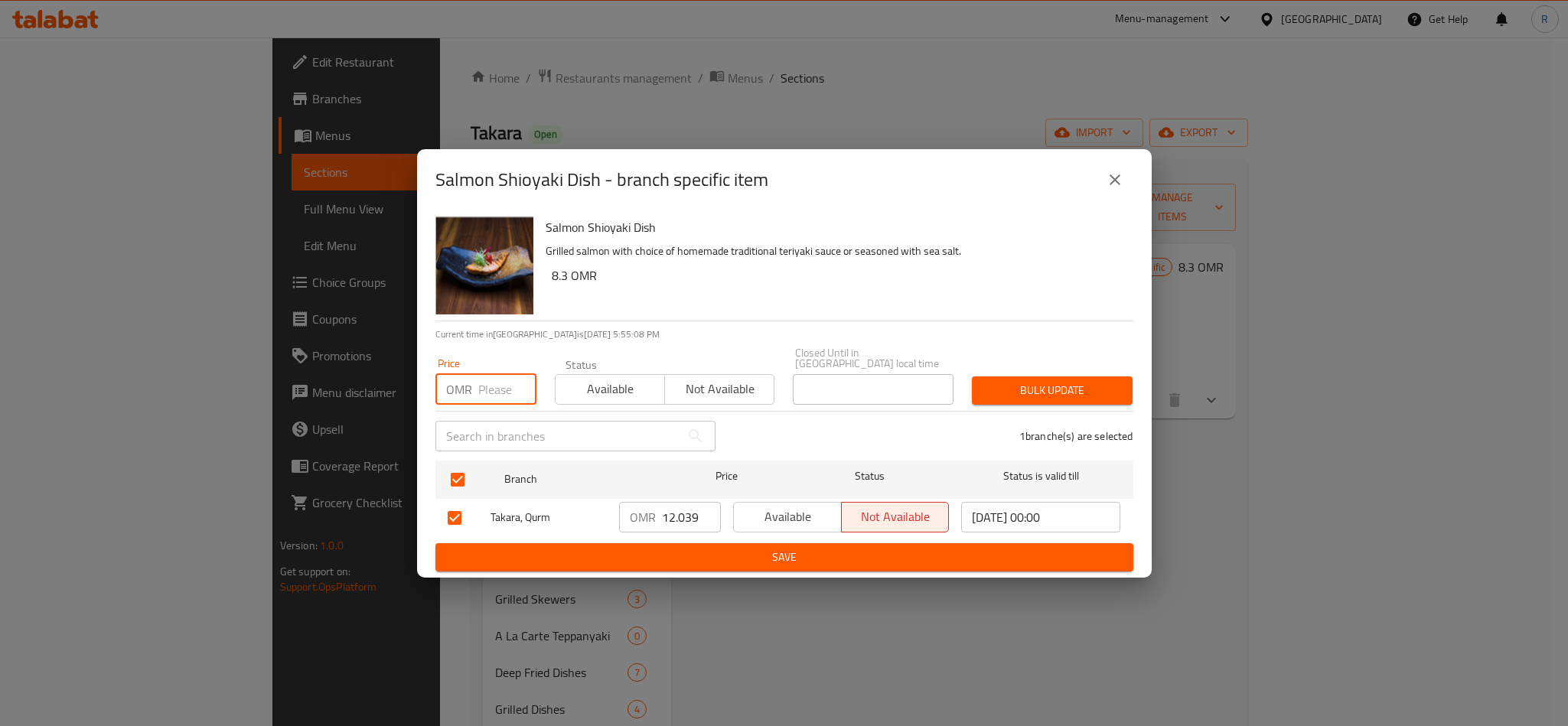
paste input "12.28"
type input "12.28"
click at [1078, 391] on span "Bulk update" at bounding box center [1053, 390] width 136 height 19
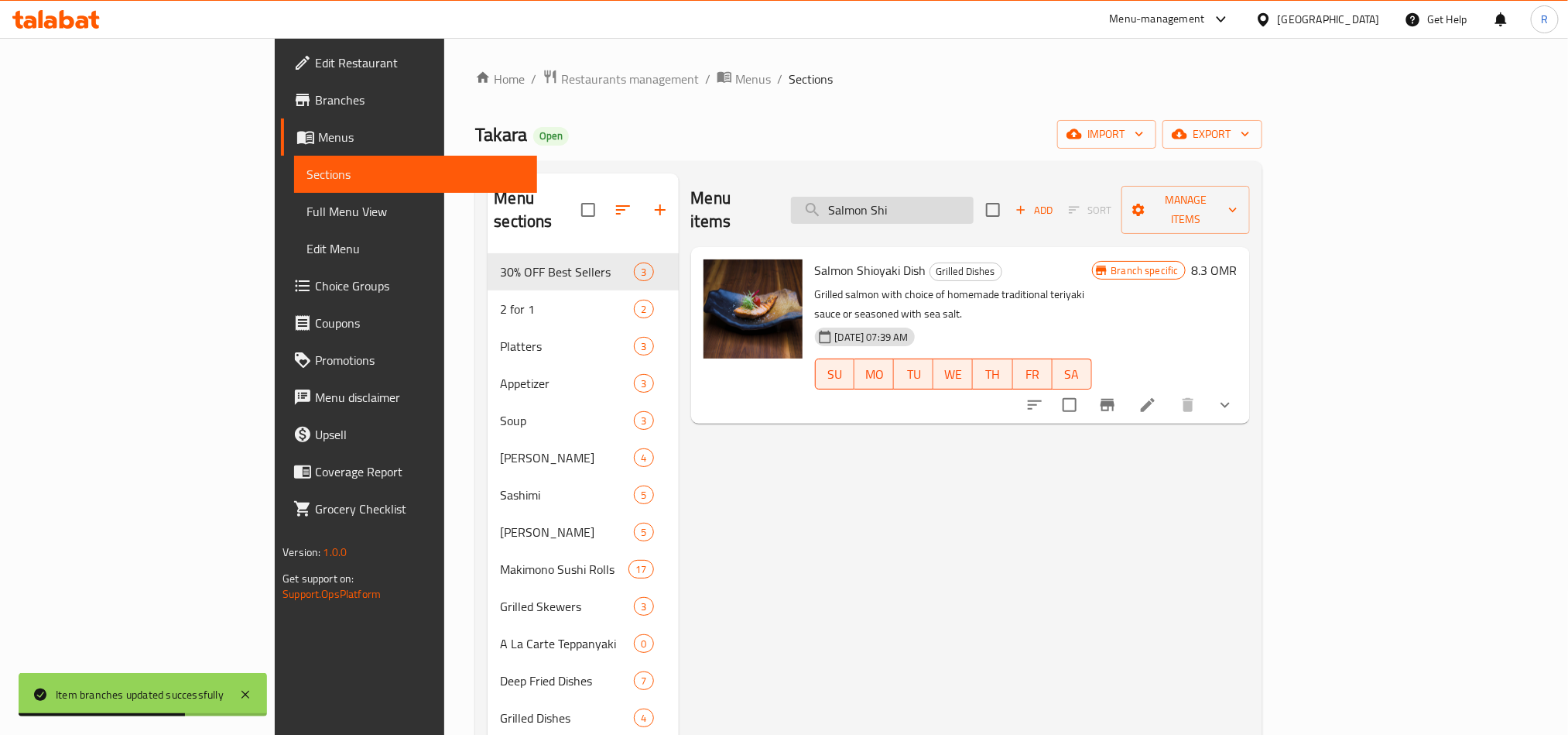
click at [940, 197] on input "Salmon Shi" at bounding box center [882, 210] width 183 height 27
paste input "Gyu Kus"
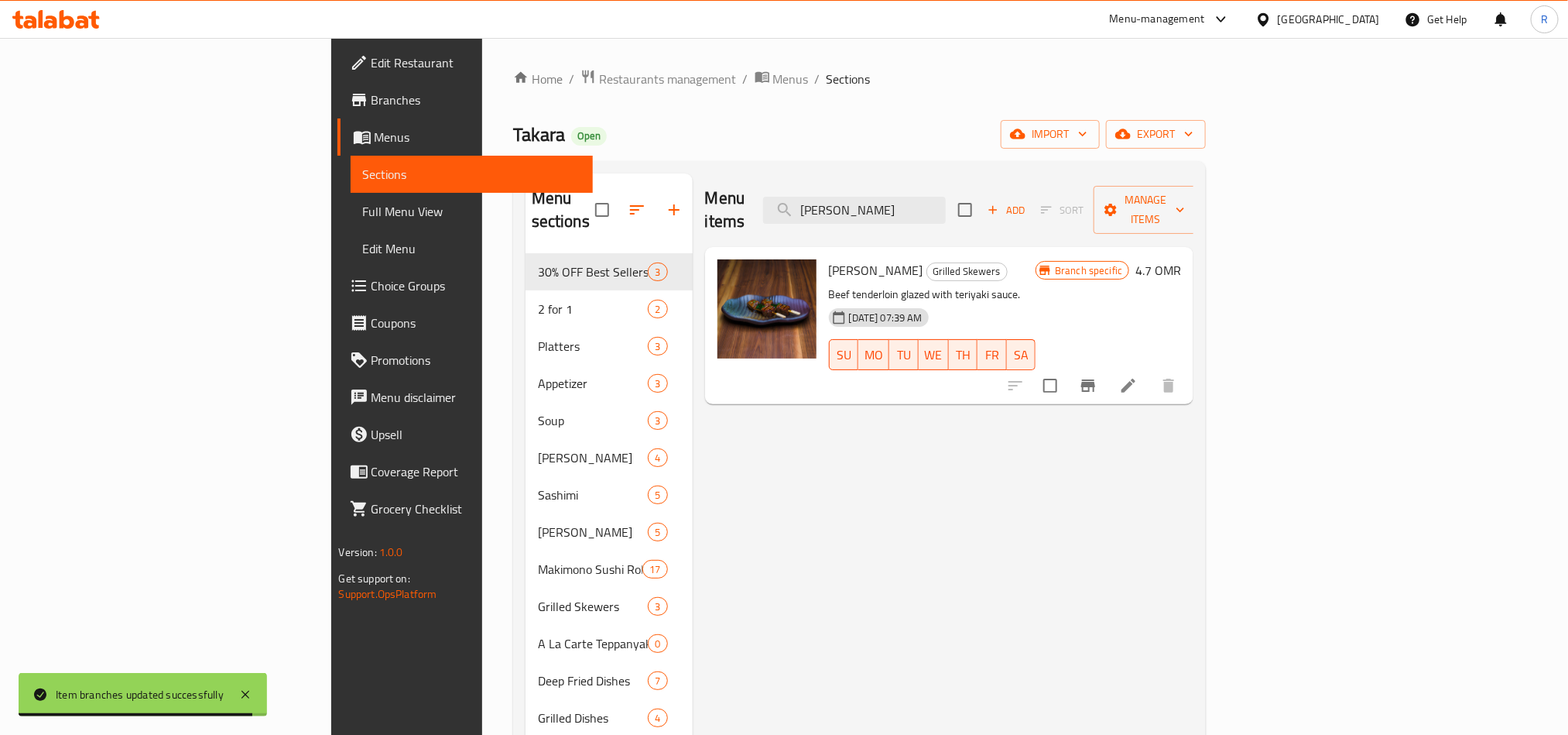
type input "Gyu Kushi"
click at [1107, 367] on button "Branch-specific-item" at bounding box center [1088, 385] width 37 height 37
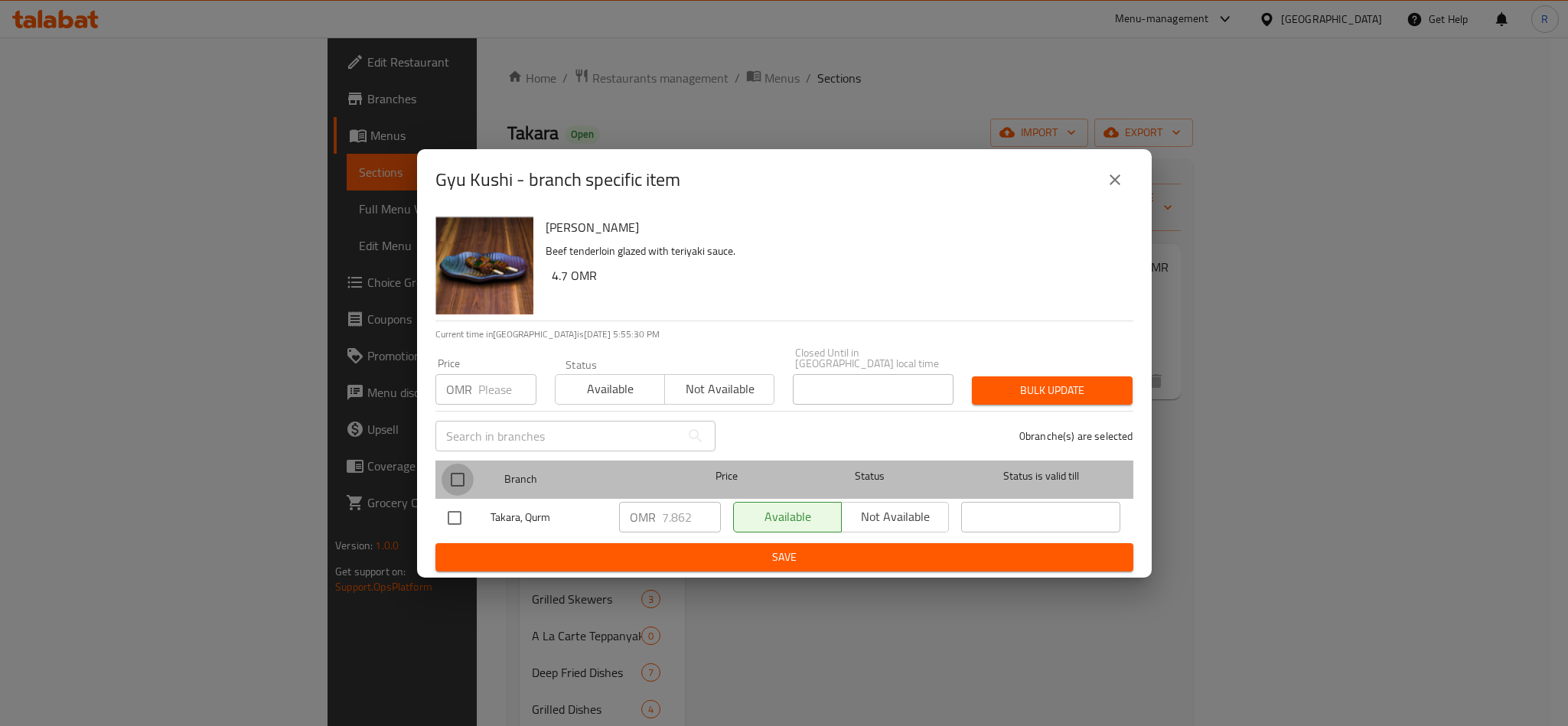
click at [457, 466] on input "checkbox" at bounding box center [457, 480] width 32 height 32
checkbox input "true"
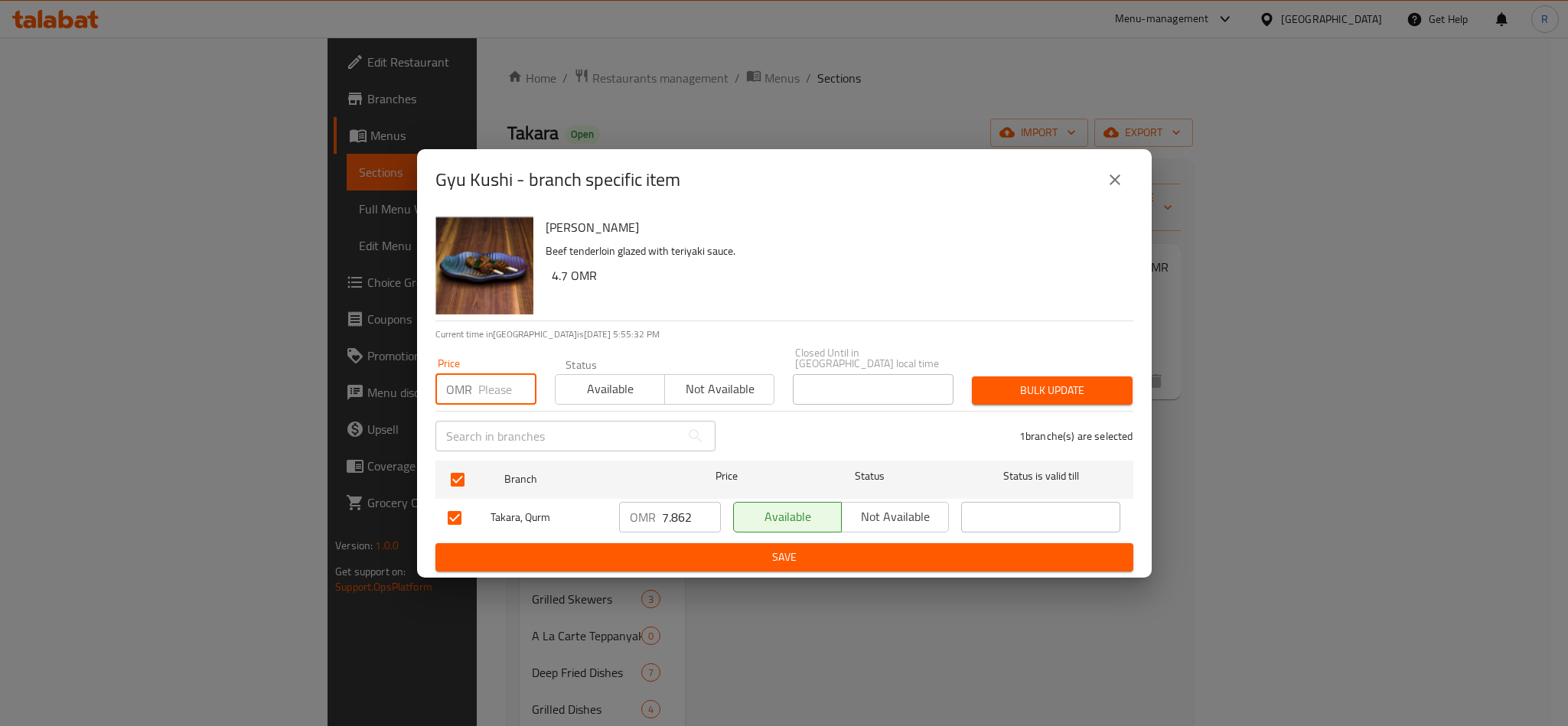
paste input "7.98"
type input "7.98"
click at [1066, 381] on span "Bulk update" at bounding box center [1053, 390] width 136 height 19
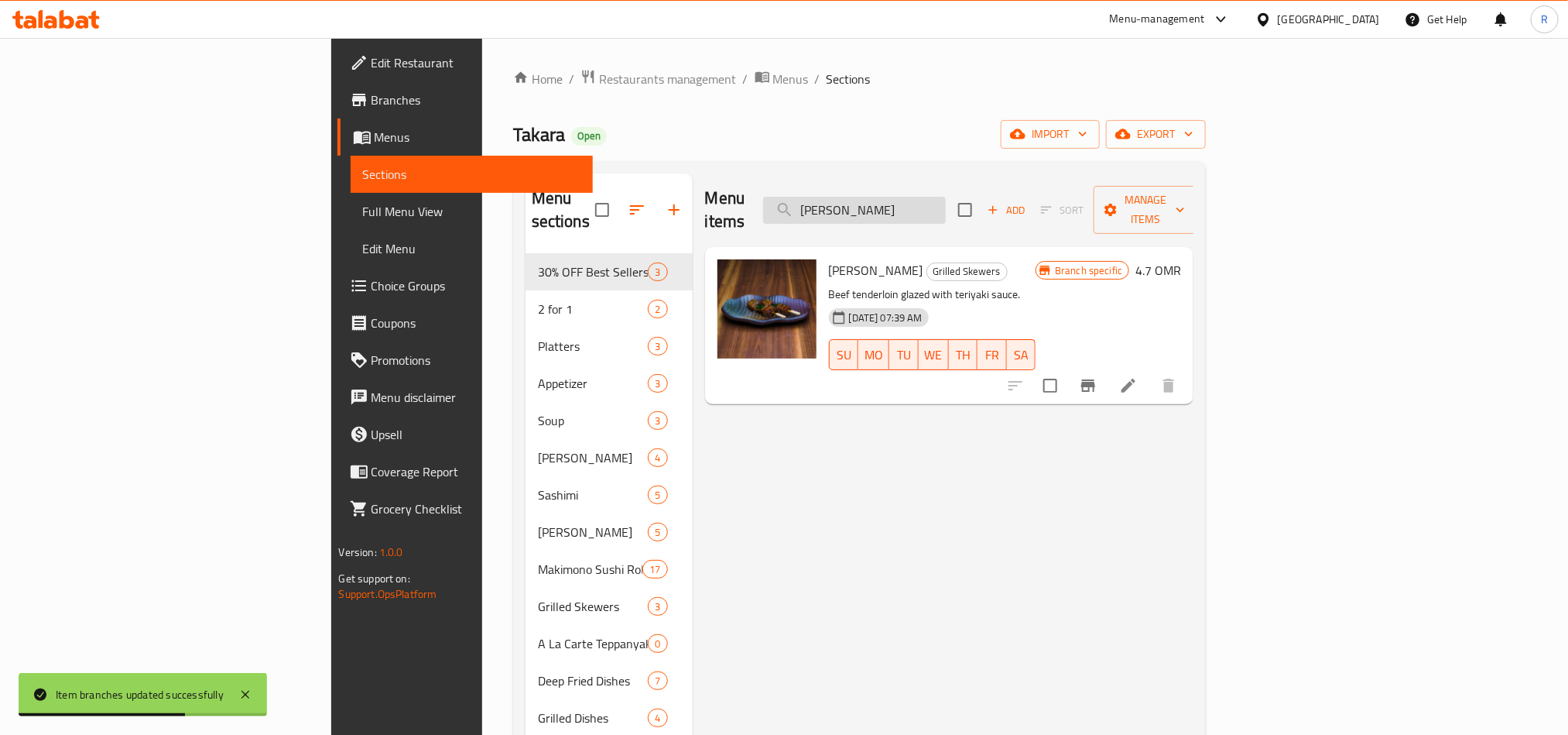
click at [946, 204] on input "Gyu Kushi" at bounding box center [855, 210] width 183 height 27
paste input "Jidor"
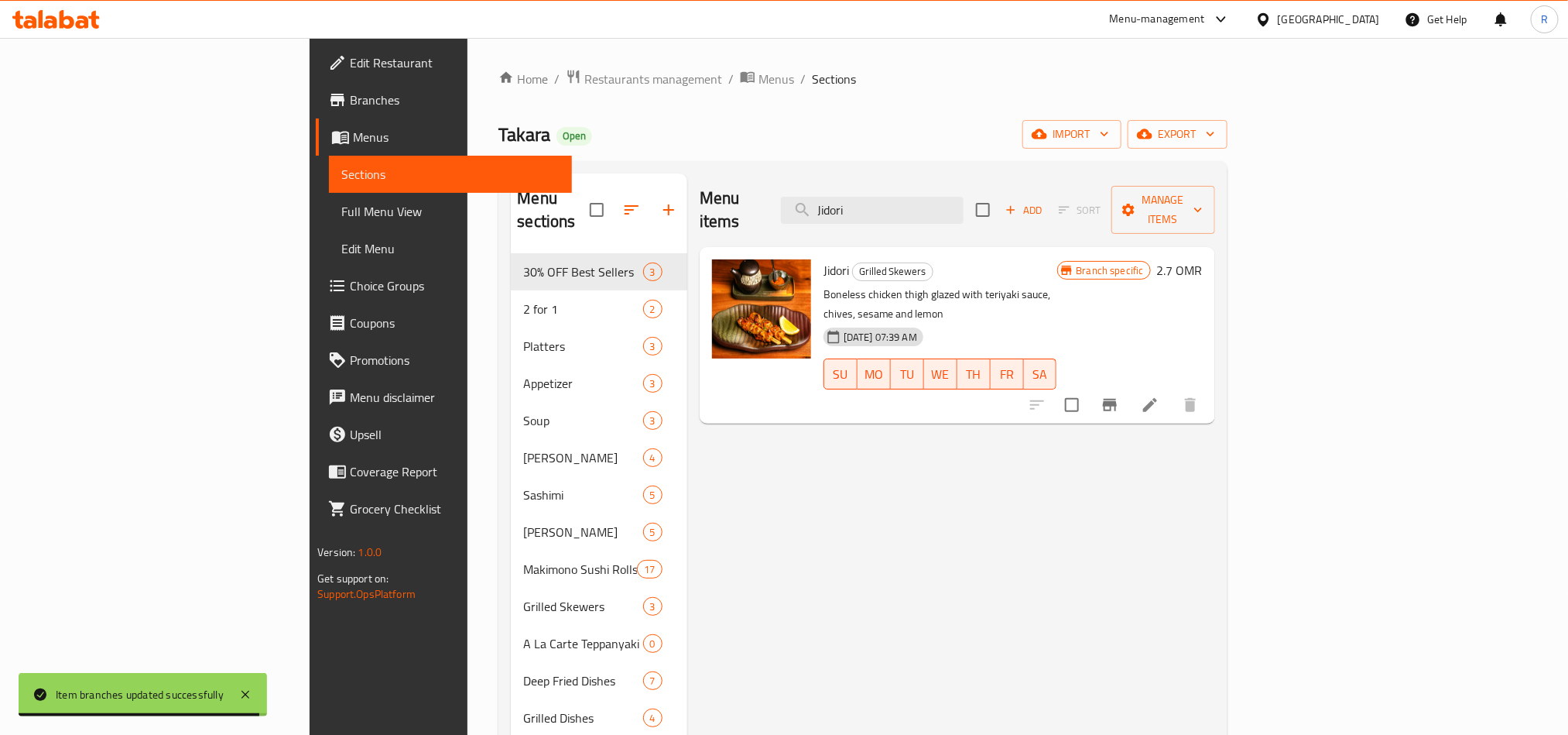
type input "Jidori"
click at [1128, 386] on button "Branch-specific-item" at bounding box center [1110, 405] width 37 height 37
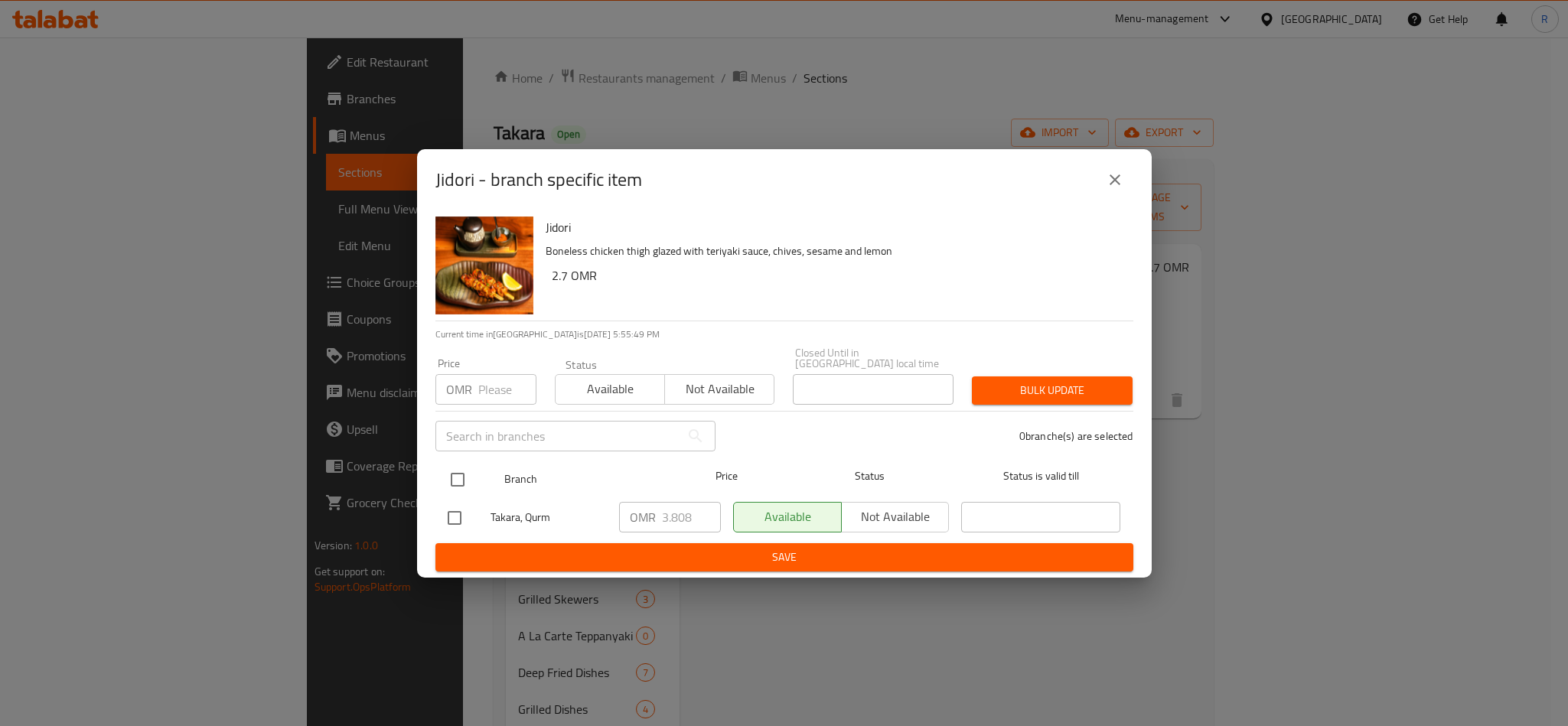
click at [459, 477] on input "checkbox" at bounding box center [457, 480] width 32 height 32
checkbox input "true"
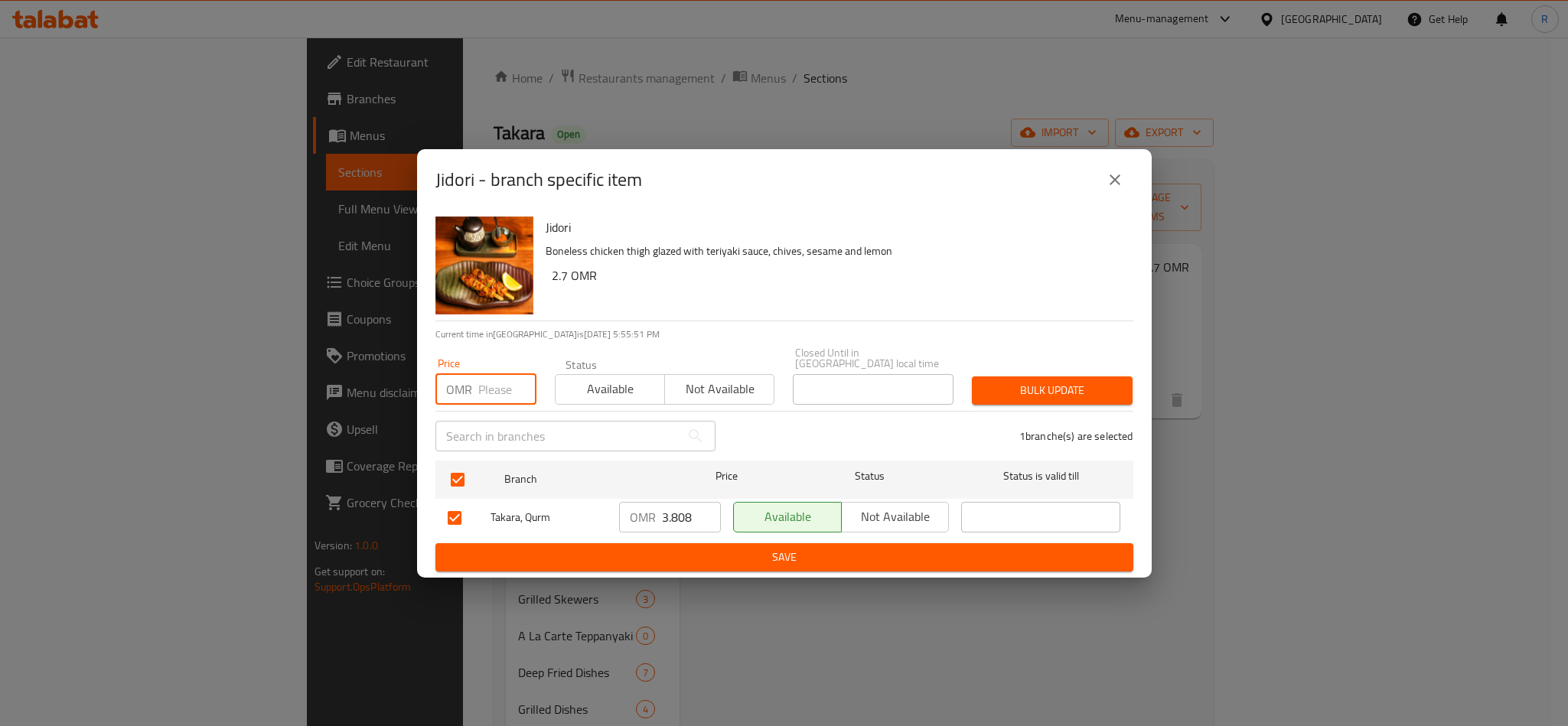
paste input "4.30"
type input "4.30"
click at [1052, 384] on span "Bulk update" at bounding box center [1053, 390] width 136 height 19
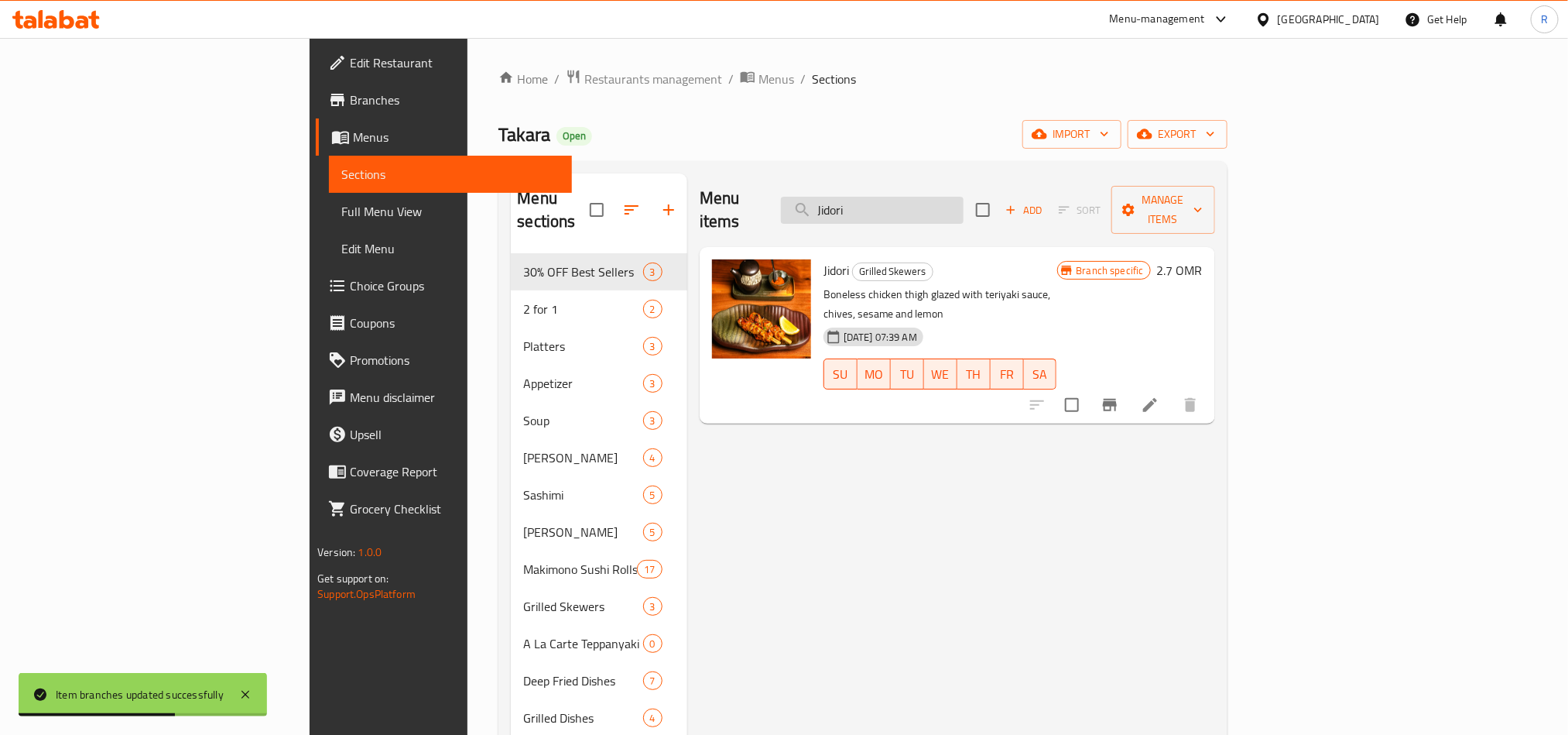
click at [931, 197] on input "Jidori" at bounding box center [872, 210] width 183 height 27
paste input "Ebi Kush"
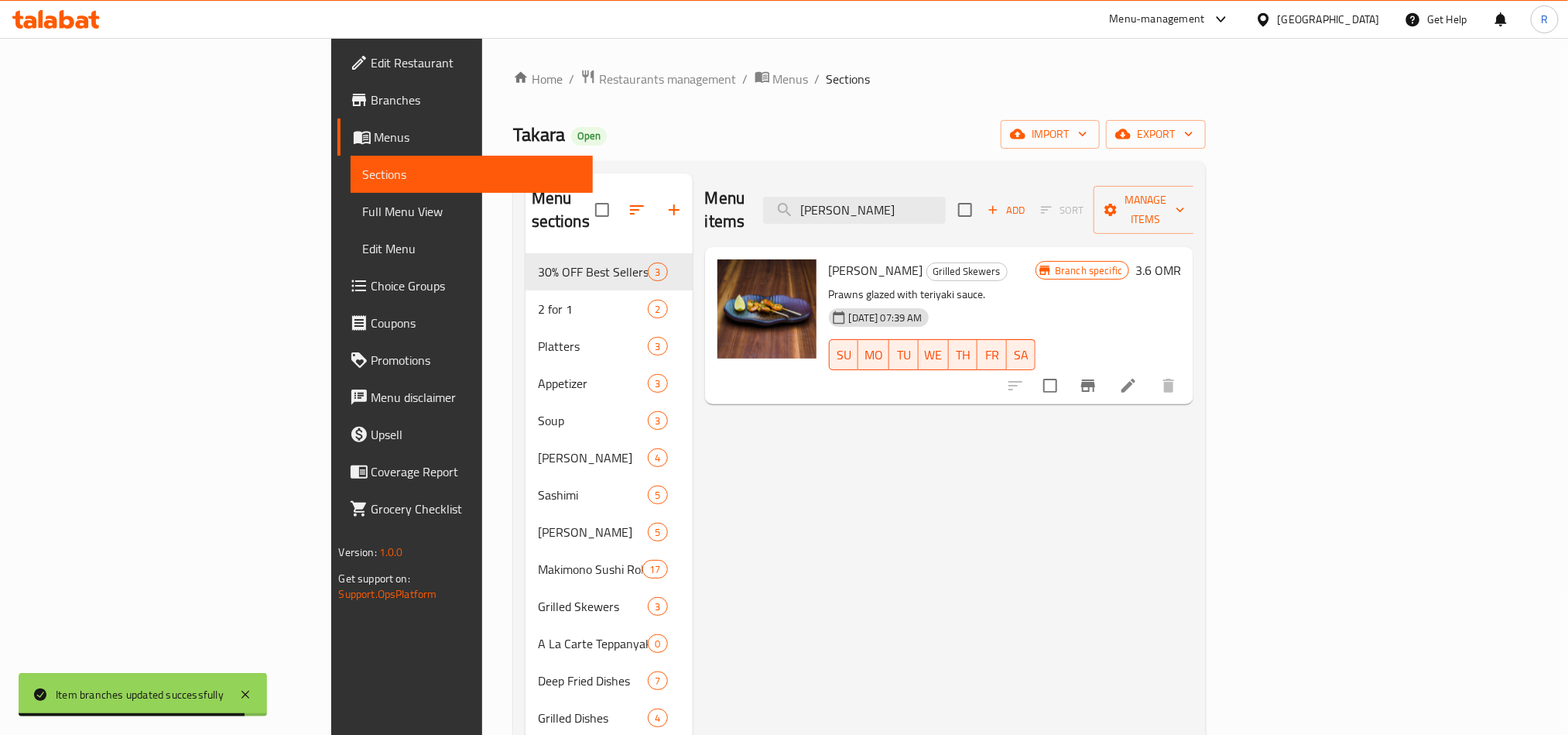
type input "Ebi Kushi"
click at [1095, 379] on icon "Branch-specific-item" at bounding box center [1088, 385] width 14 height 13
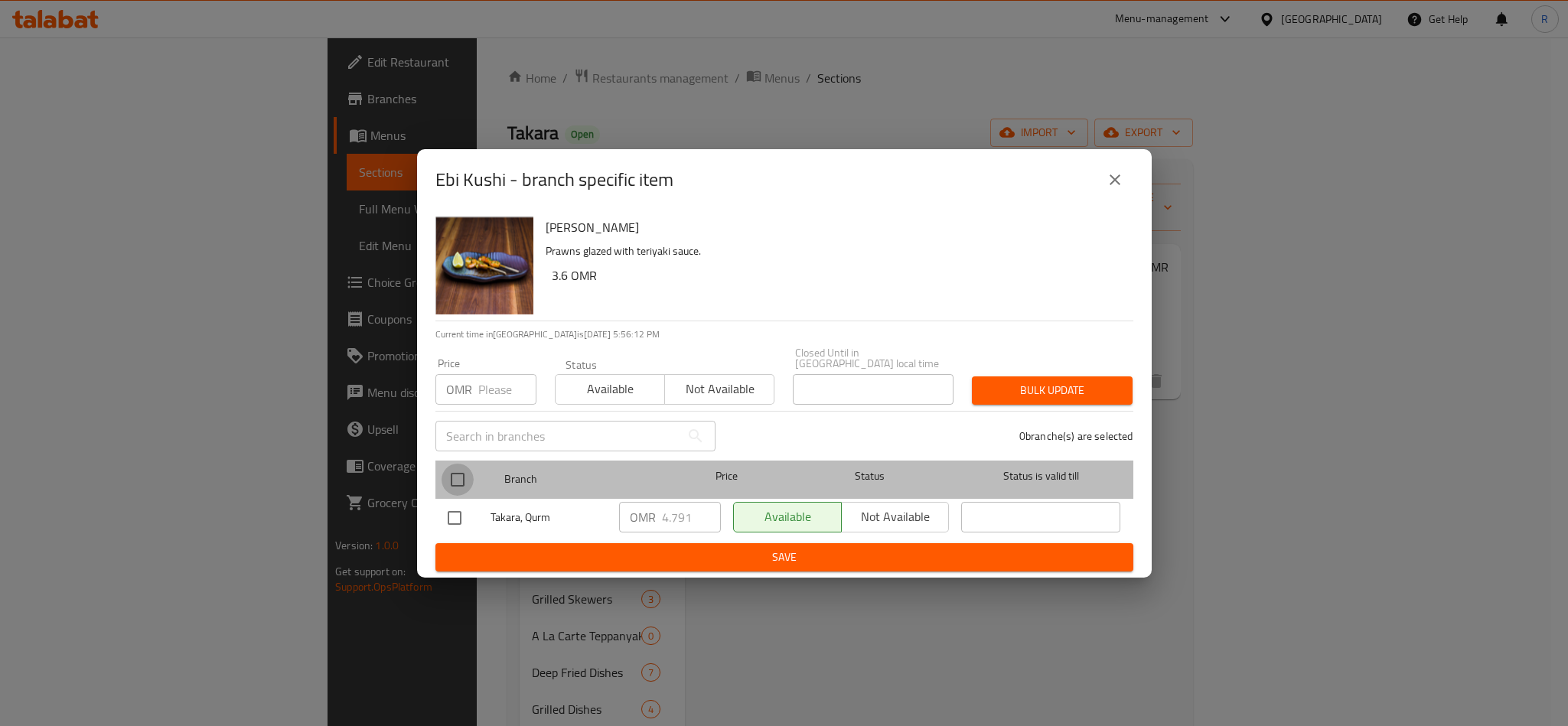
click at [456, 468] on input "checkbox" at bounding box center [457, 480] width 32 height 32
checkbox input "true"
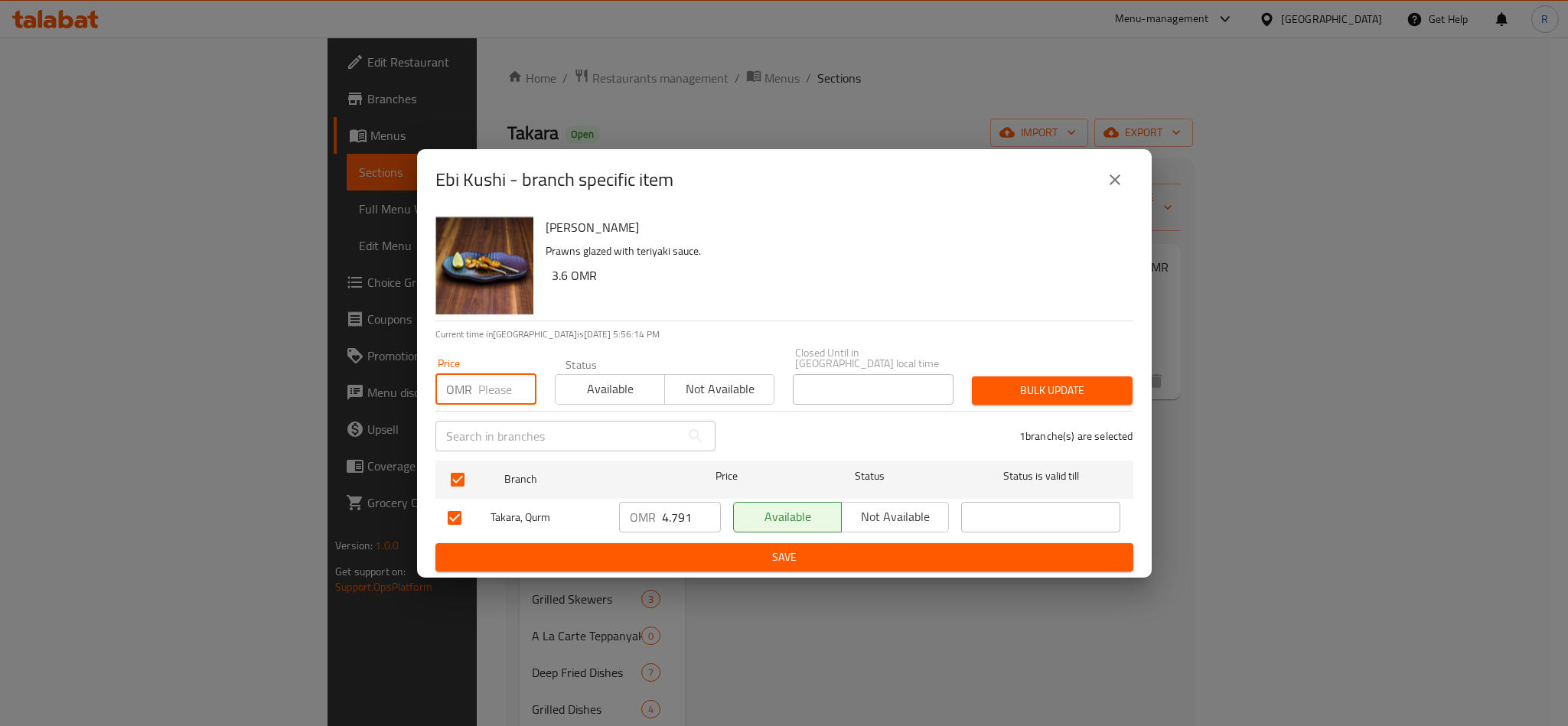
paste input "5.53"
type input "5.53"
click at [1027, 386] on span "Bulk update" at bounding box center [1053, 390] width 136 height 19
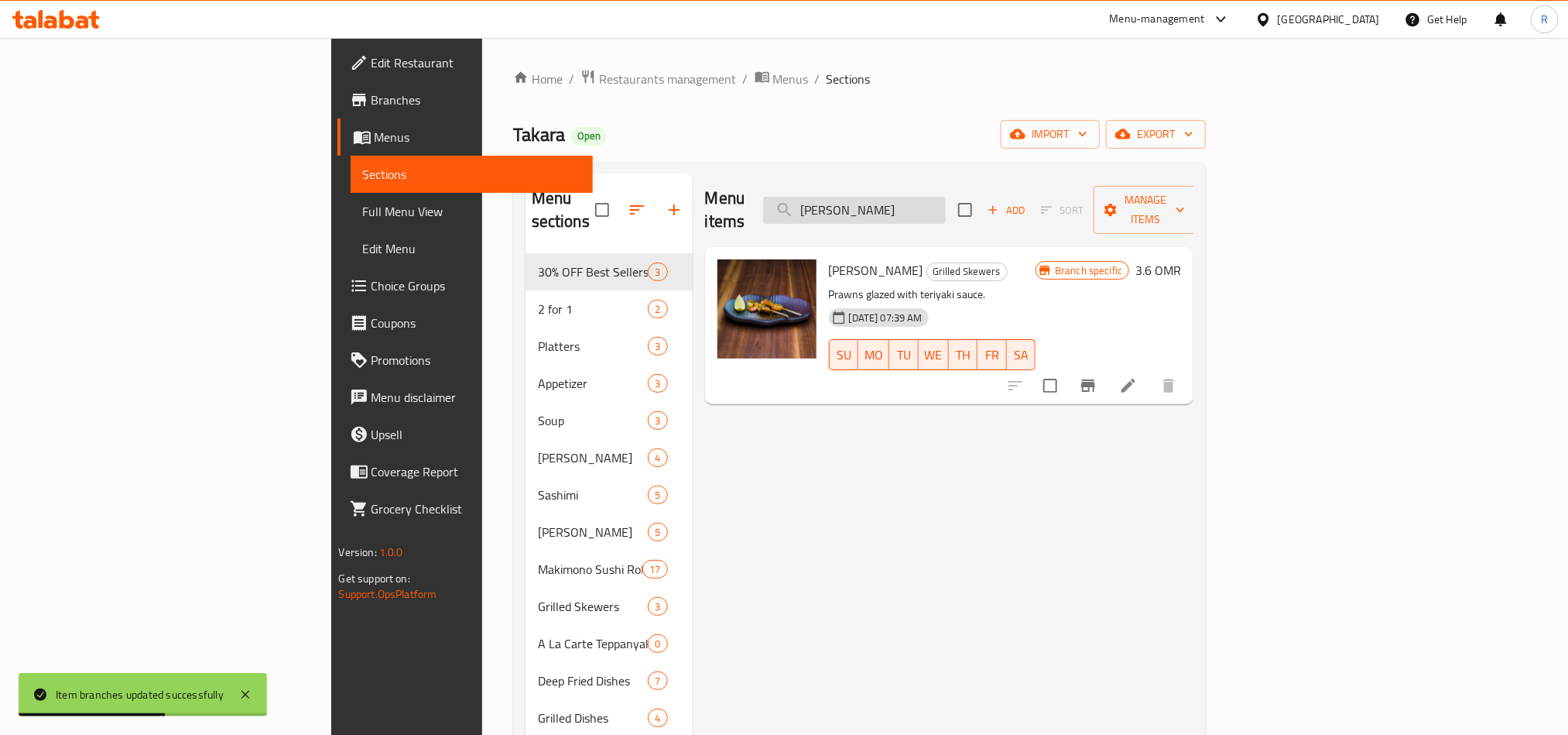
click at [946, 198] on input "Ebi Kushi" at bounding box center [855, 210] width 183 height 27
paste input "Gyudon"
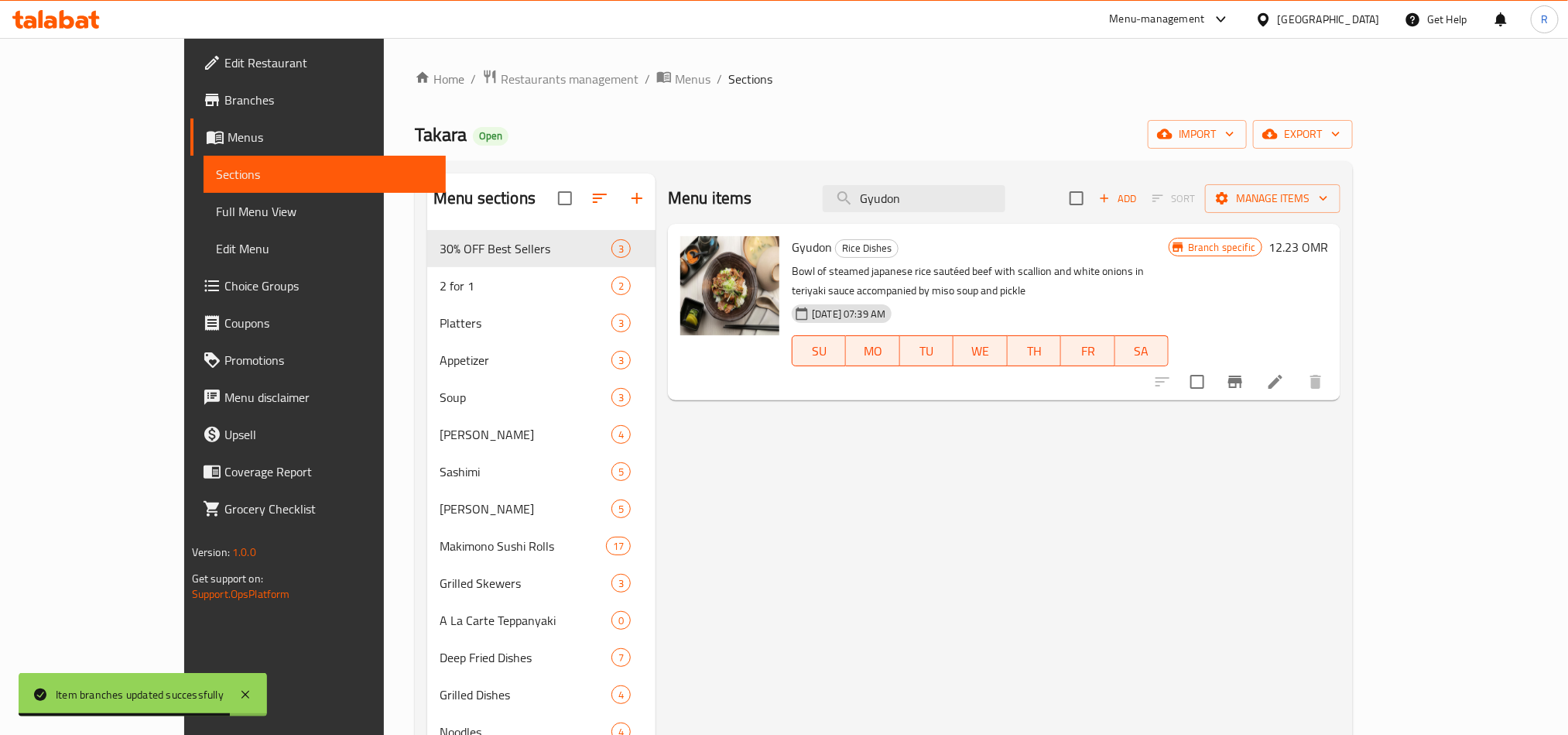
type input "Gyudon"
click at [1245, 373] on icon "Branch-specific-item" at bounding box center [1236, 382] width 19 height 19
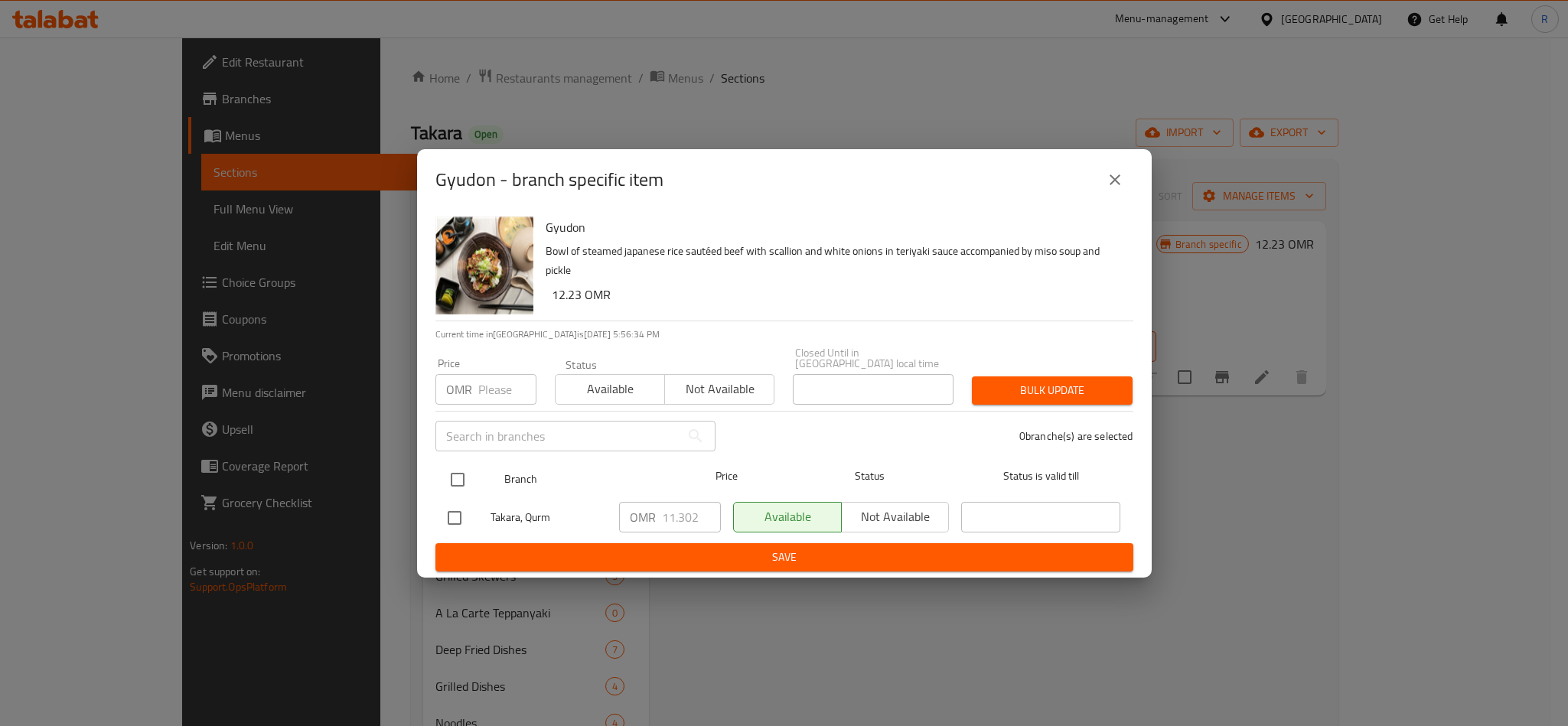
click at [460, 471] on input "checkbox" at bounding box center [457, 480] width 32 height 32
checkbox input "true"
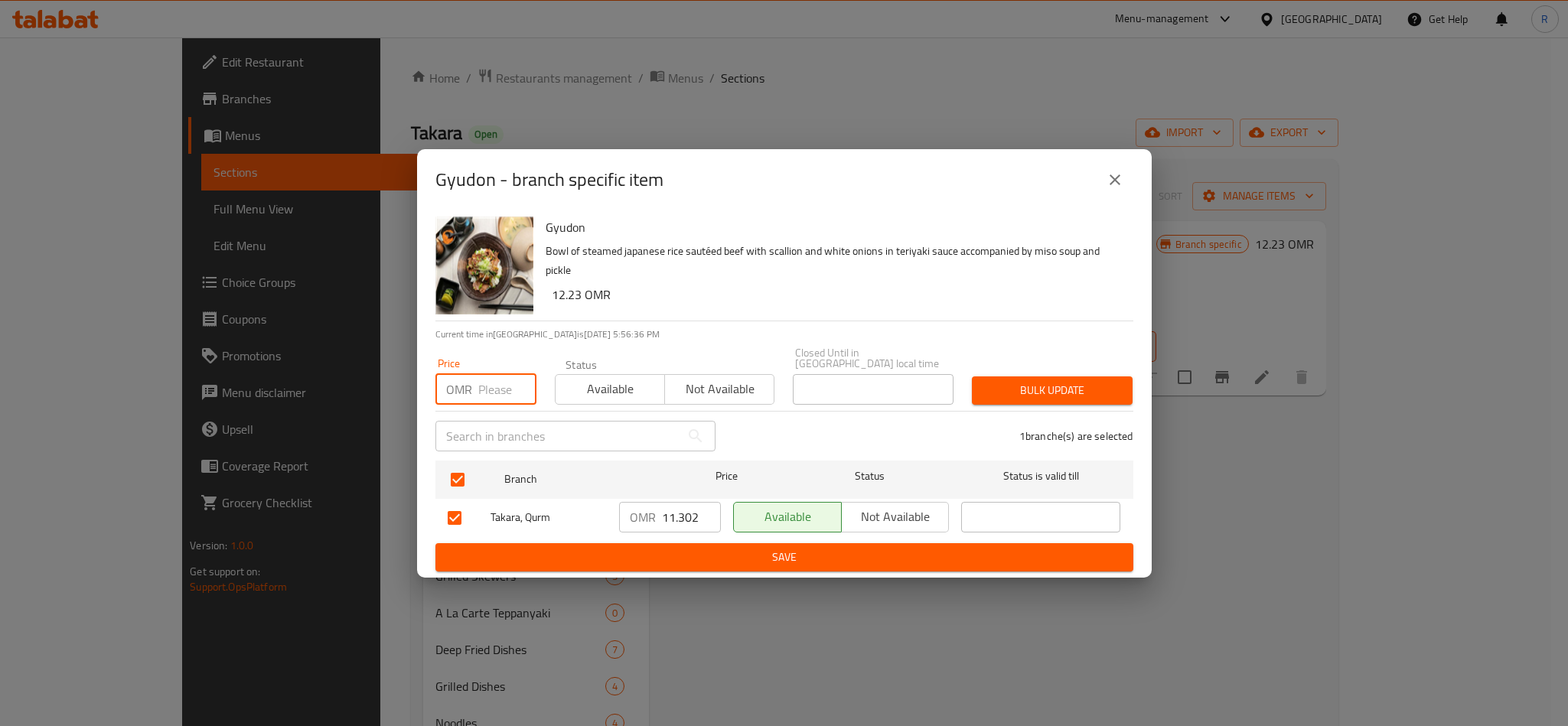
paste input "12.28"
type input "12.28"
click at [1061, 381] on span "Bulk update" at bounding box center [1053, 390] width 136 height 19
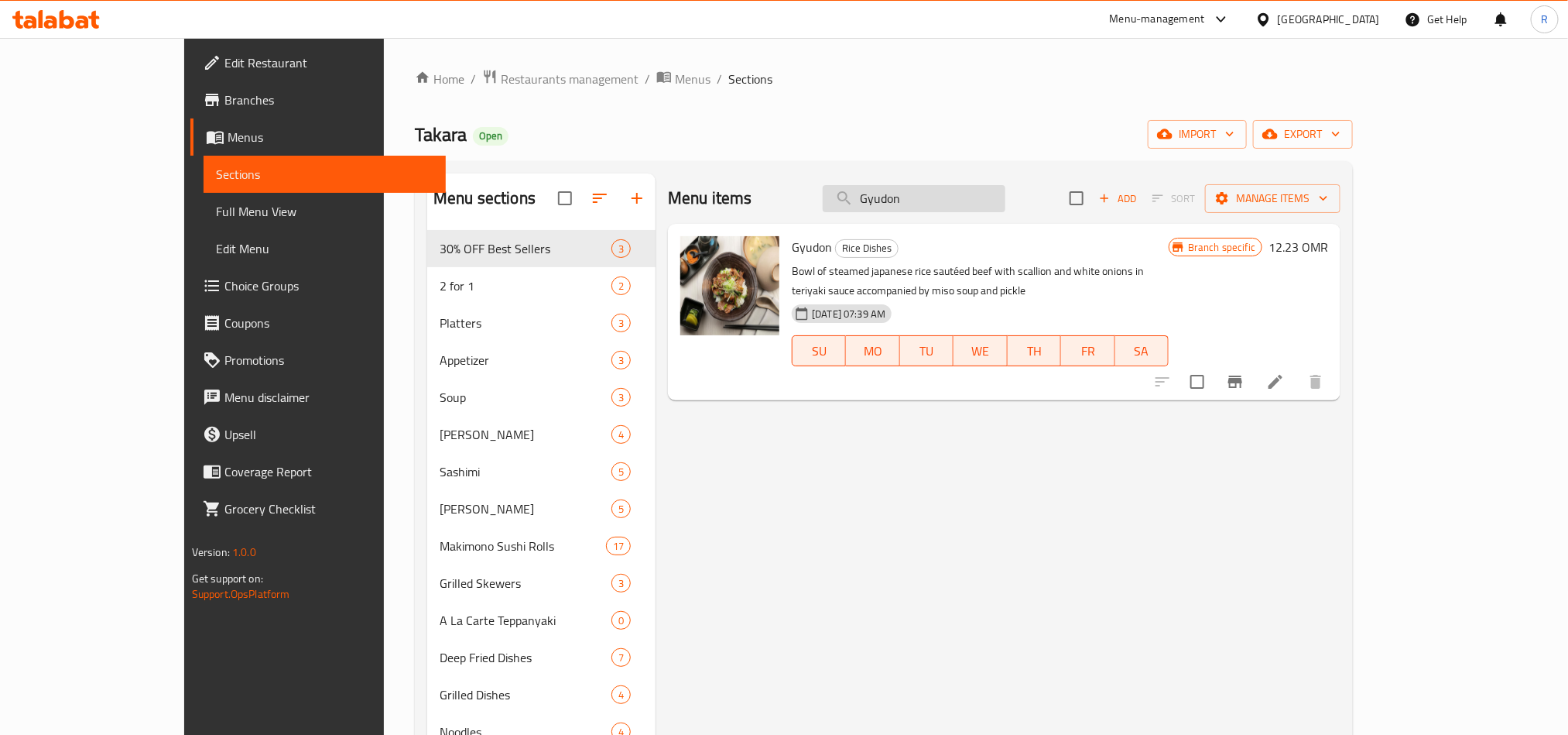
click at [941, 197] on input "Gyudon" at bounding box center [914, 199] width 183 height 27
paste input "Tori Katsu Curry"
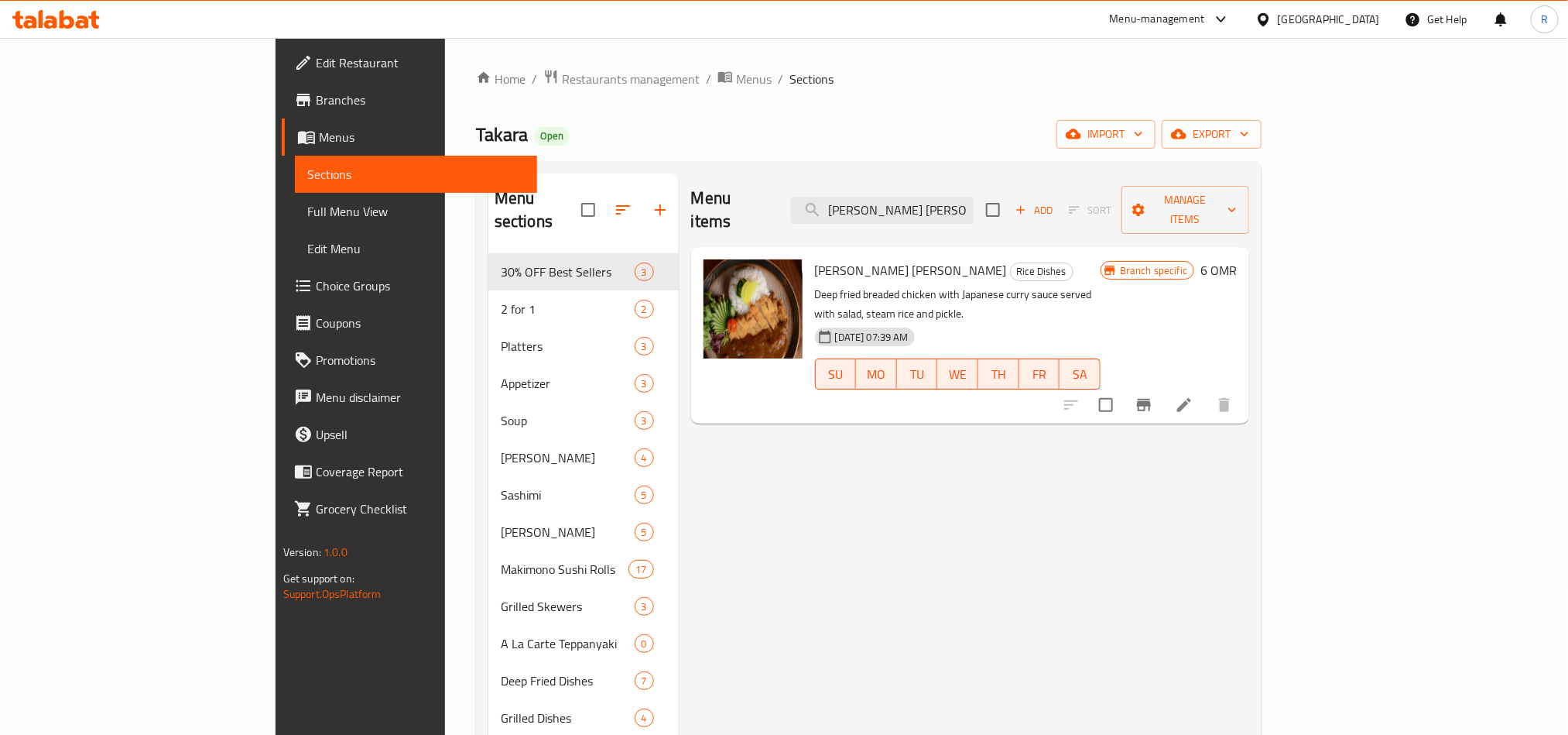
type input "Tori Katsu Curry"
click at [1153, 396] on icon "Branch-specific-item" at bounding box center [1144, 405] width 19 height 19
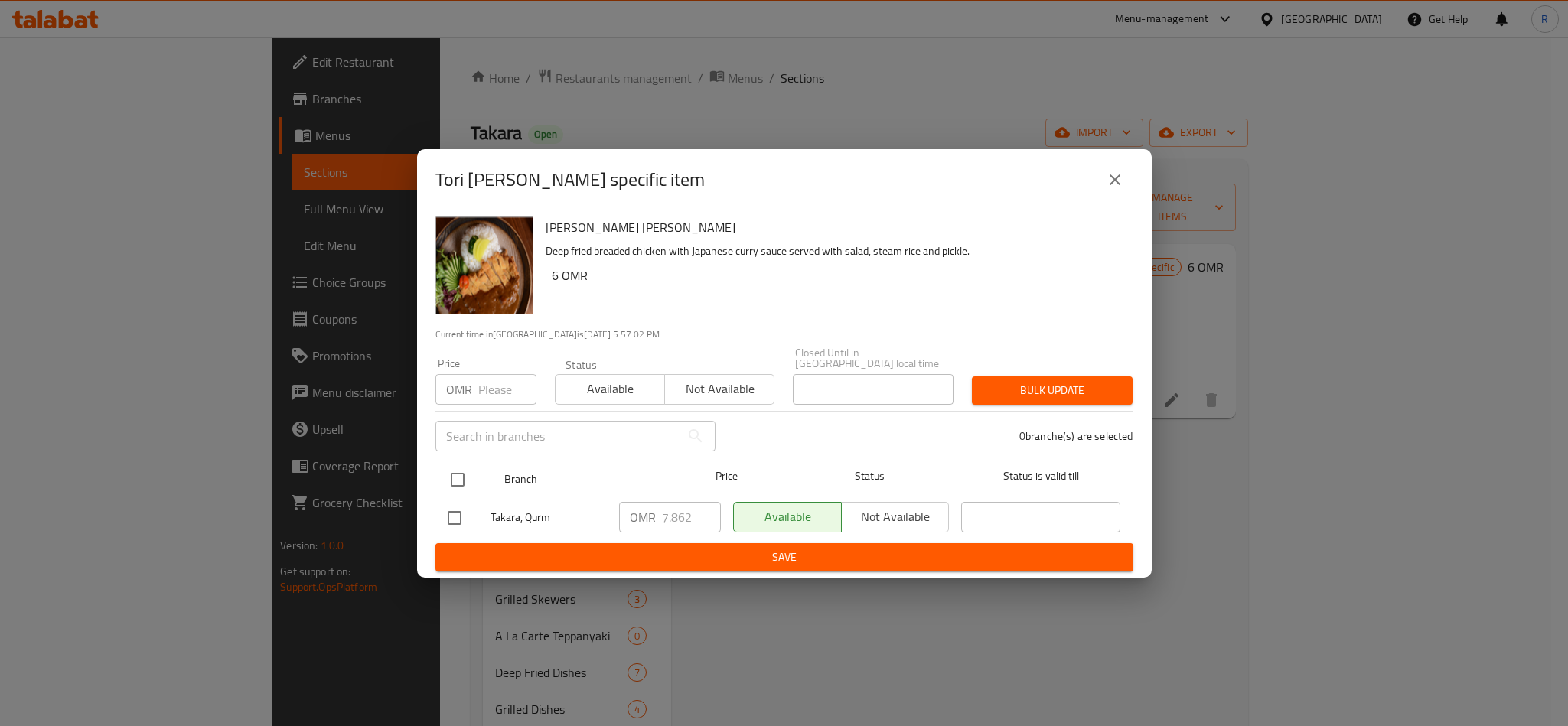
click at [466, 473] on input "checkbox" at bounding box center [457, 480] width 32 height 32
checkbox input "true"
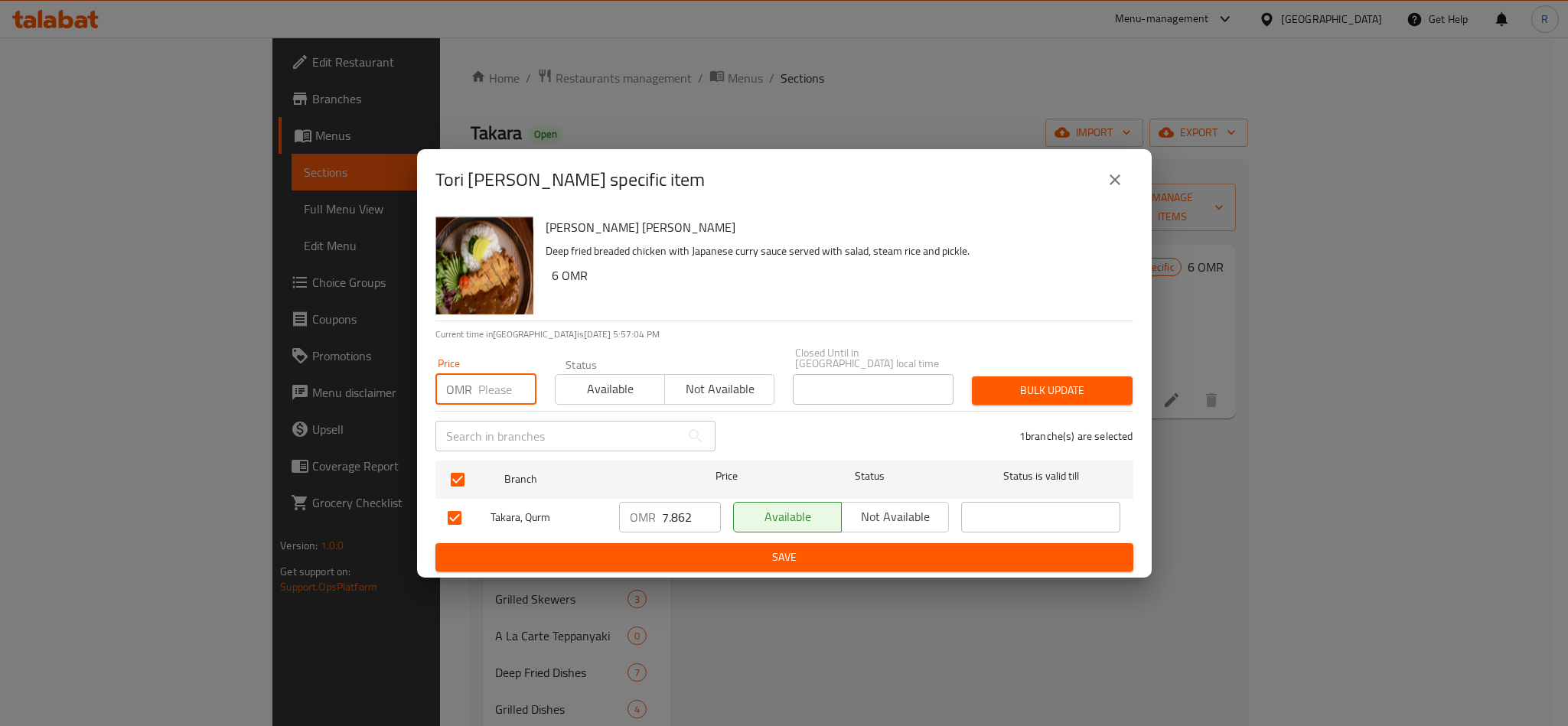
paste input "8.60"
type input "8.60"
click at [1073, 384] on span "Bulk update" at bounding box center [1053, 390] width 136 height 19
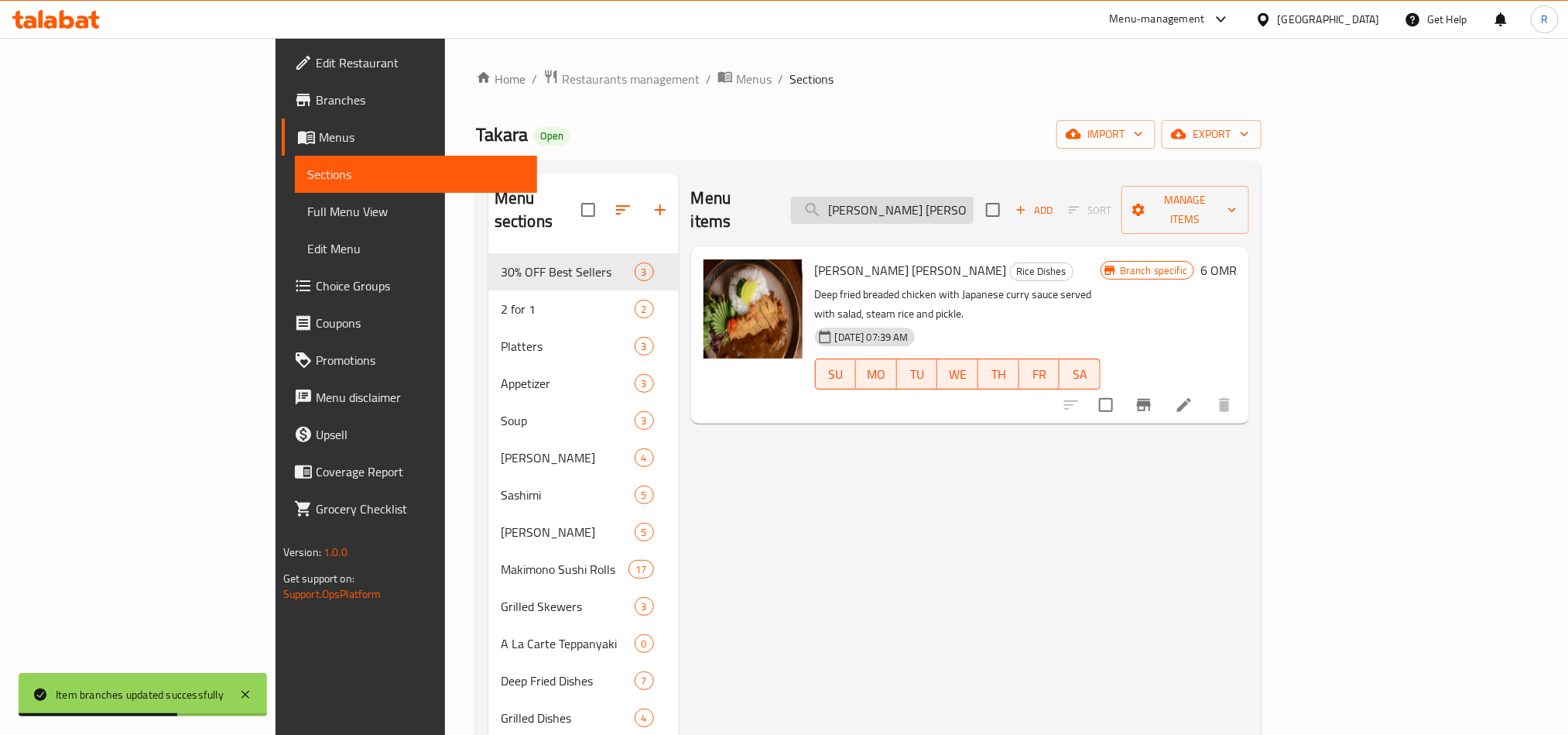
click at [955, 200] on input "Tori Katsu Curry" at bounding box center [882, 210] width 183 height 27
paste input "Fried Rice - Egg"
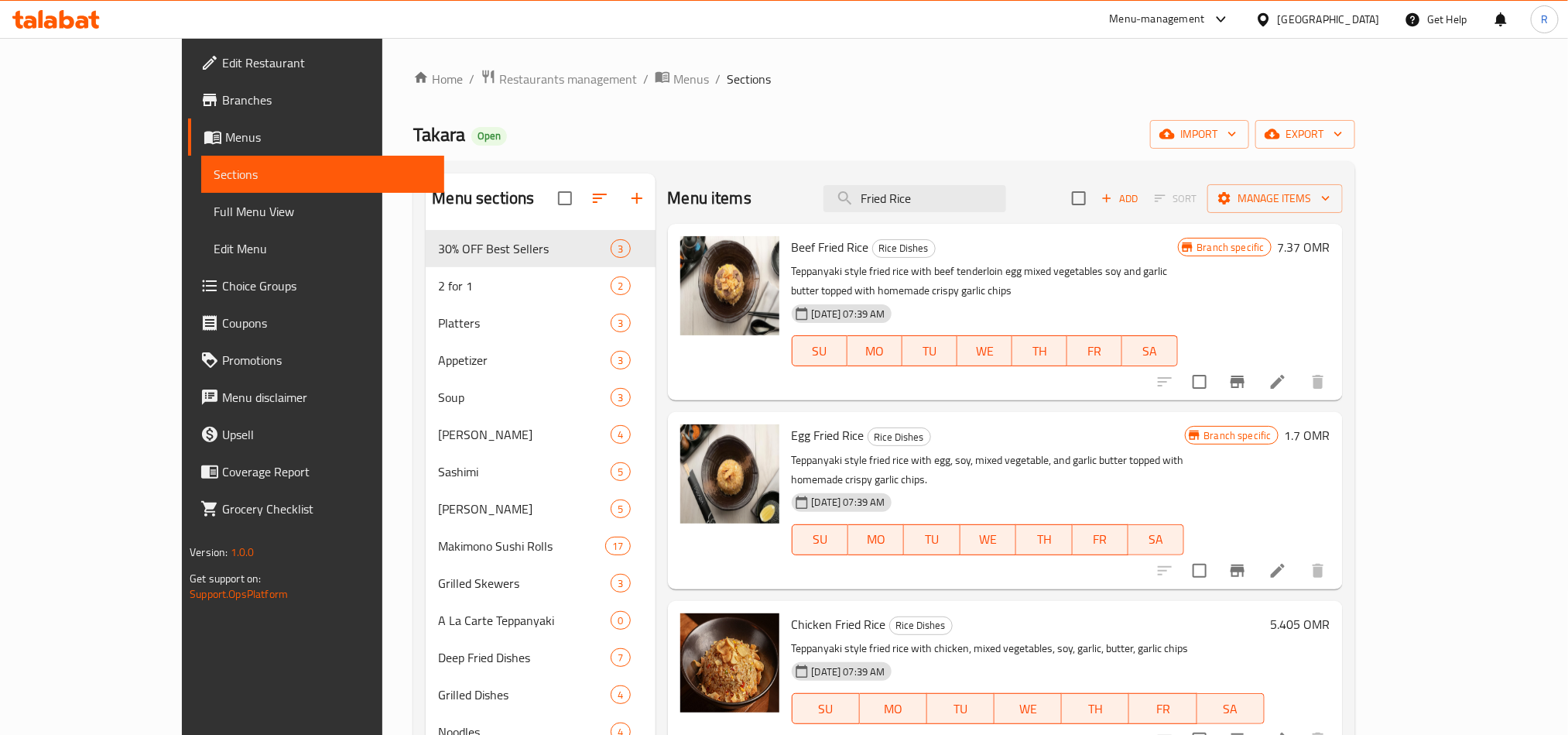
type input "Fried Rice"
click at [1245, 565] on icon "Branch-specific-item" at bounding box center [1237, 571] width 14 height 13
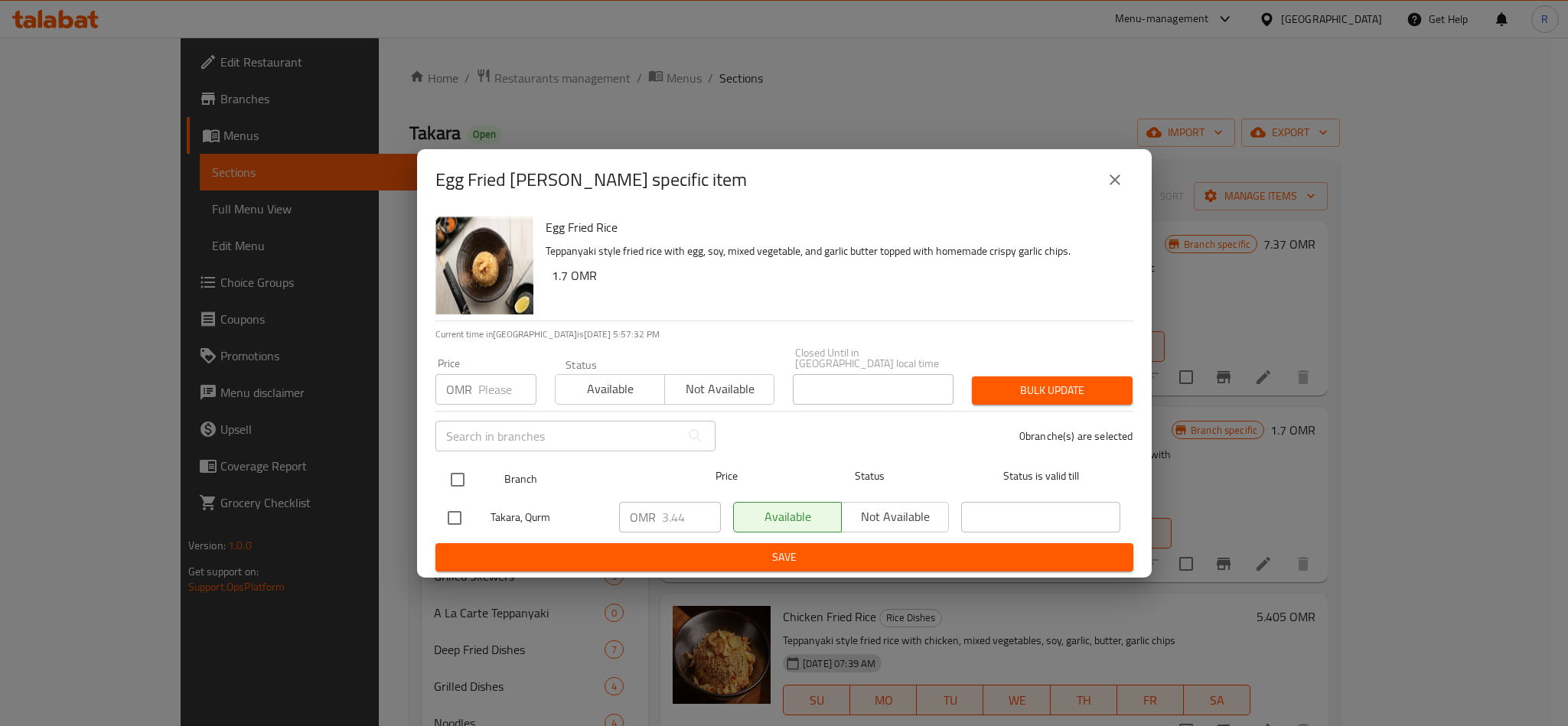
click at [464, 471] on input "checkbox" at bounding box center [457, 480] width 32 height 32
checkbox input "true"
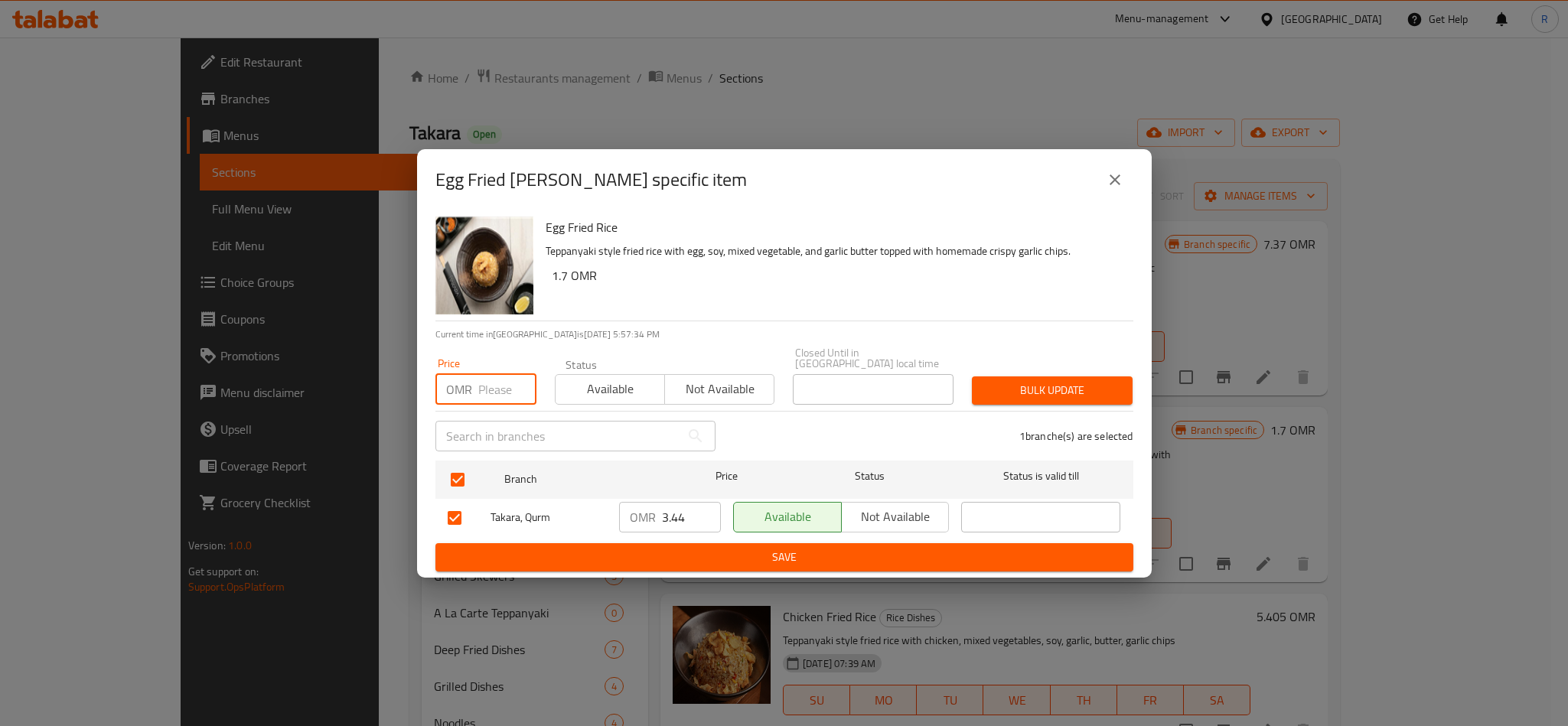
paste input "3.69"
type input "3.69"
click at [1006, 386] on span "Bulk update" at bounding box center [1053, 390] width 136 height 19
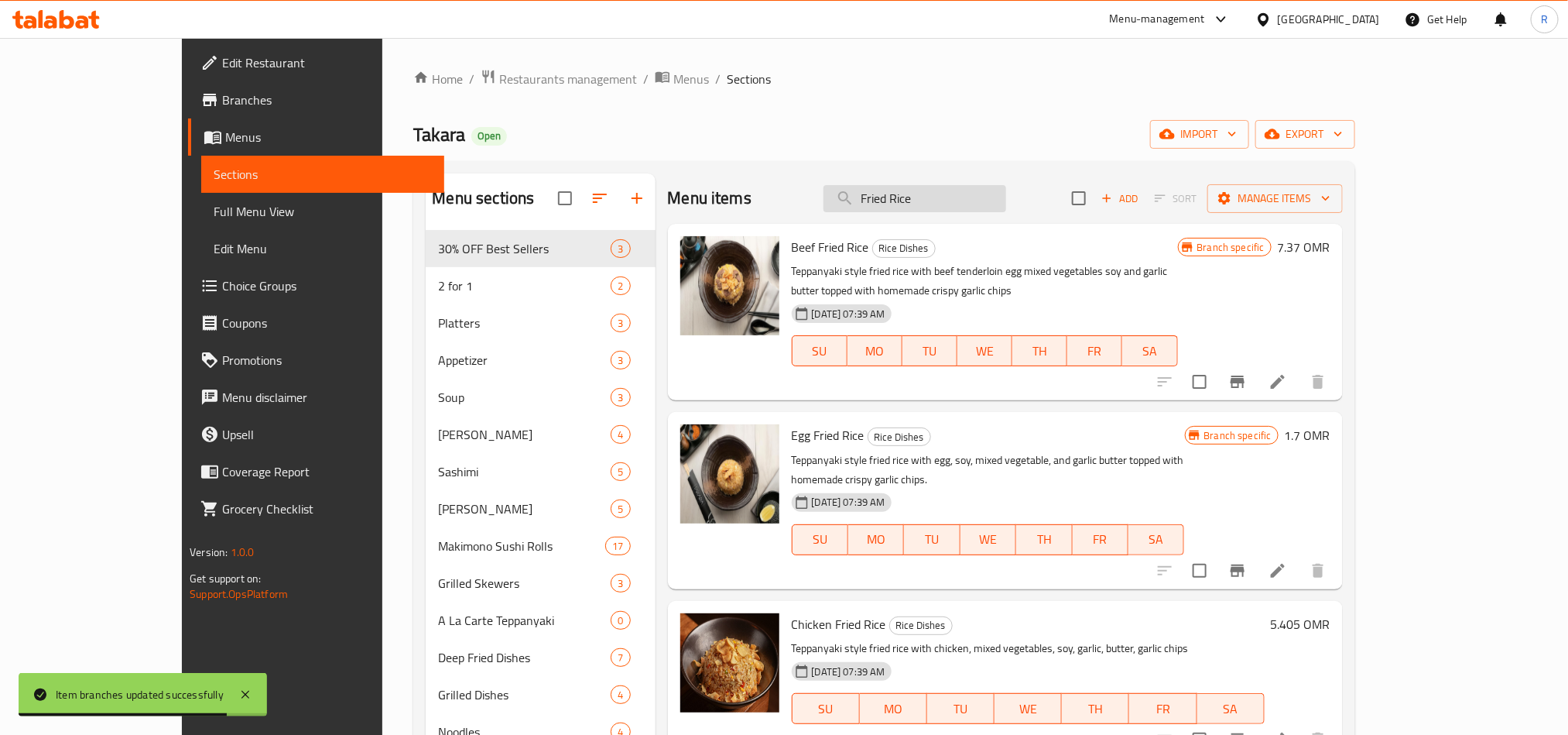
click at [932, 201] on input "Fried Rice" at bounding box center [915, 199] width 183 height 27
paste input "- Chicken"
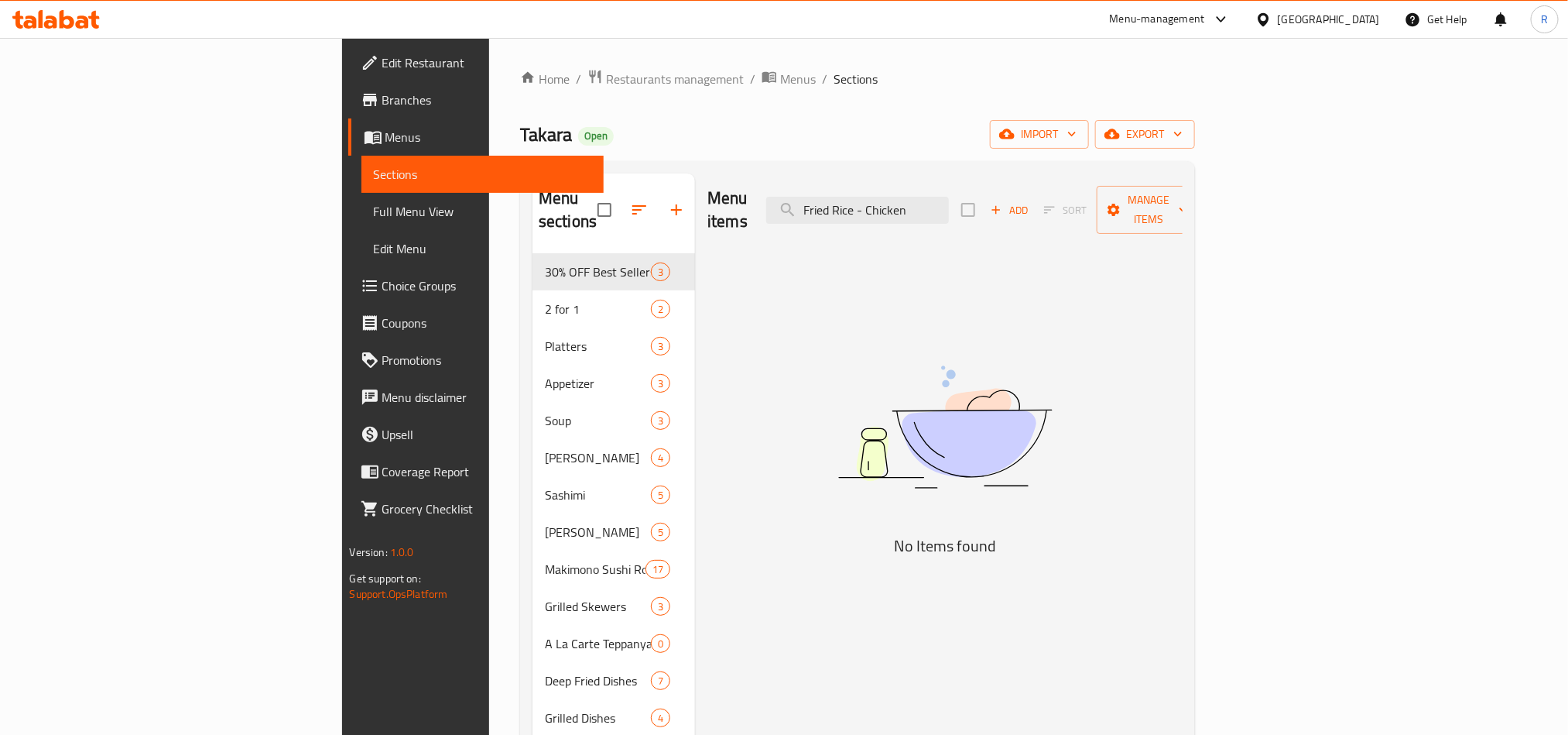
drag, startPoint x: 982, startPoint y: 201, endPoint x: 1091, endPoint y: 201, distance: 109.0
click at [1091, 201] on div "Menu items Fried Rice - Chicken Add Sort Manage items" at bounding box center [945, 210] width 475 height 73
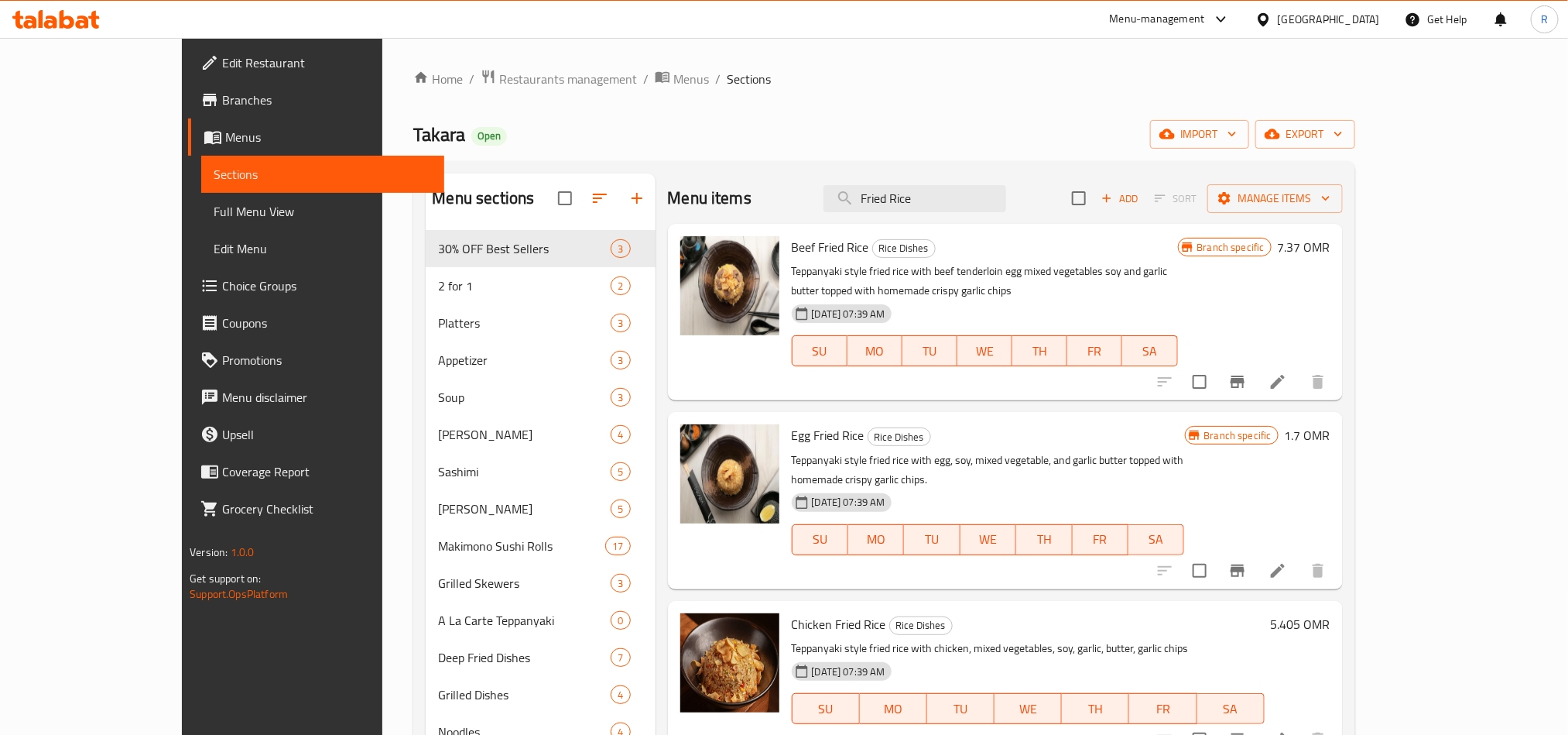
scroll to position [117, 0]
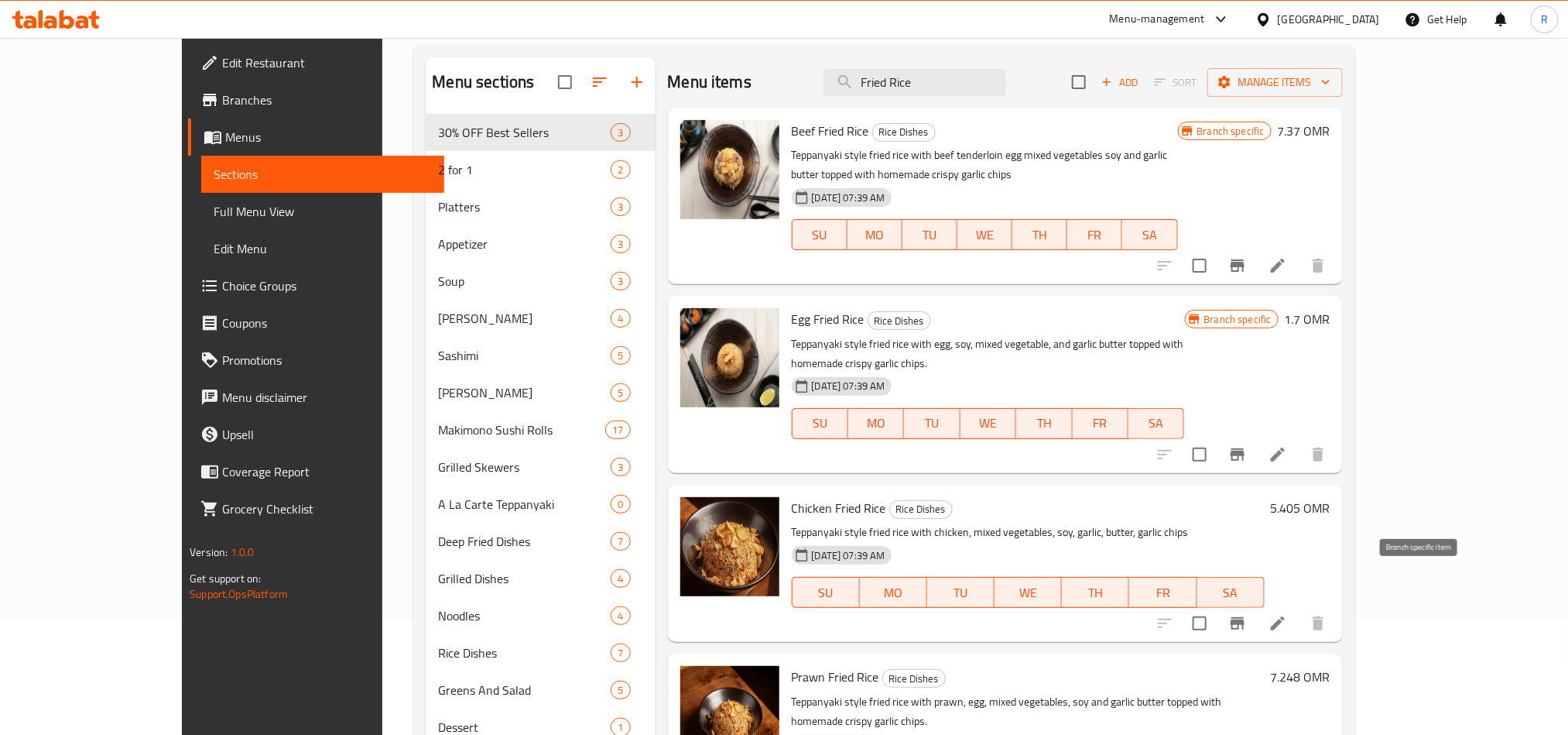
type input "Fried Rice"
click at [1256, 605] on button "Branch-specific-item" at bounding box center [1238, 624] width 37 height 37
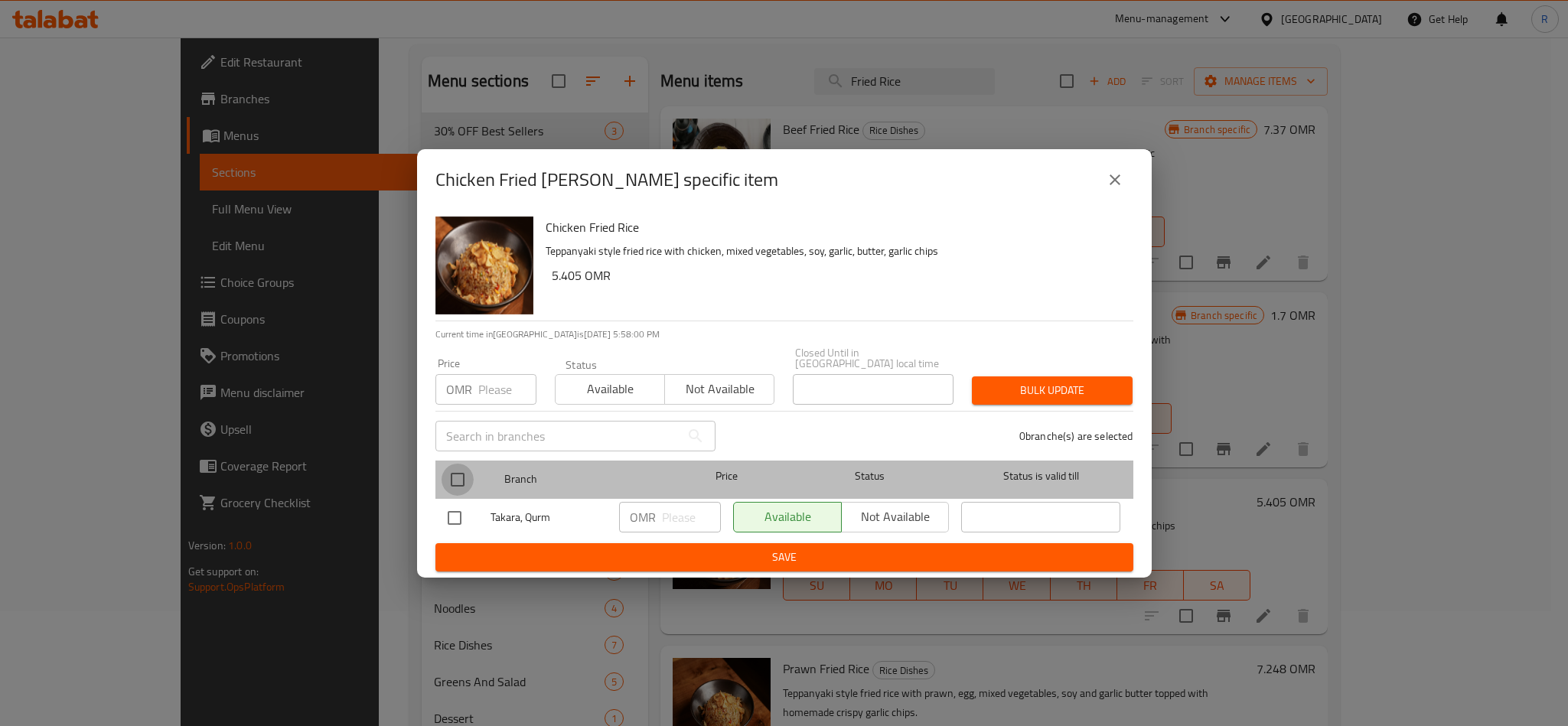
click at [455, 473] on input "checkbox" at bounding box center [457, 480] width 32 height 32
checkbox input "true"
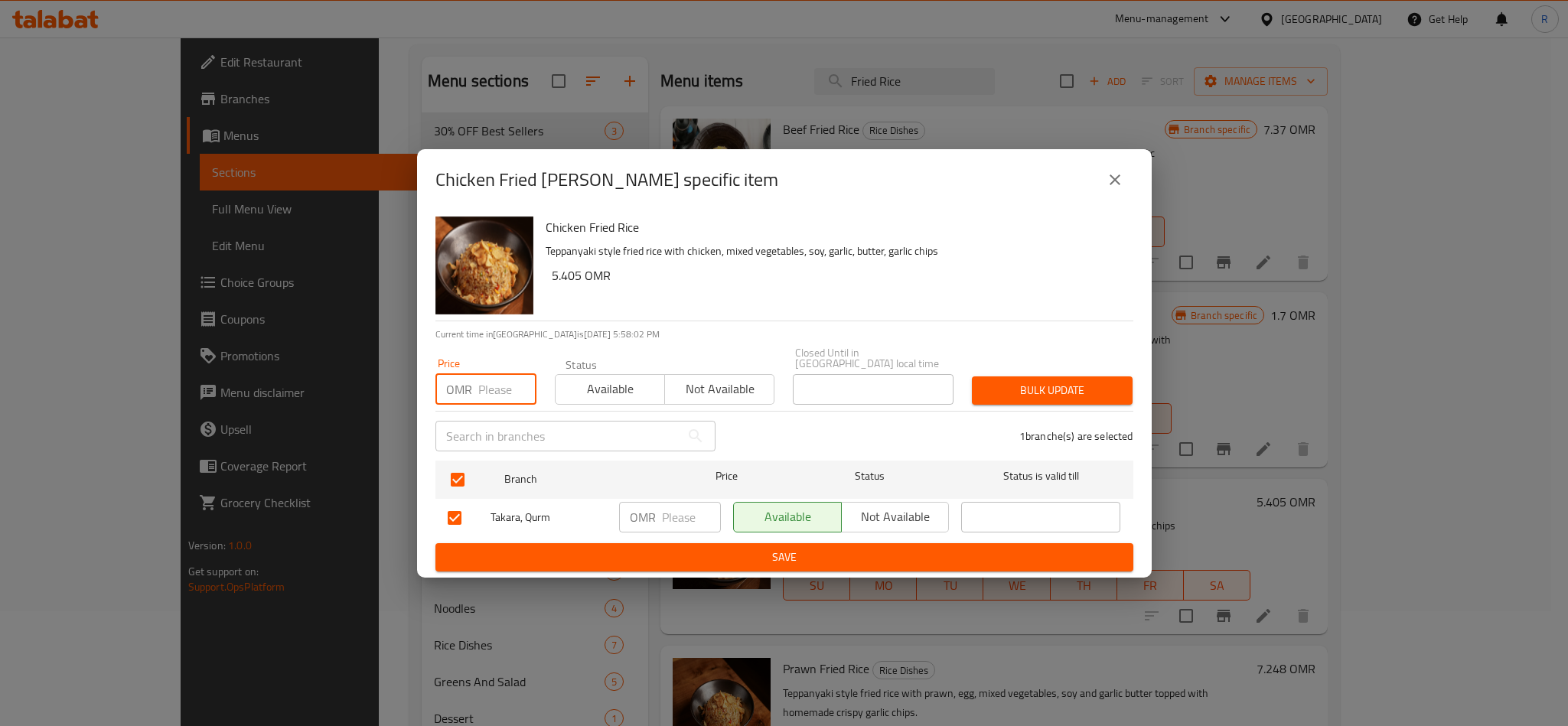
paste input "5.53"
type input "5.53"
click at [1037, 391] on span "Bulk update" at bounding box center [1053, 390] width 136 height 19
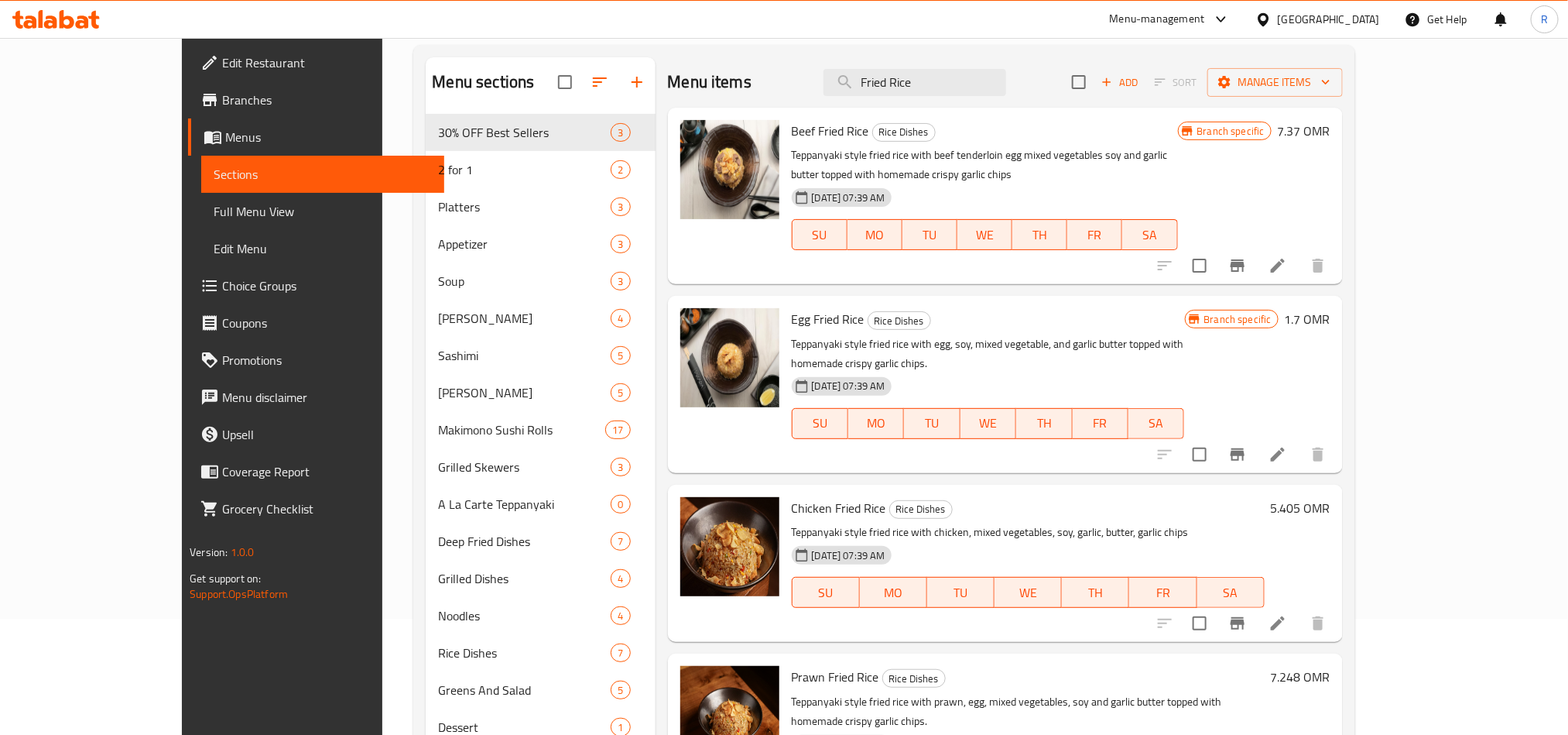
scroll to position [0, 0]
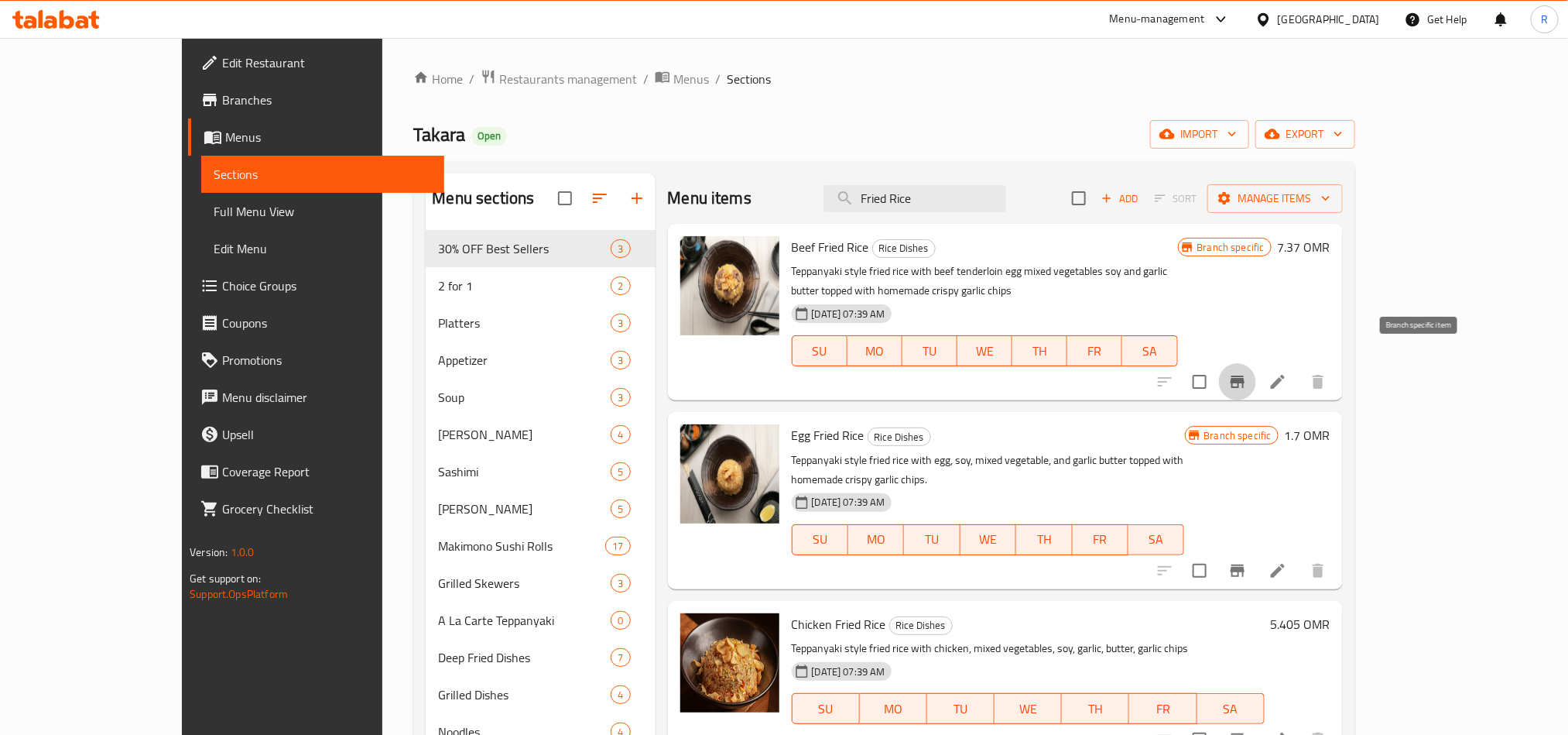
click at [1245, 375] on icon "Branch-specific-item" at bounding box center [1237, 381] width 14 height 13
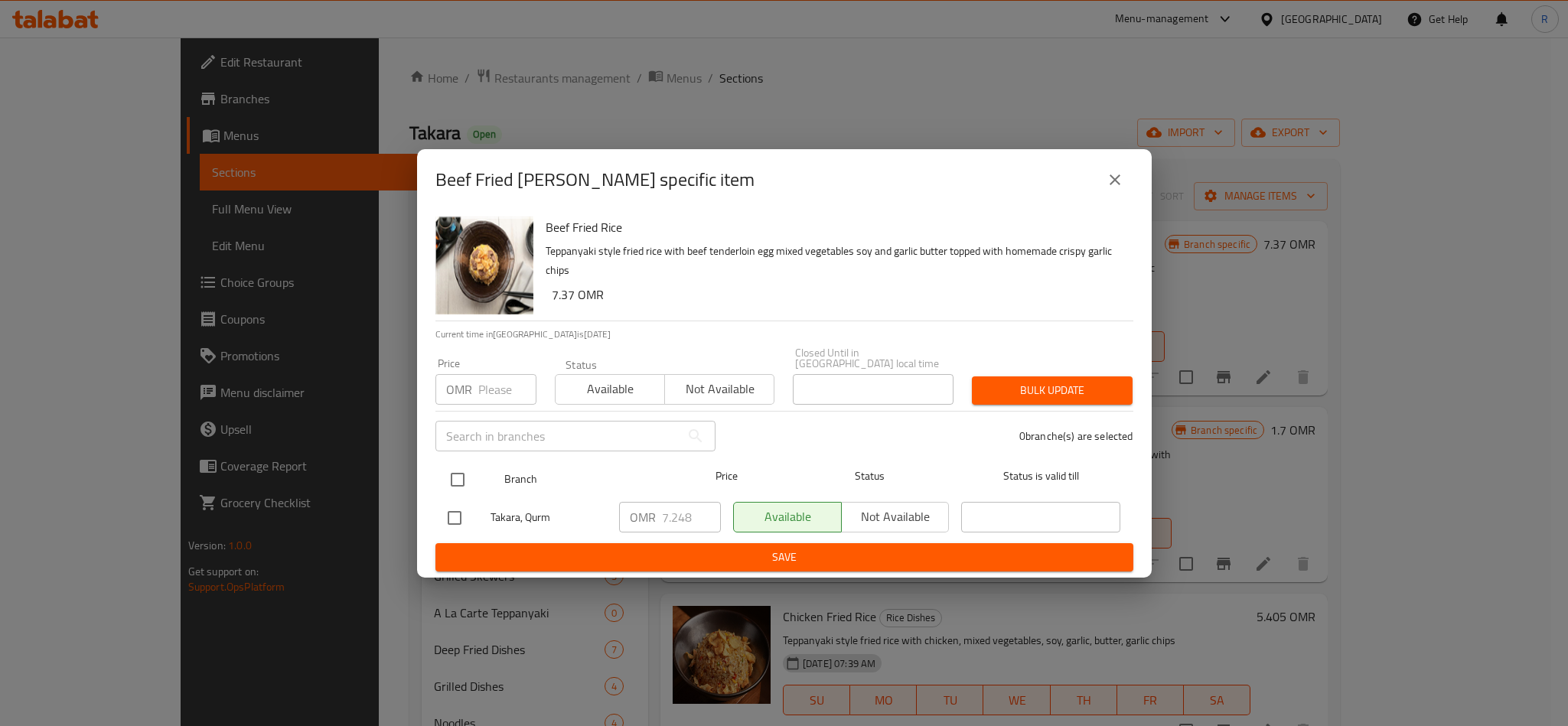
click at [453, 478] on input "checkbox" at bounding box center [457, 480] width 32 height 32
checkbox input "true"
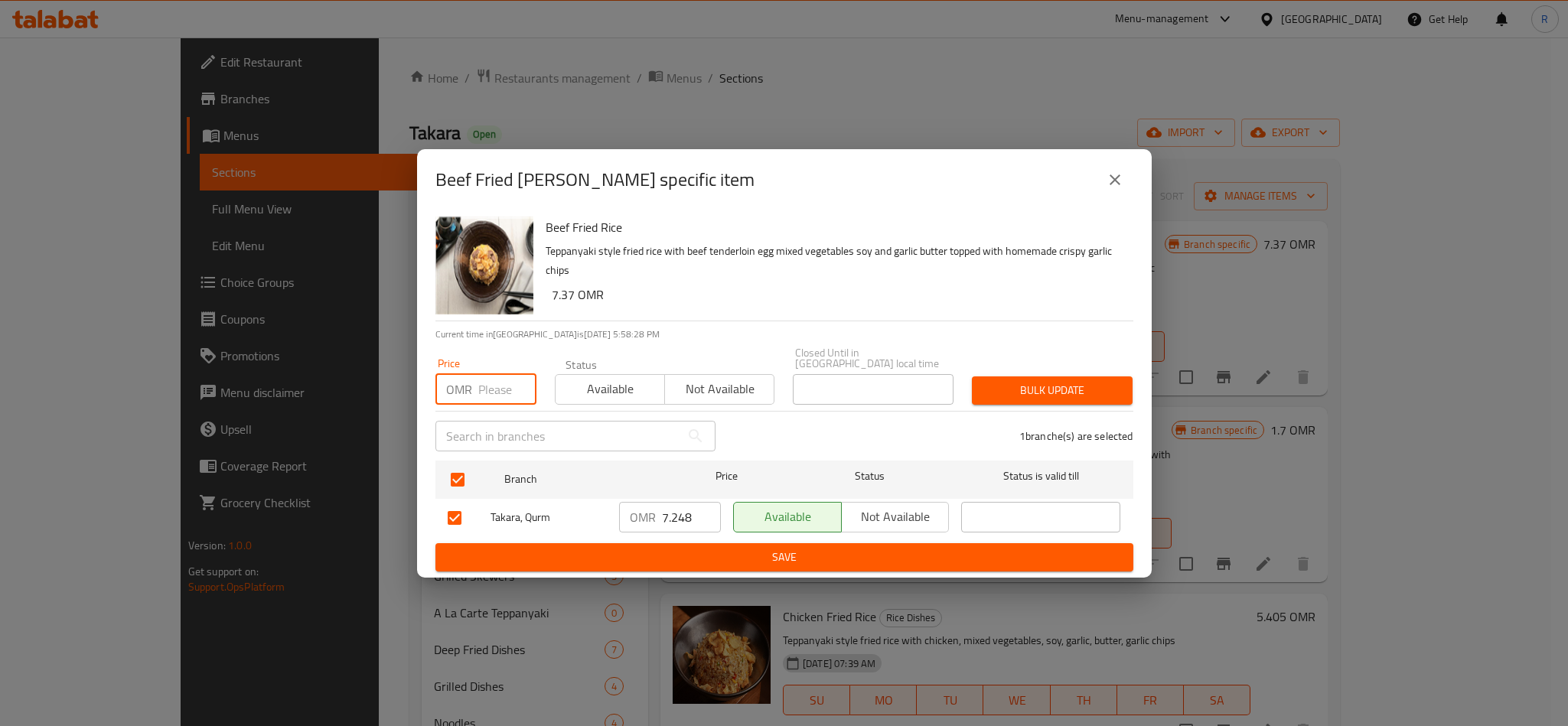
paste input "7.37"
type input "7.37"
click at [1013, 381] on span "Bulk update" at bounding box center [1053, 390] width 136 height 19
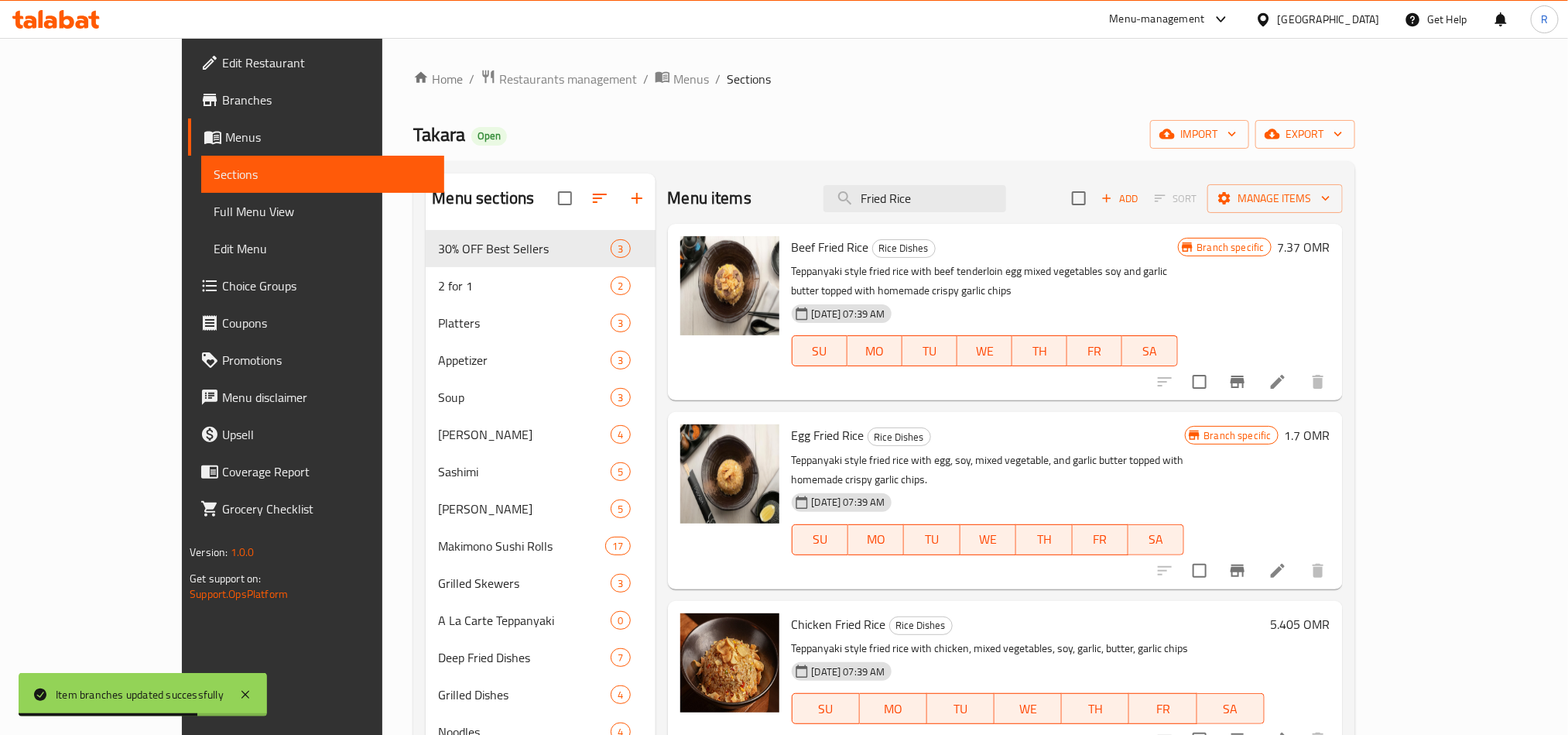
scroll to position [217, 0]
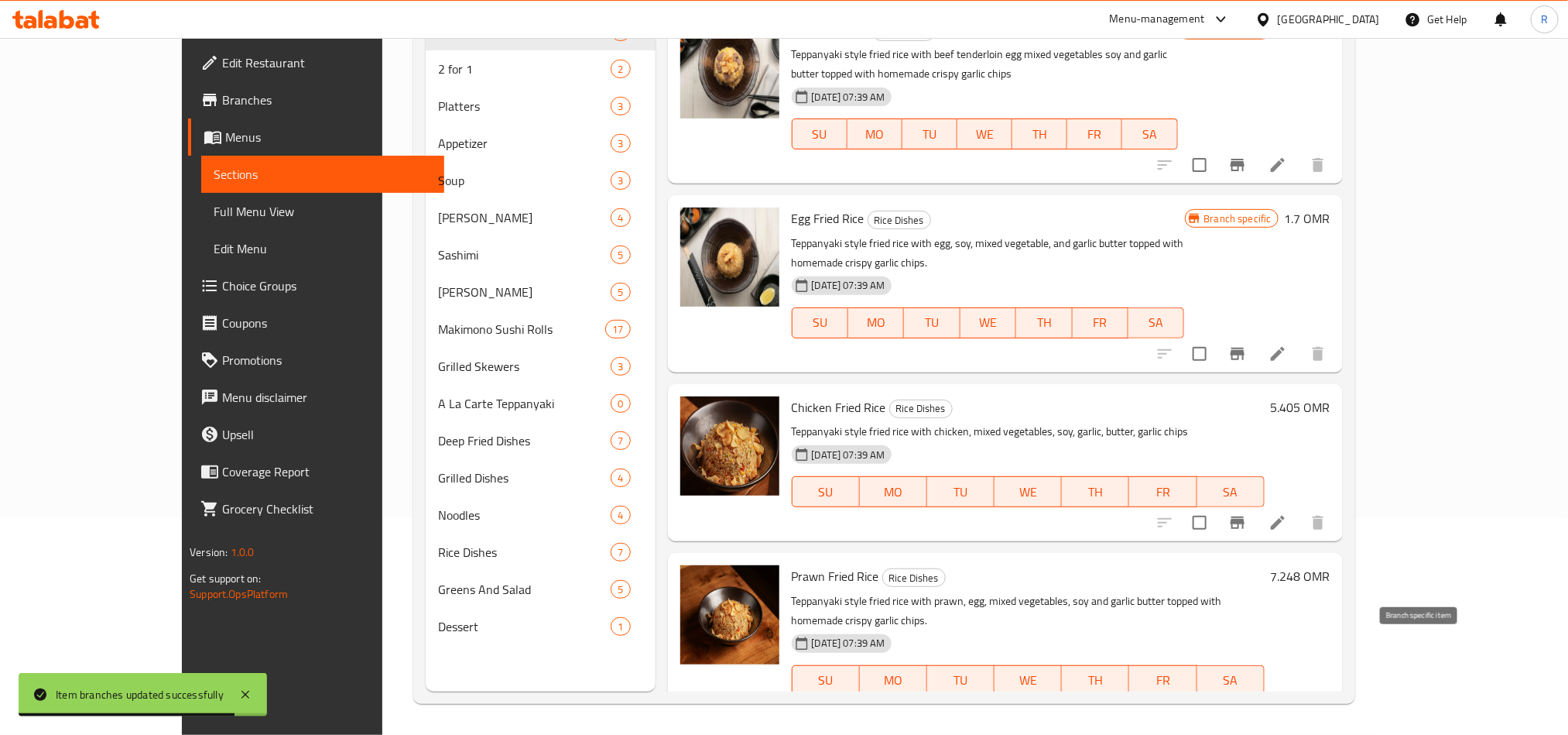
click at [1256, 693] on button "Branch-specific-item" at bounding box center [1238, 712] width 37 height 37
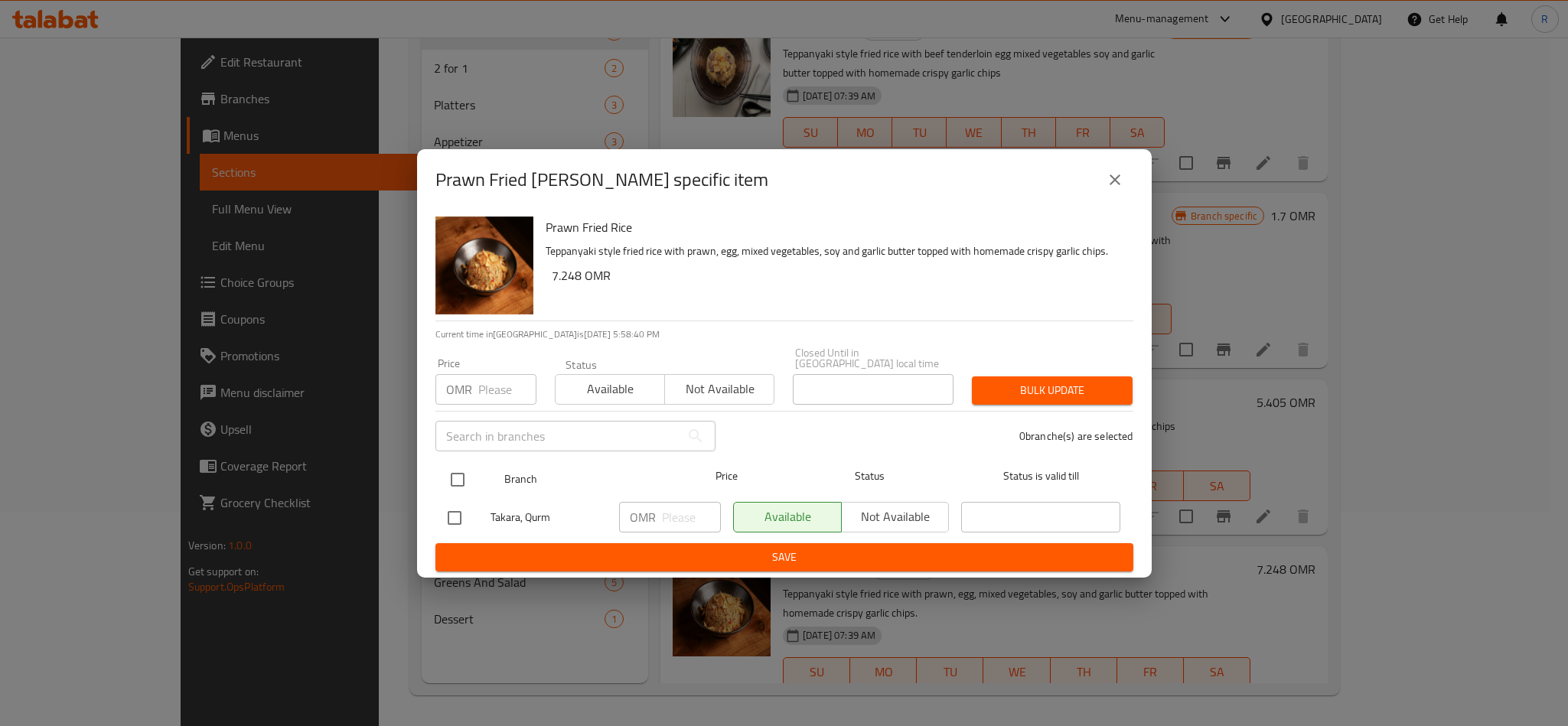
click at [468, 473] on input "checkbox" at bounding box center [457, 480] width 32 height 32
checkbox input "true"
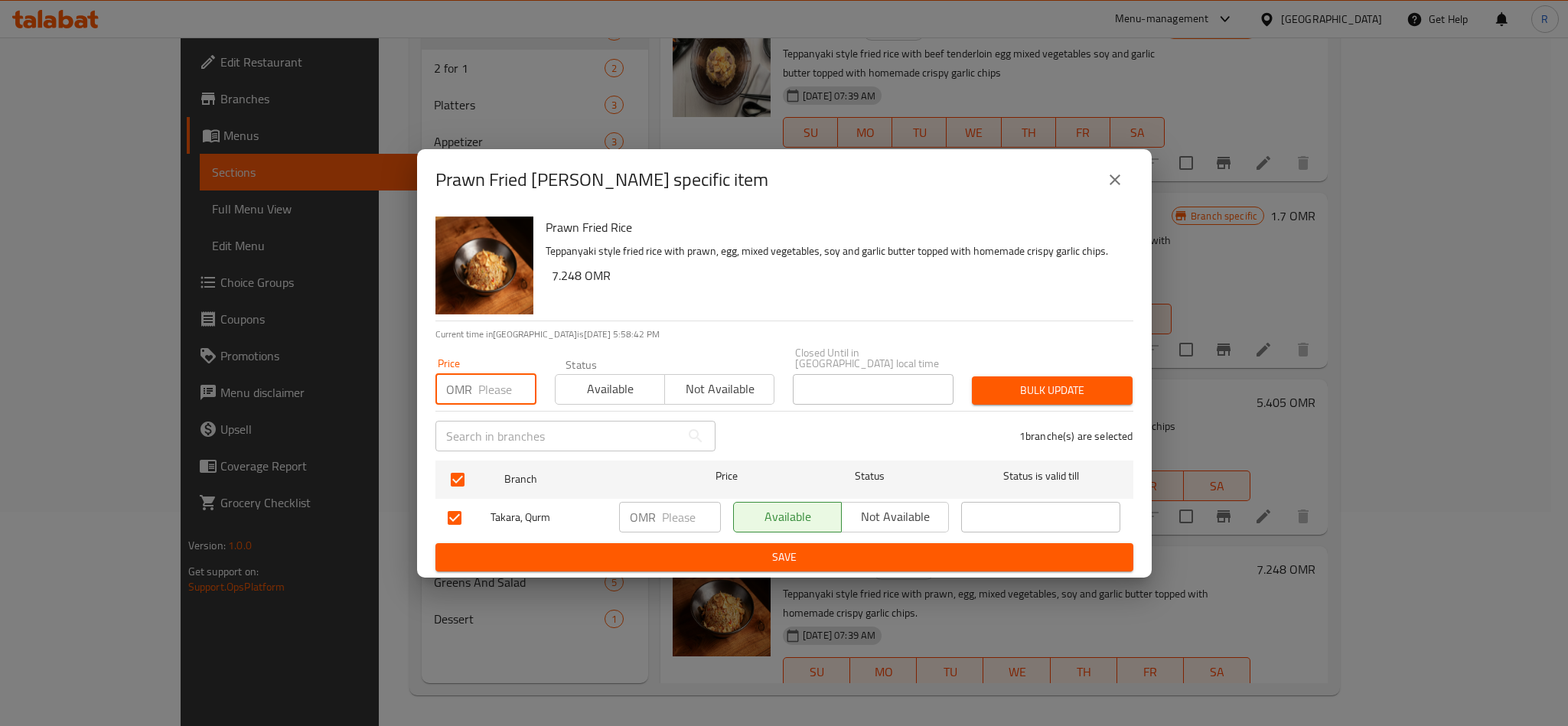
paste input "7.37"
type input "7.37"
click at [1022, 381] on span "Bulk update" at bounding box center [1053, 390] width 136 height 19
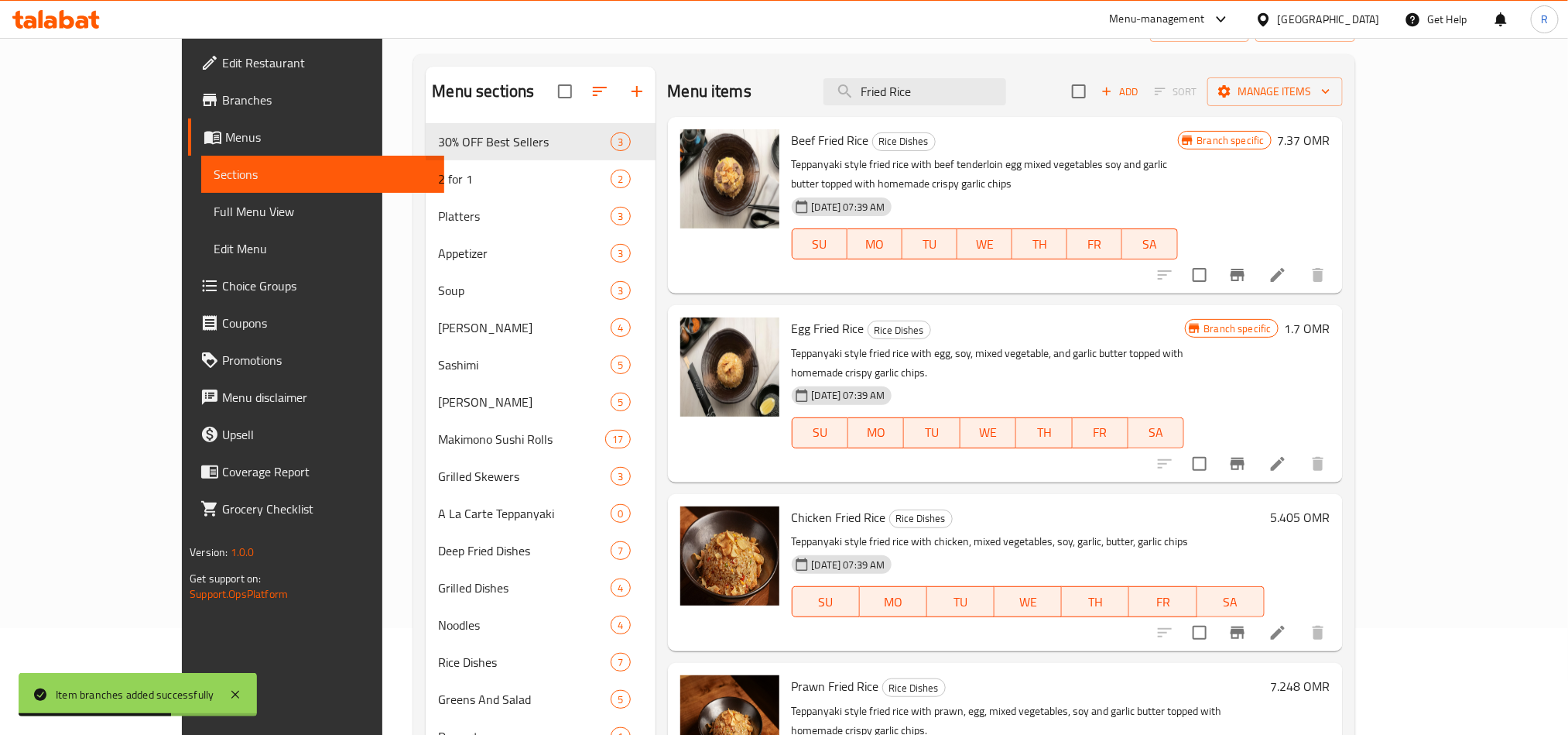
scroll to position [0, 0]
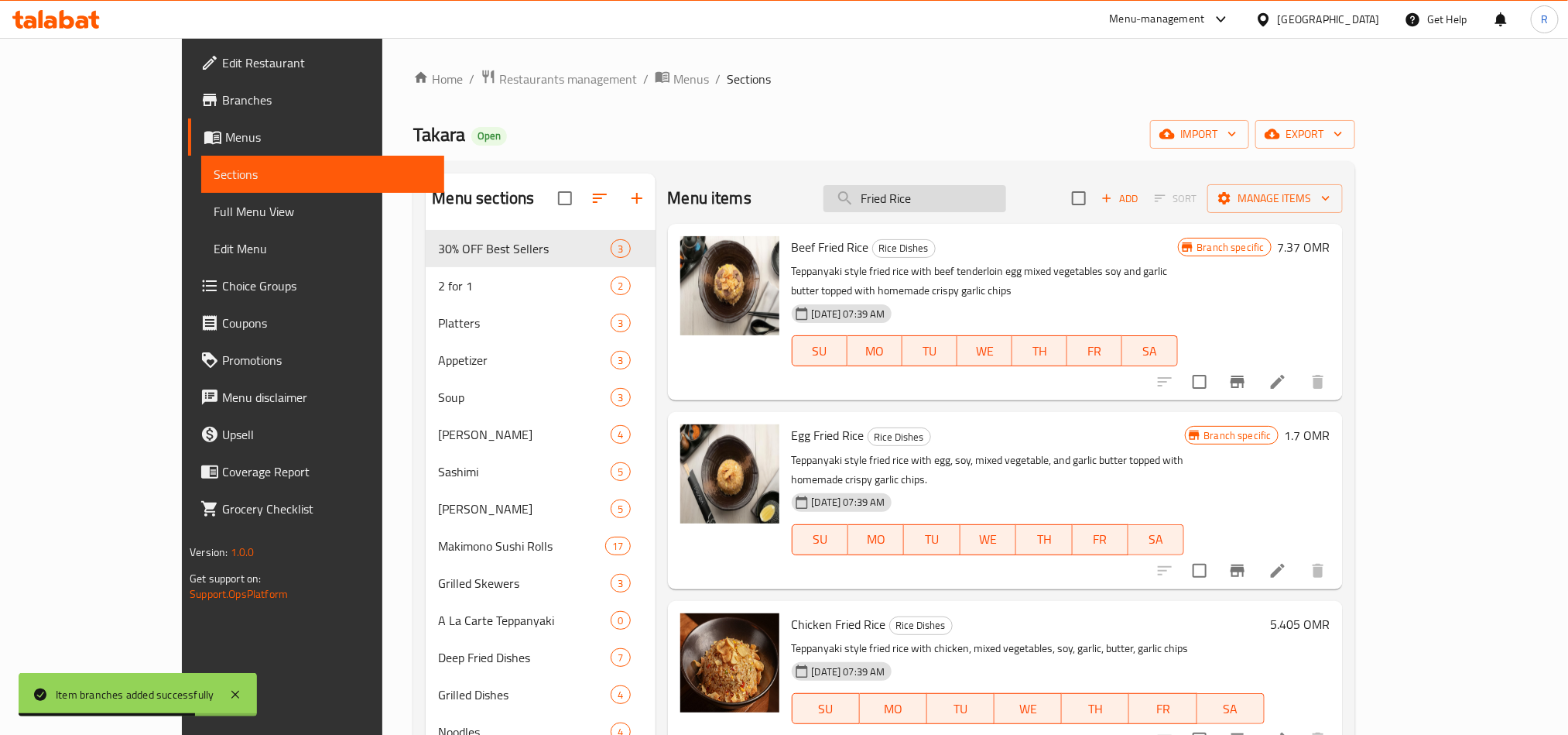
click at [939, 207] on input "Fried Rice" at bounding box center [915, 199] width 183 height 27
paste input "Nikuyaki Udon"
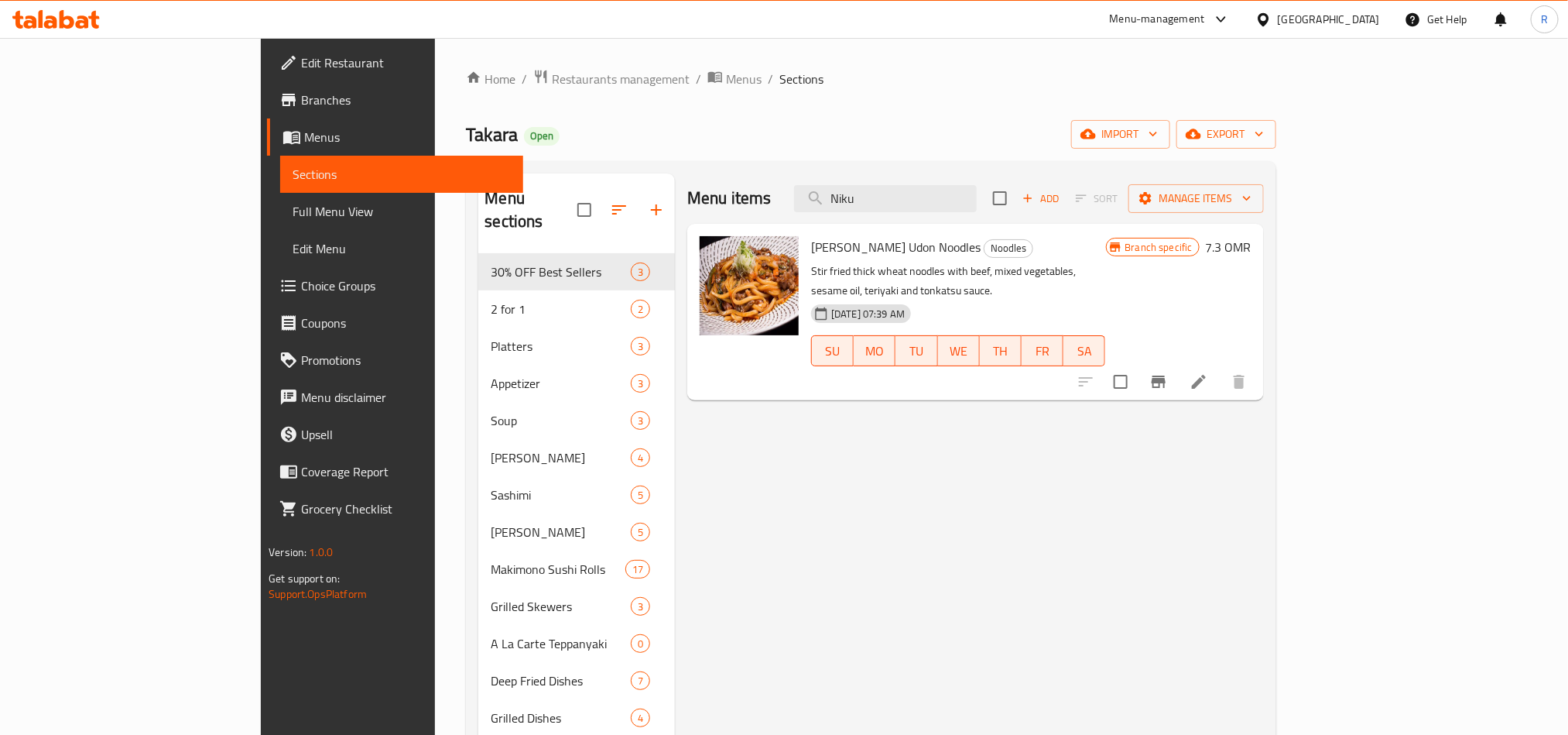
type input "Niku"
click at [977, 186] on input "Niku" at bounding box center [885, 199] width 183 height 27
click at [977, 193] on input "Niku" at bounding box center [885, 199] width 183 height 27
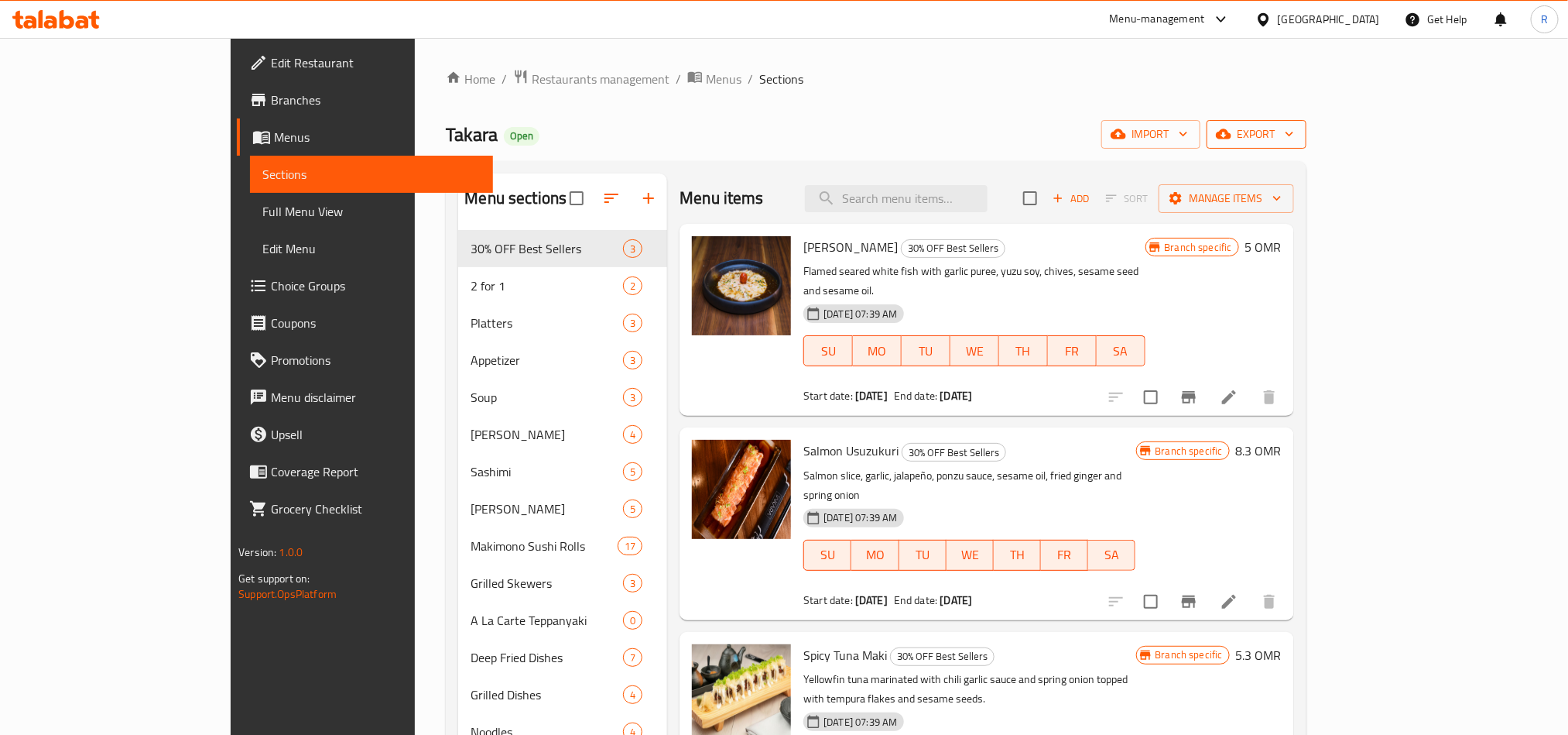
click at [1294, 131] on span "export" at bounding box center [1257, 134] width 75 height 20
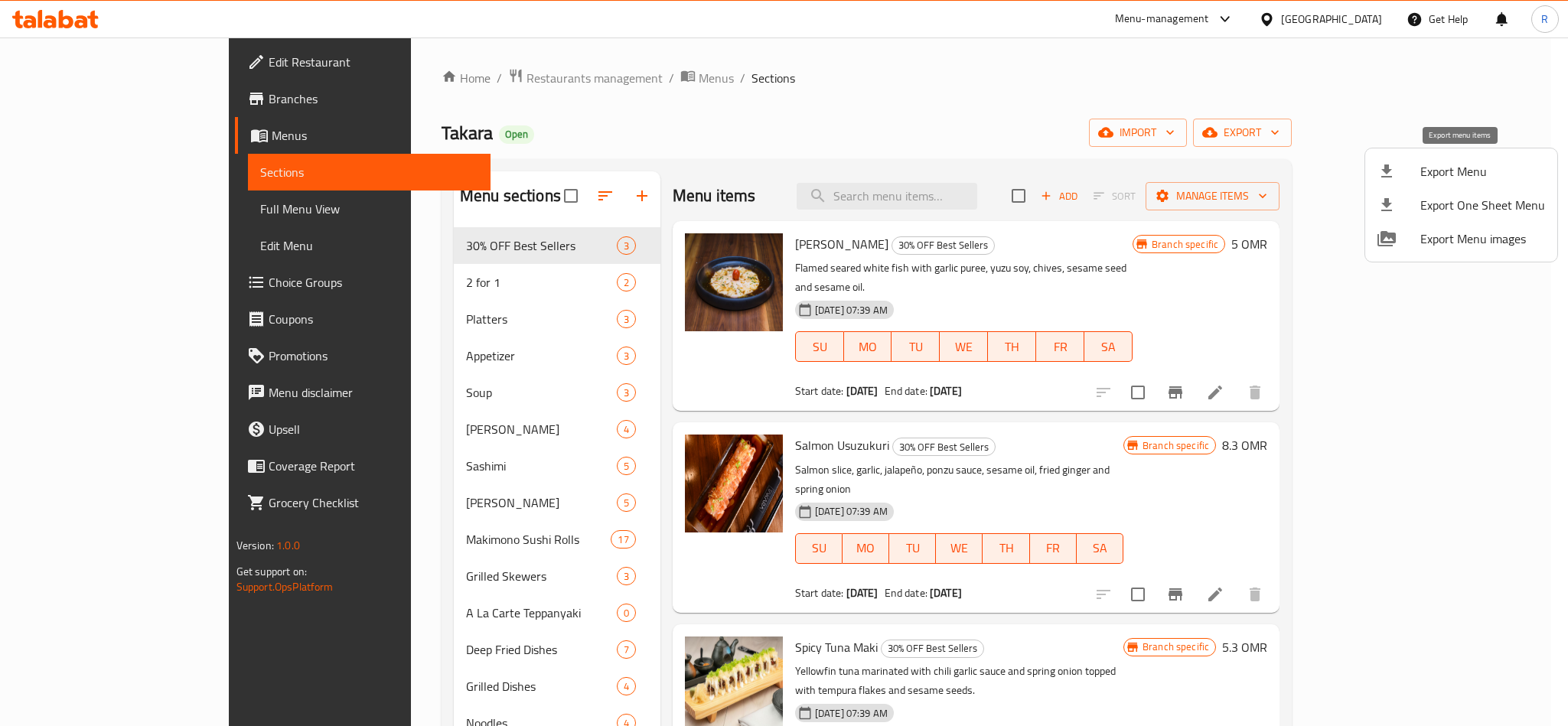
click at [1445, 176] on span "Export Menu" at bounding box center [1482, 171] width 124 height 18
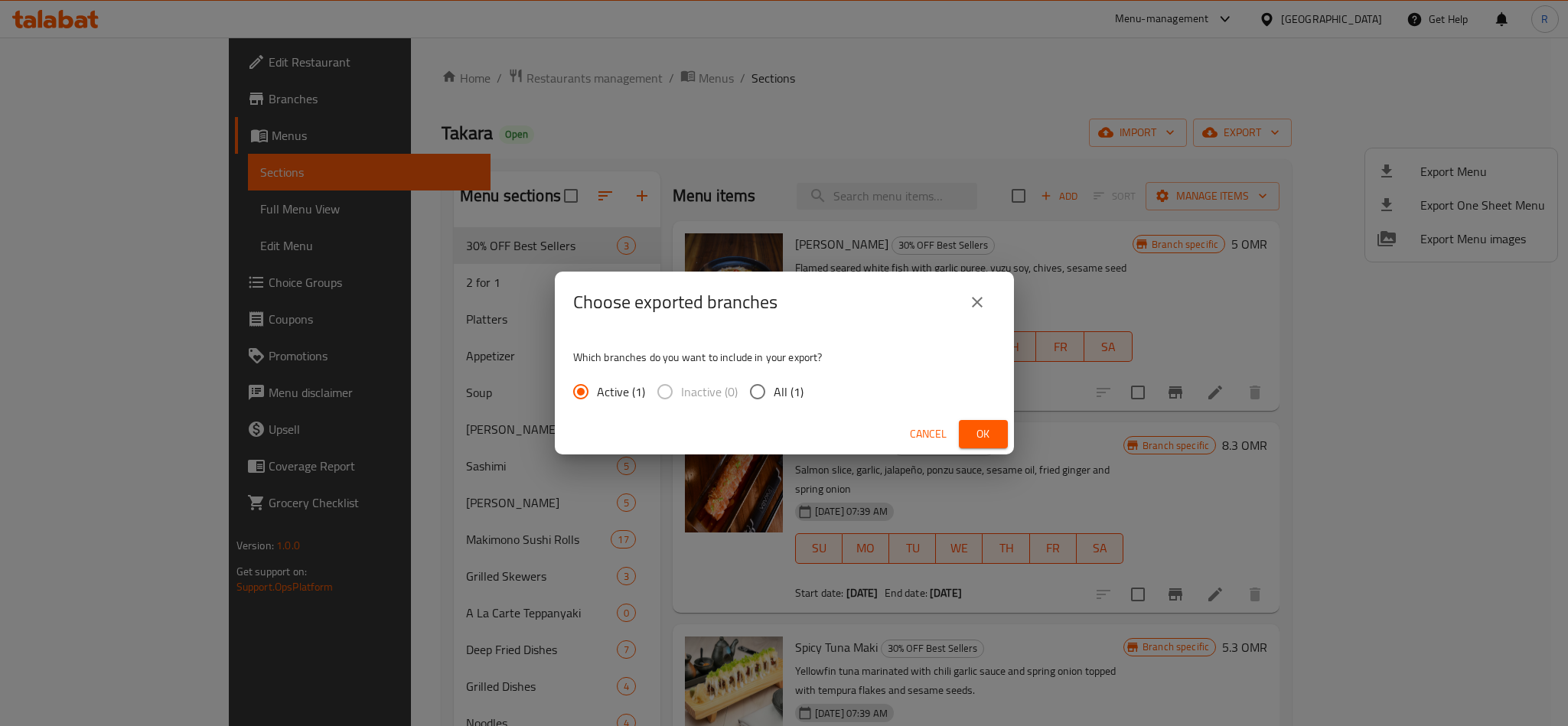
click at [987, 432] on span "Ok" at bounding box center [983, 434] width 24 height 19
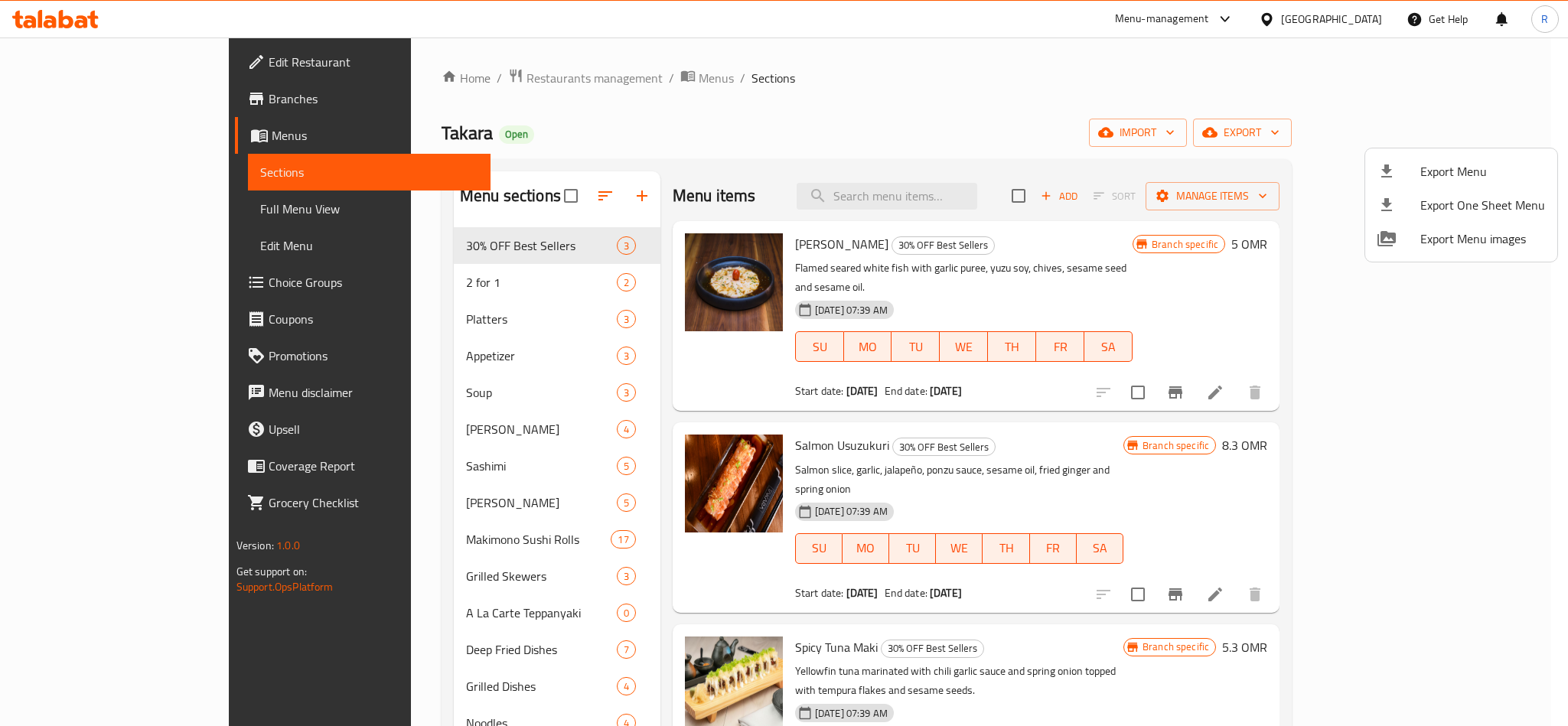
click at [978, 113] on div at bounding box center [784, 363] width 1568 height 726
